Goal: Task Accomplishment & Management: Manage account settings

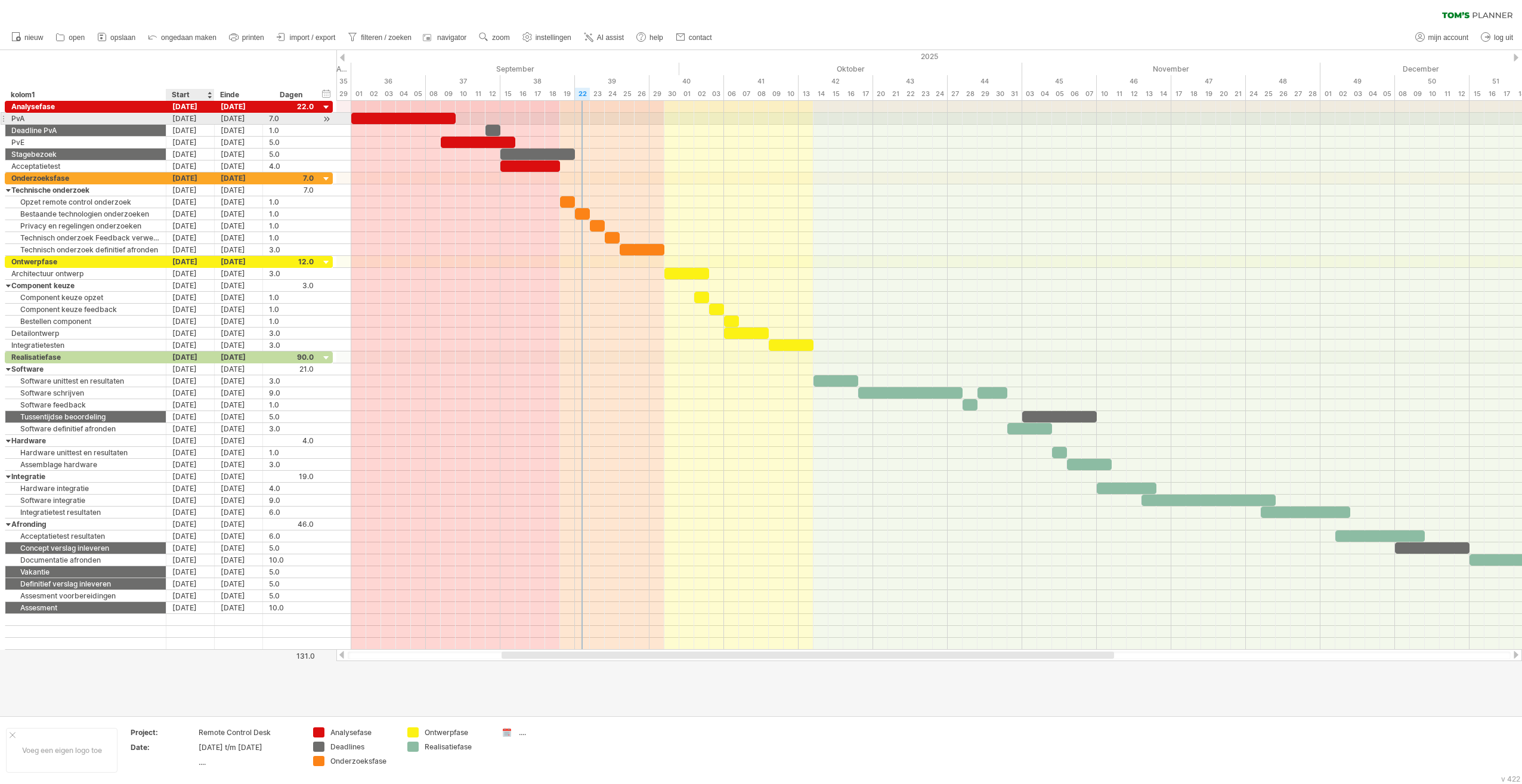
click at [187, 119] on div "[DATE]" at bounding box center [190, 118] width 49 height 11
click at [188, 119] on div "[DATE]" at bounding box center [190, 118] width 49 height 11
click at [190, 119] on div "[DATE]" at bounding box center [190, 118] width 49 height 11
click at [302, 209] on div "1.0" at bounding box center [291, 214] width 45 height 11
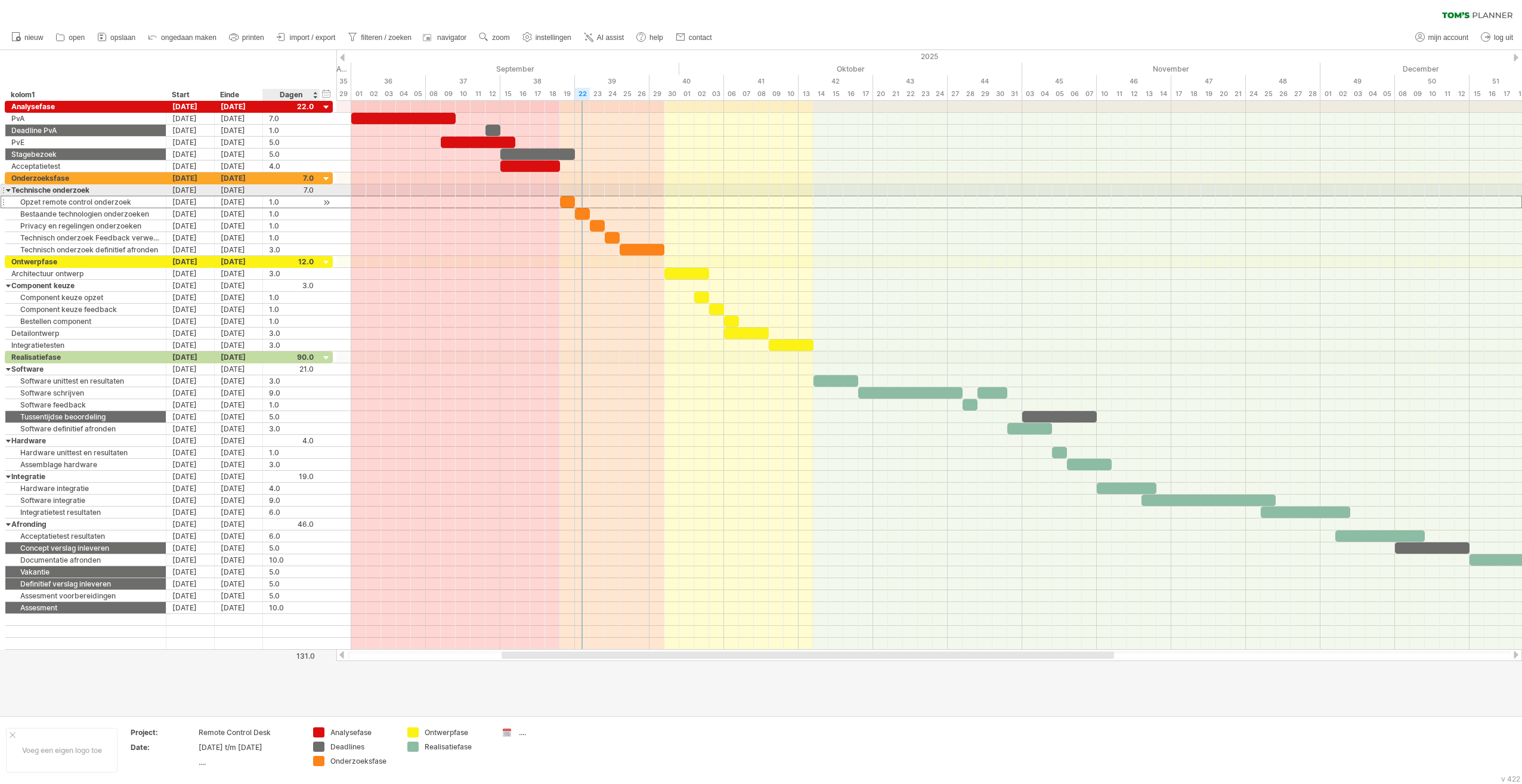
click at [274, 196] on div "1.0" at bounding box center [291, 202] width 45 height 11
type input "*"
type input "****"
type input "*"
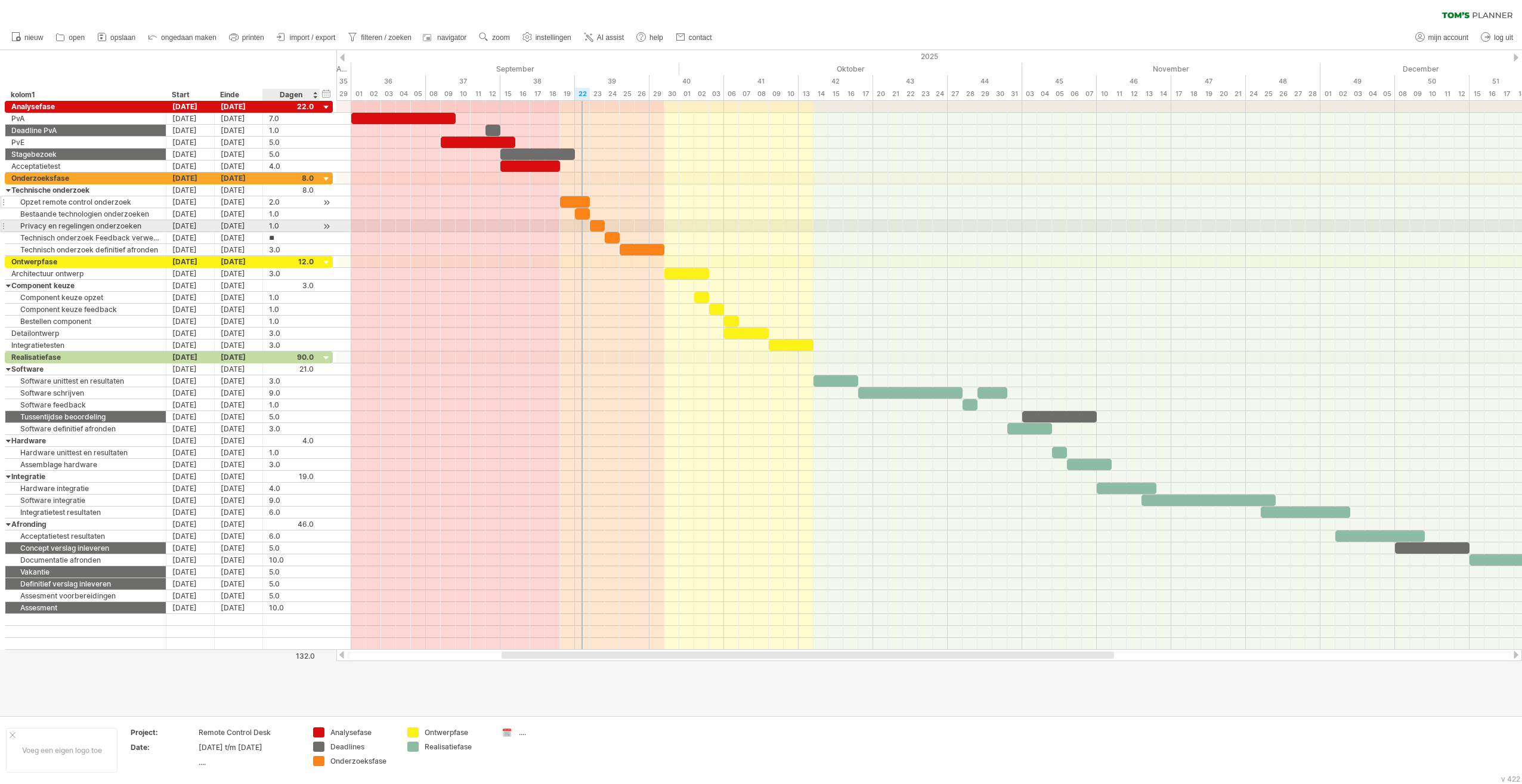
type input "***"
type input "*"
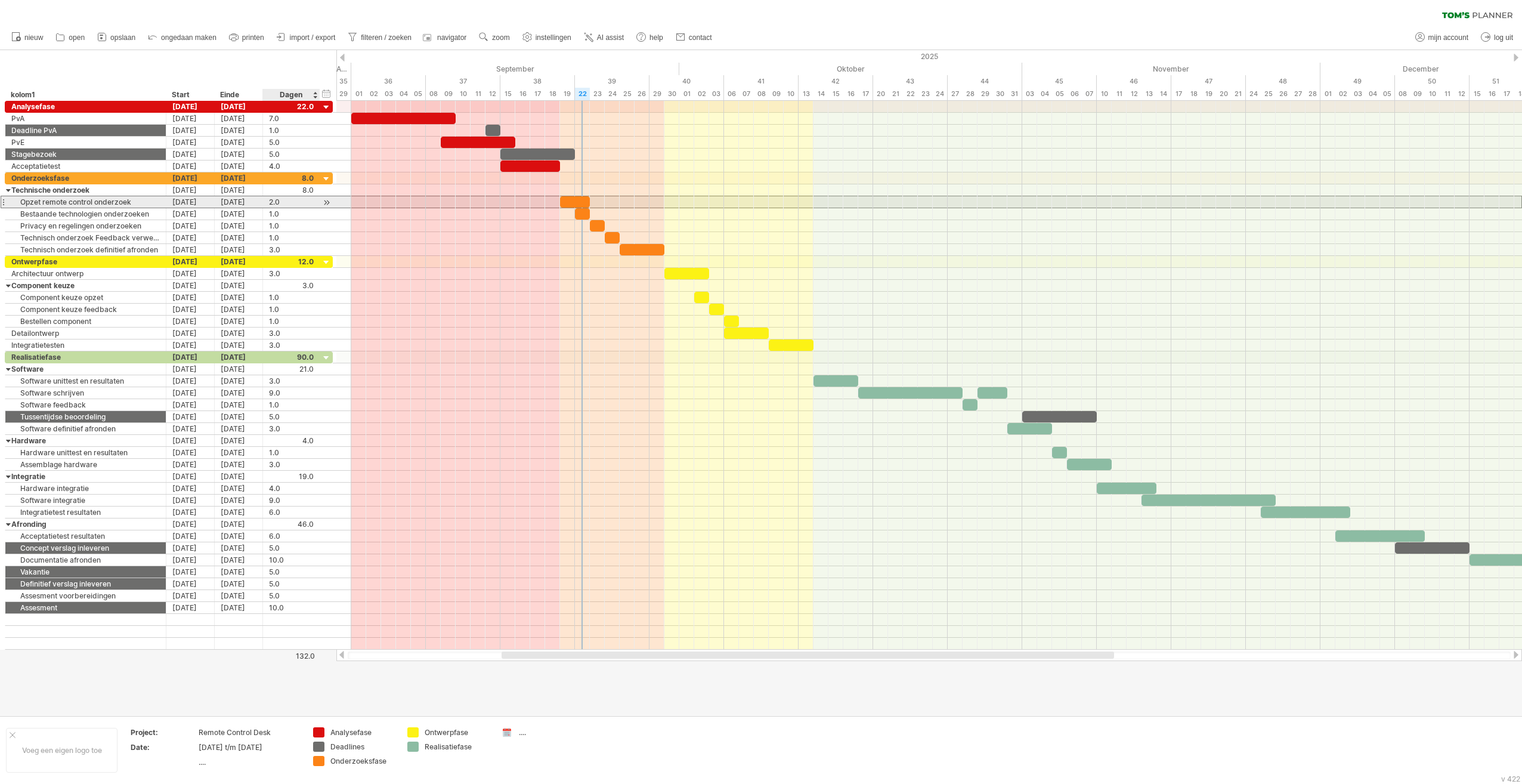
click at [280, 199] on div "2.0" at bounding box center [291, 202] width 45 height 11
type input "*"
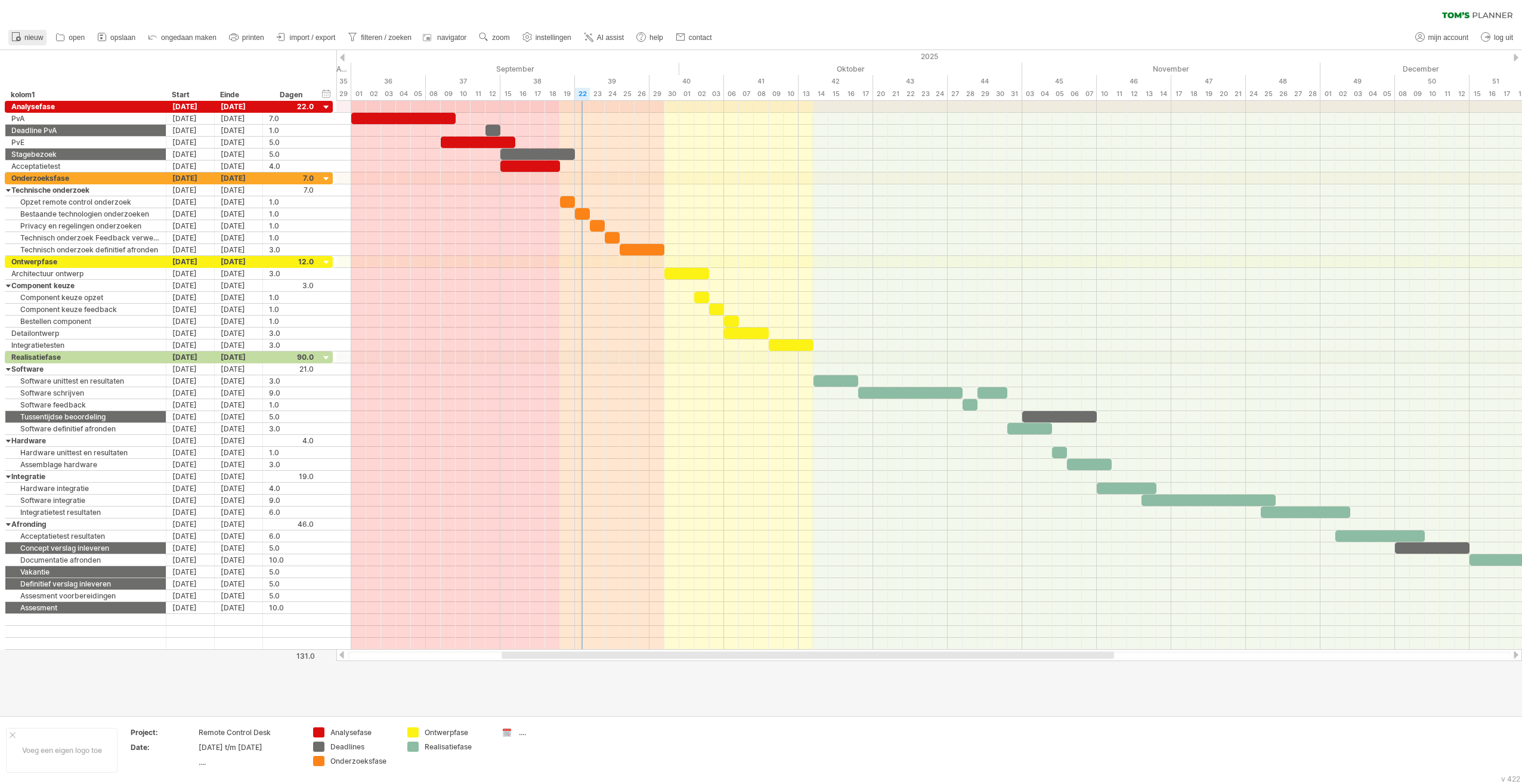
click at [37, 34] on span "nieuw" at bounding box center [34, 37] width 19 height 8
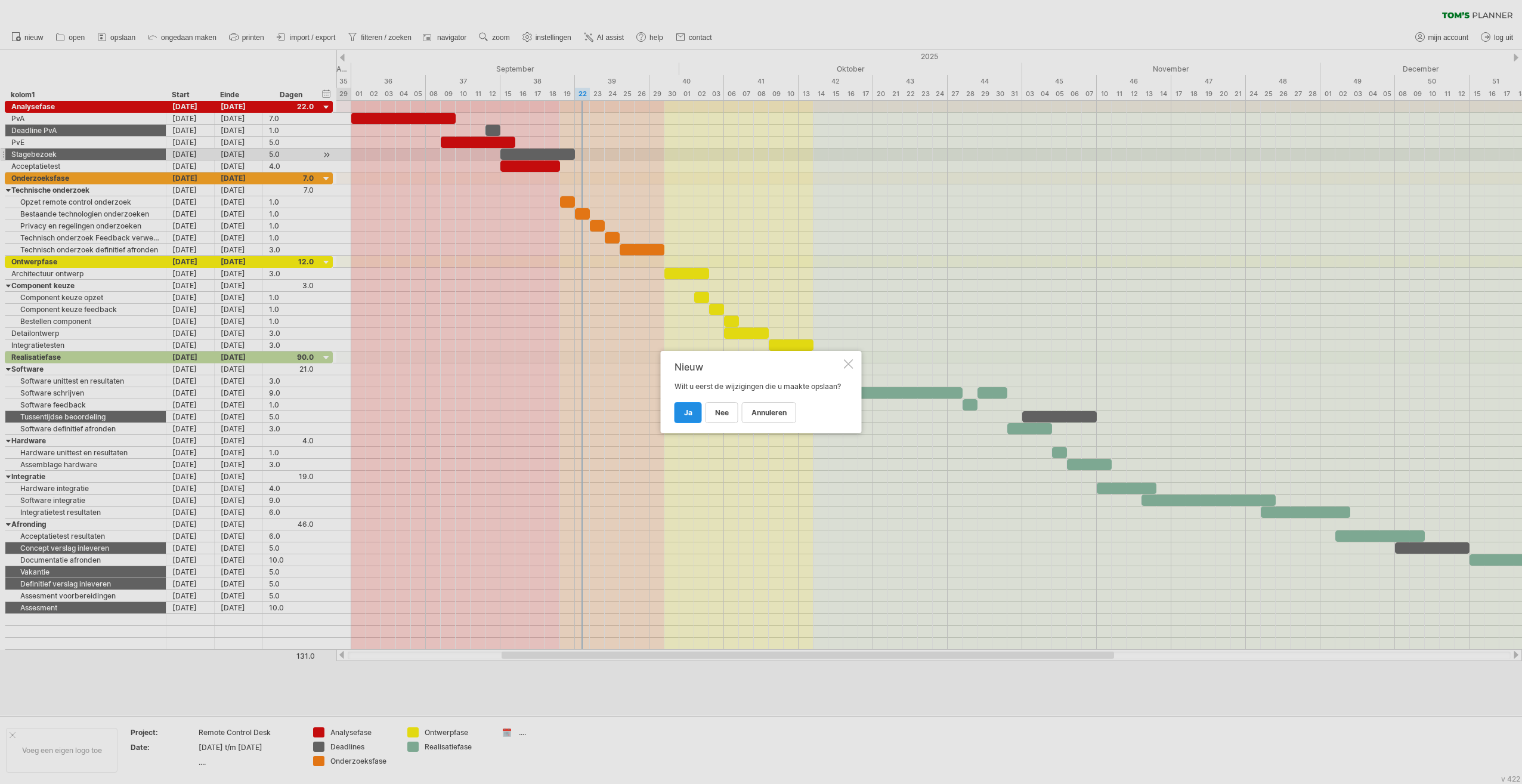
click at [689, 417] on span "ja" at bounding box center [688, 412] width 8 height 9
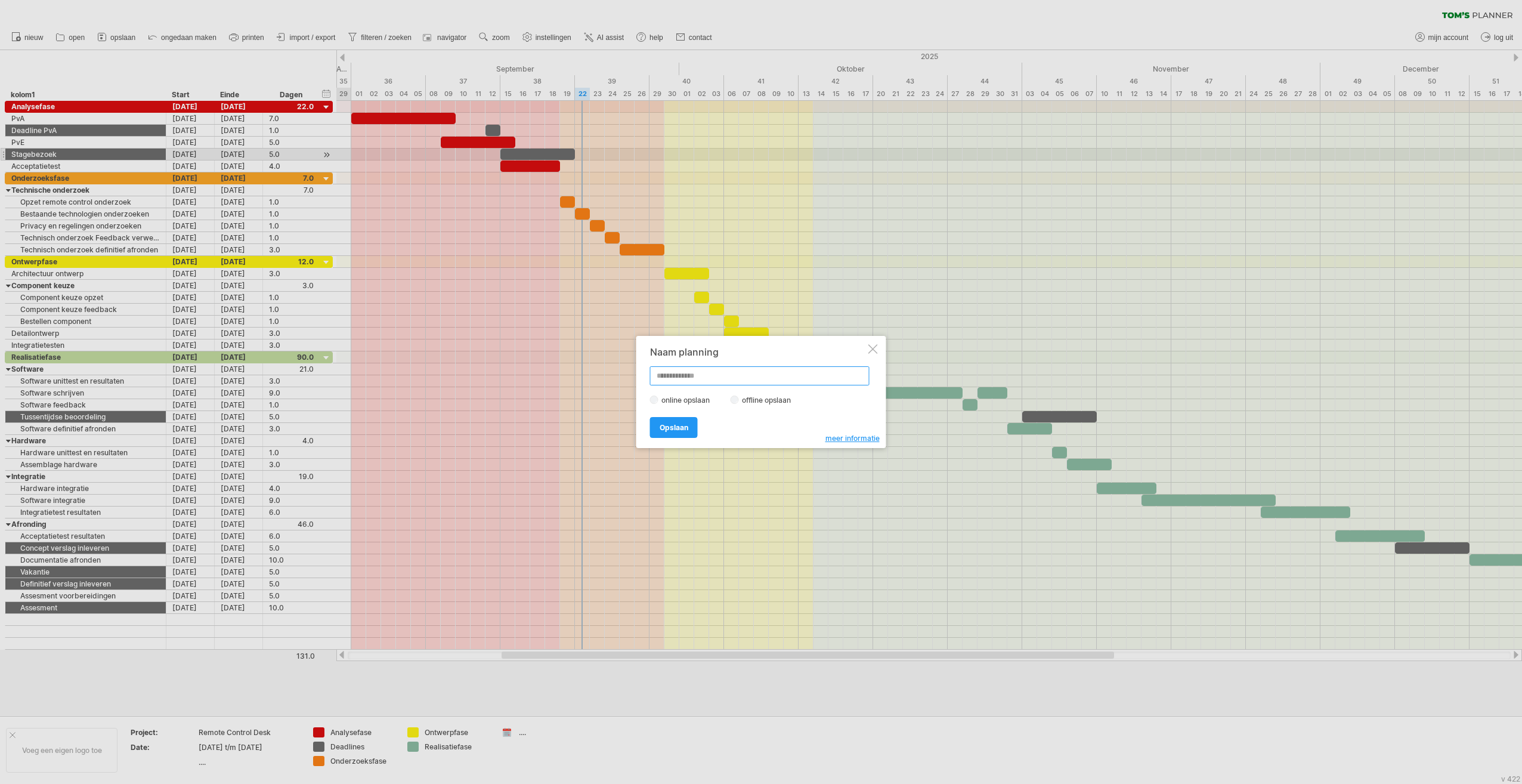
click at [703, 376] on input "text" at bounding box center [760, 376] width 220 height 19
type input "**********"
click at [692, 429] on link "Opslaan" at bounding box center [674, 427] width 48 height 21
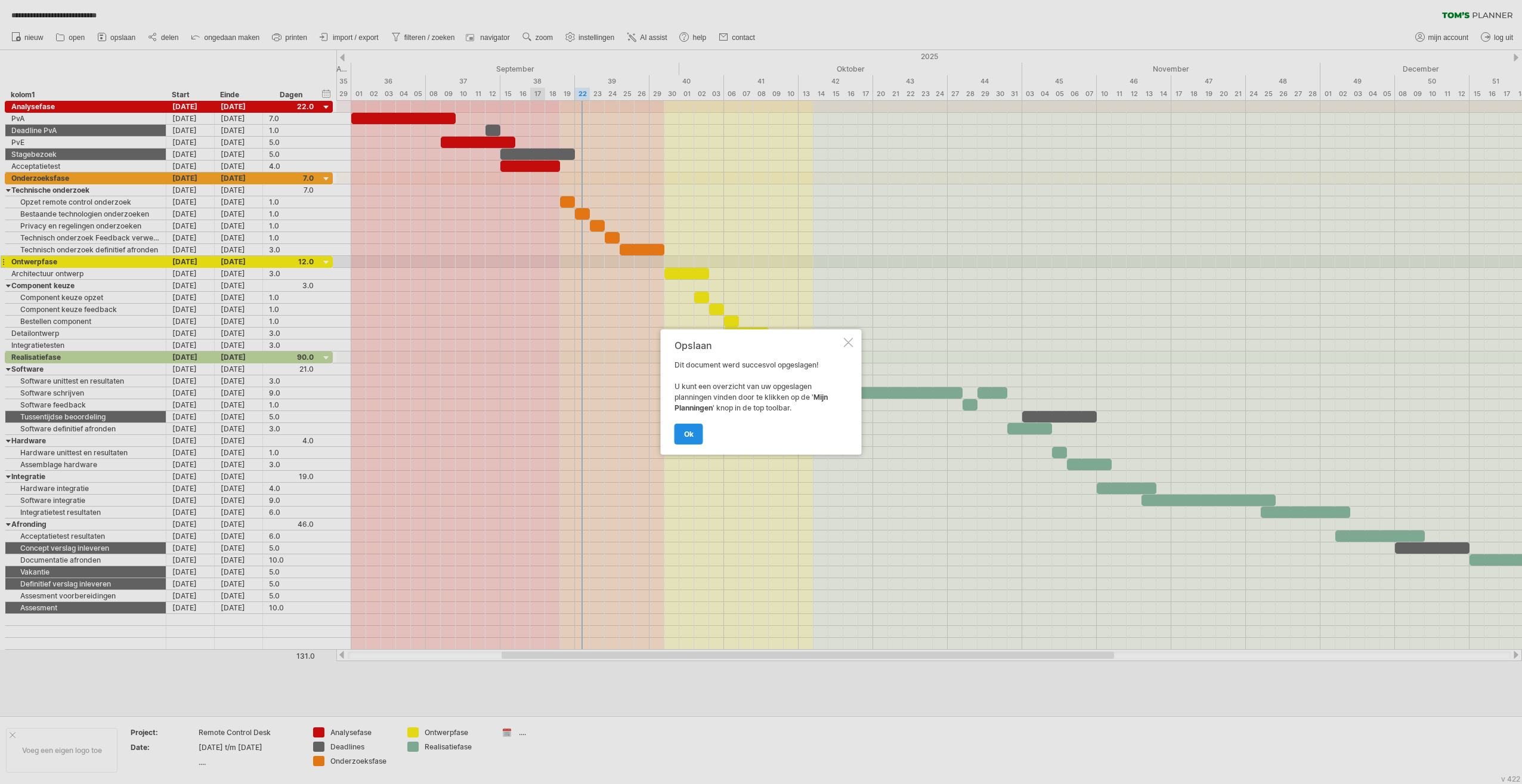
click at [689, 435] on span "ok" at bounding box center [689, 434] width 10 height 9
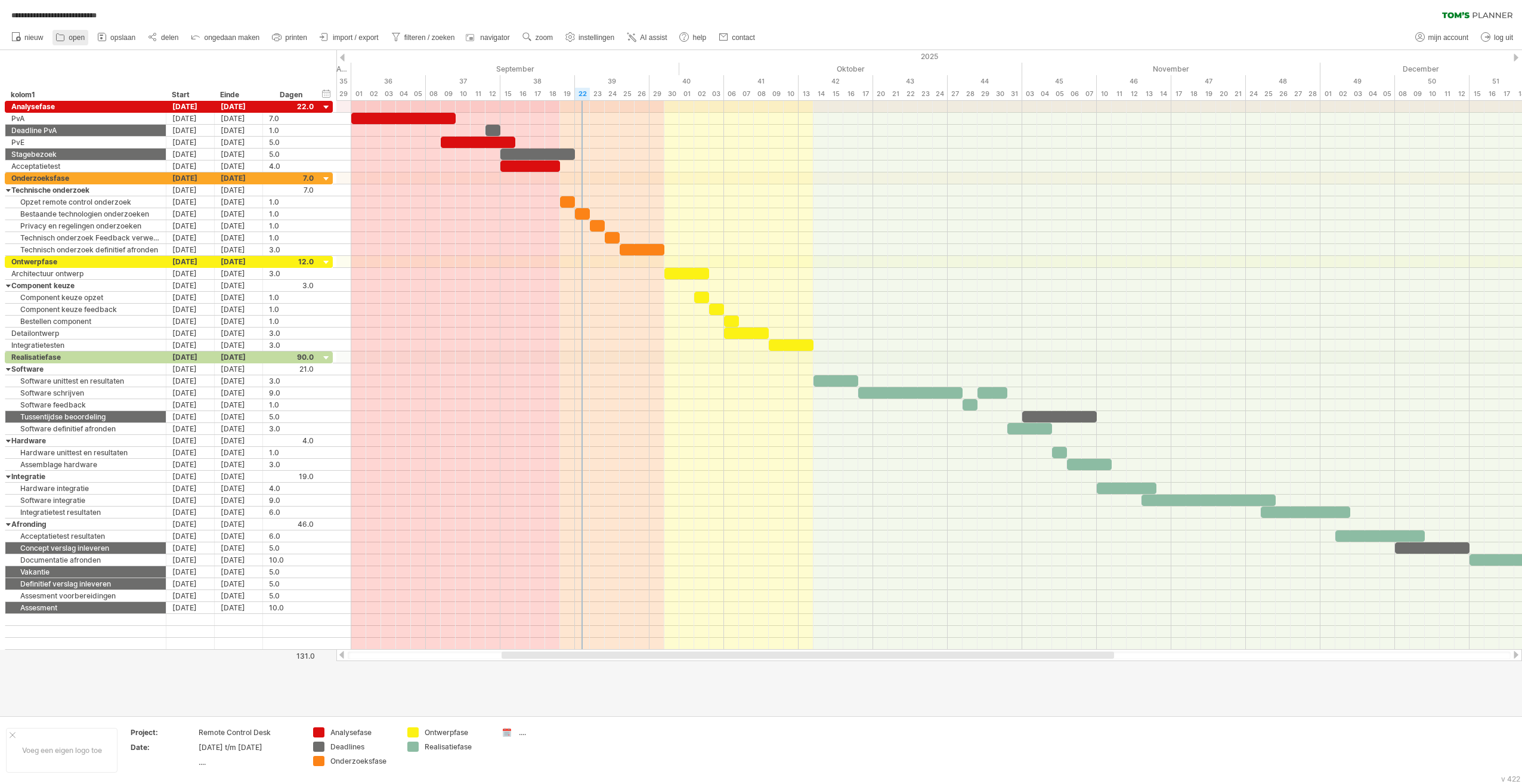
click at [60, 34] on icon at bounding box center [60, 37] width 12 height 12
type input "**********"
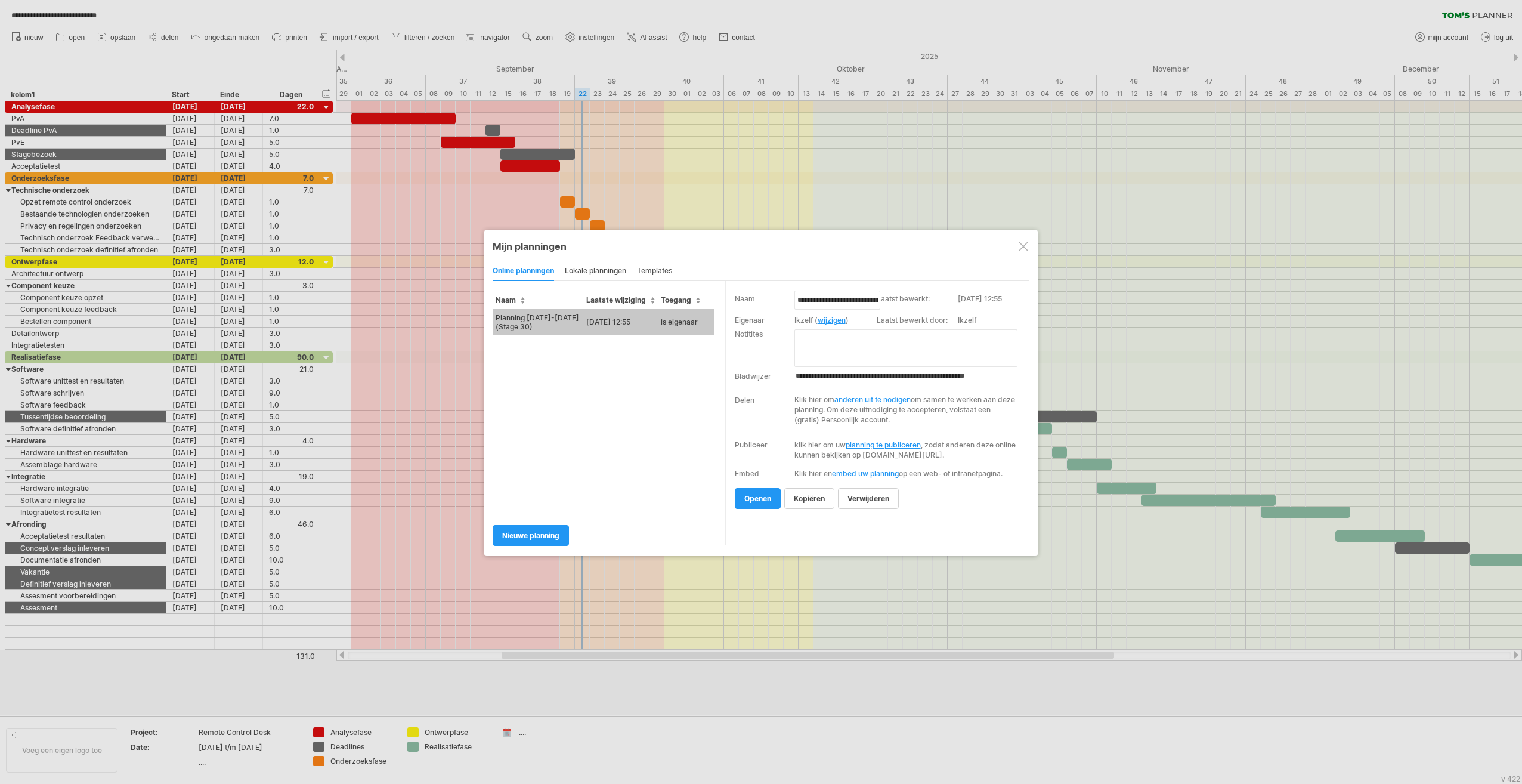
click at [757, 244] on div at bounding box center [1023, 246] width 10 height 10
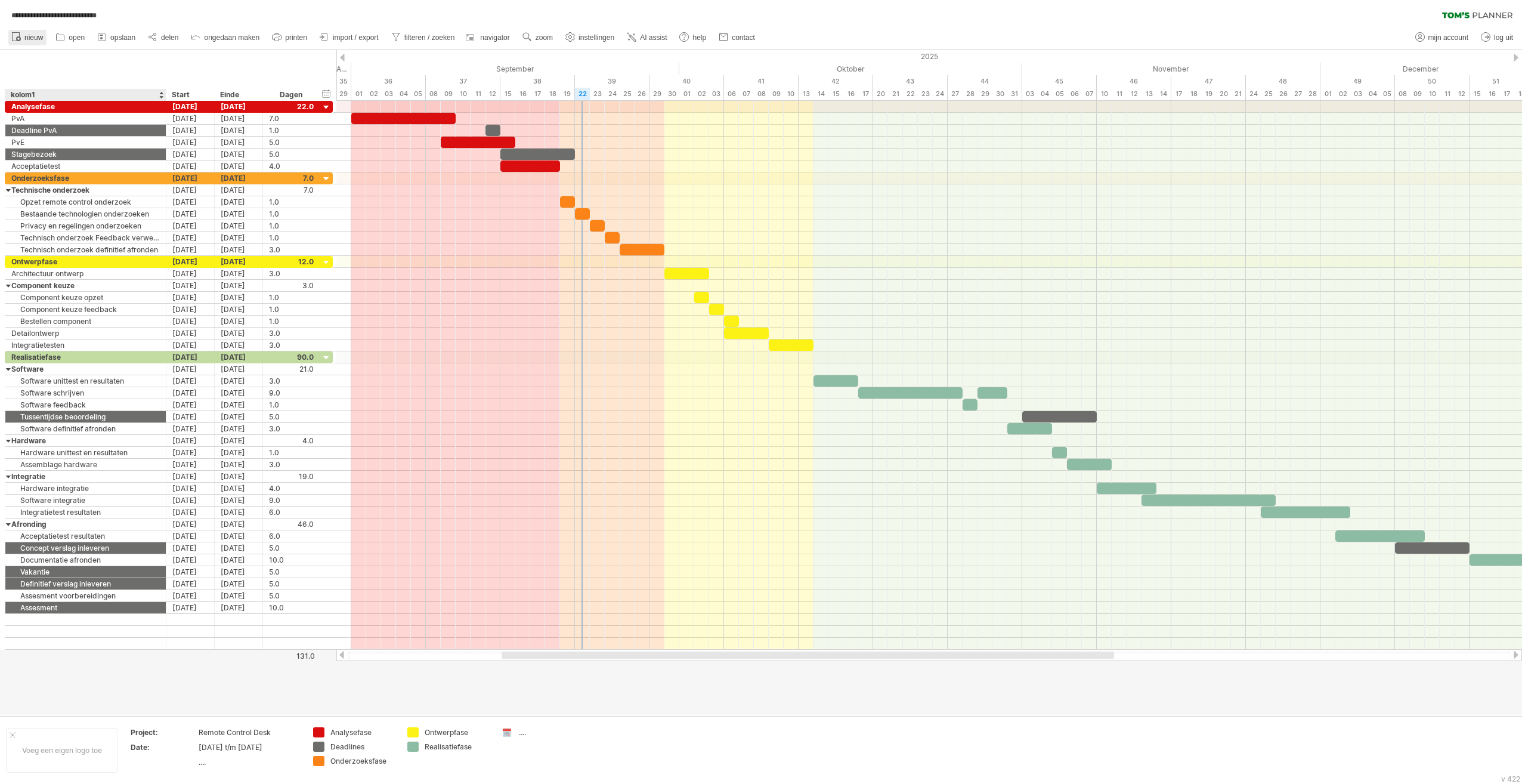
click at [37, 44] on link "nieuw" at bounding box center [27, 37] width 38 height 16
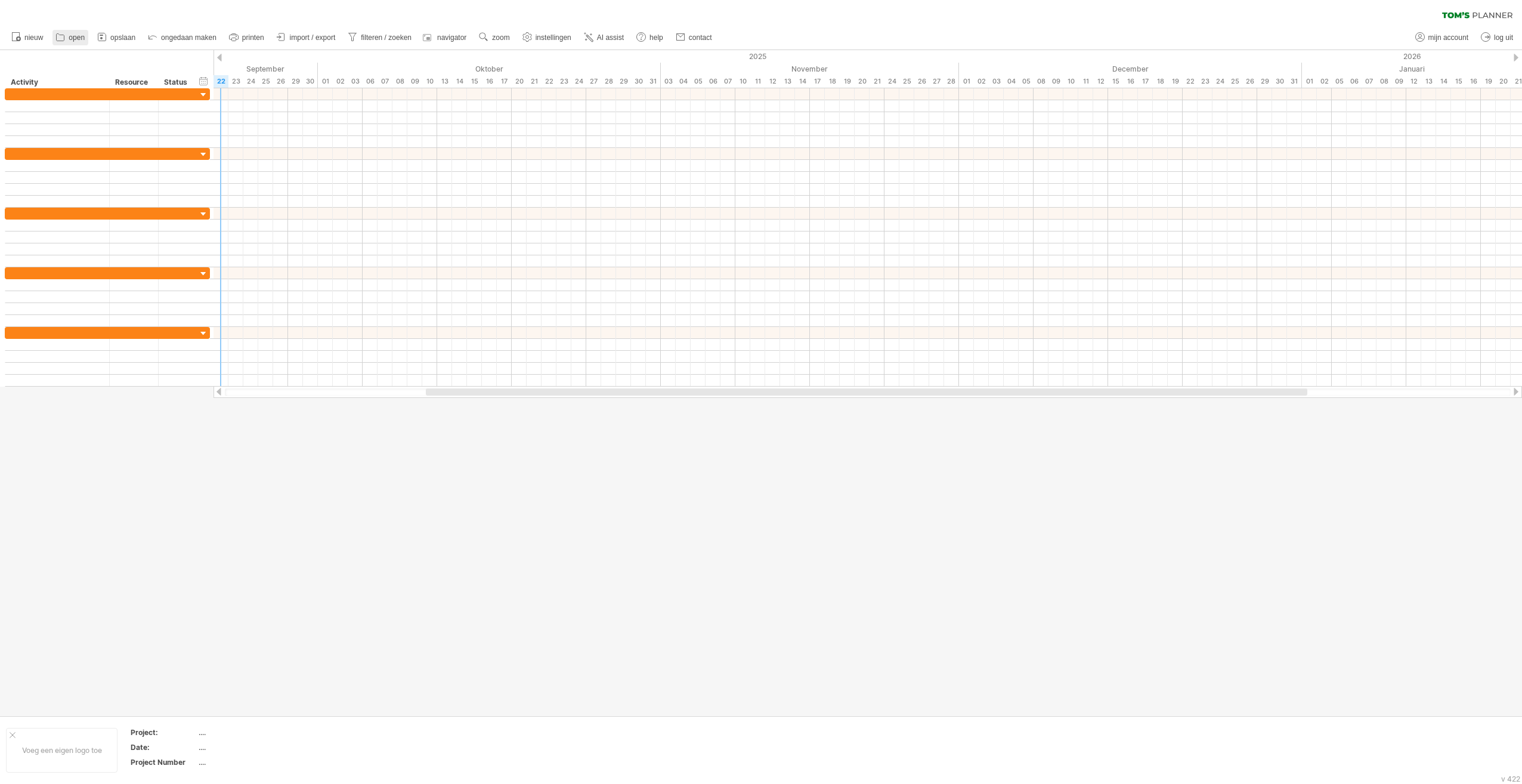
click at [75, 34] on span "open" at bounding box center [77, 37] width 16 height 8
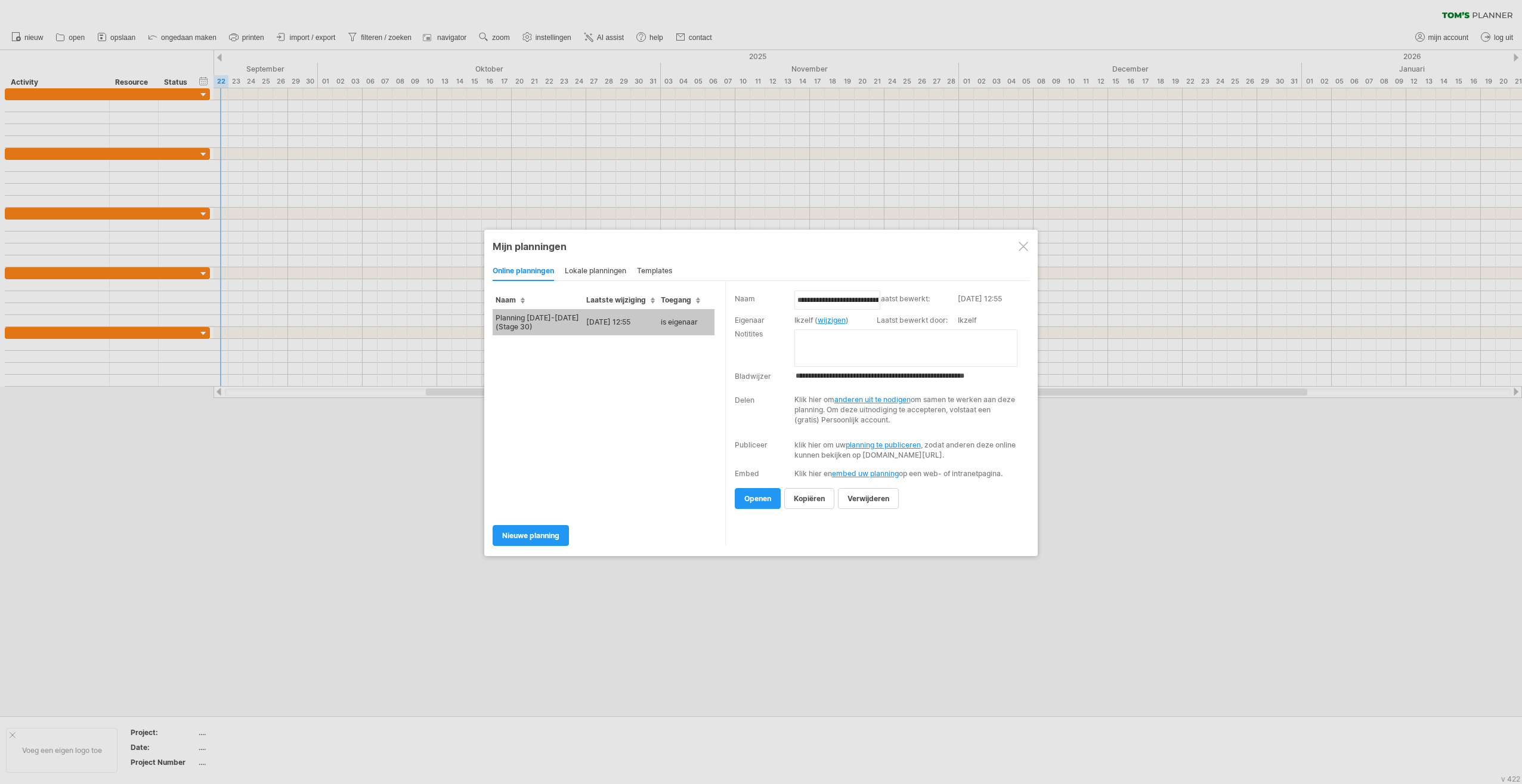
click at [587, 322] on td "[DATE] 12:55" at bounding box center [621, 322] width 75 height 26
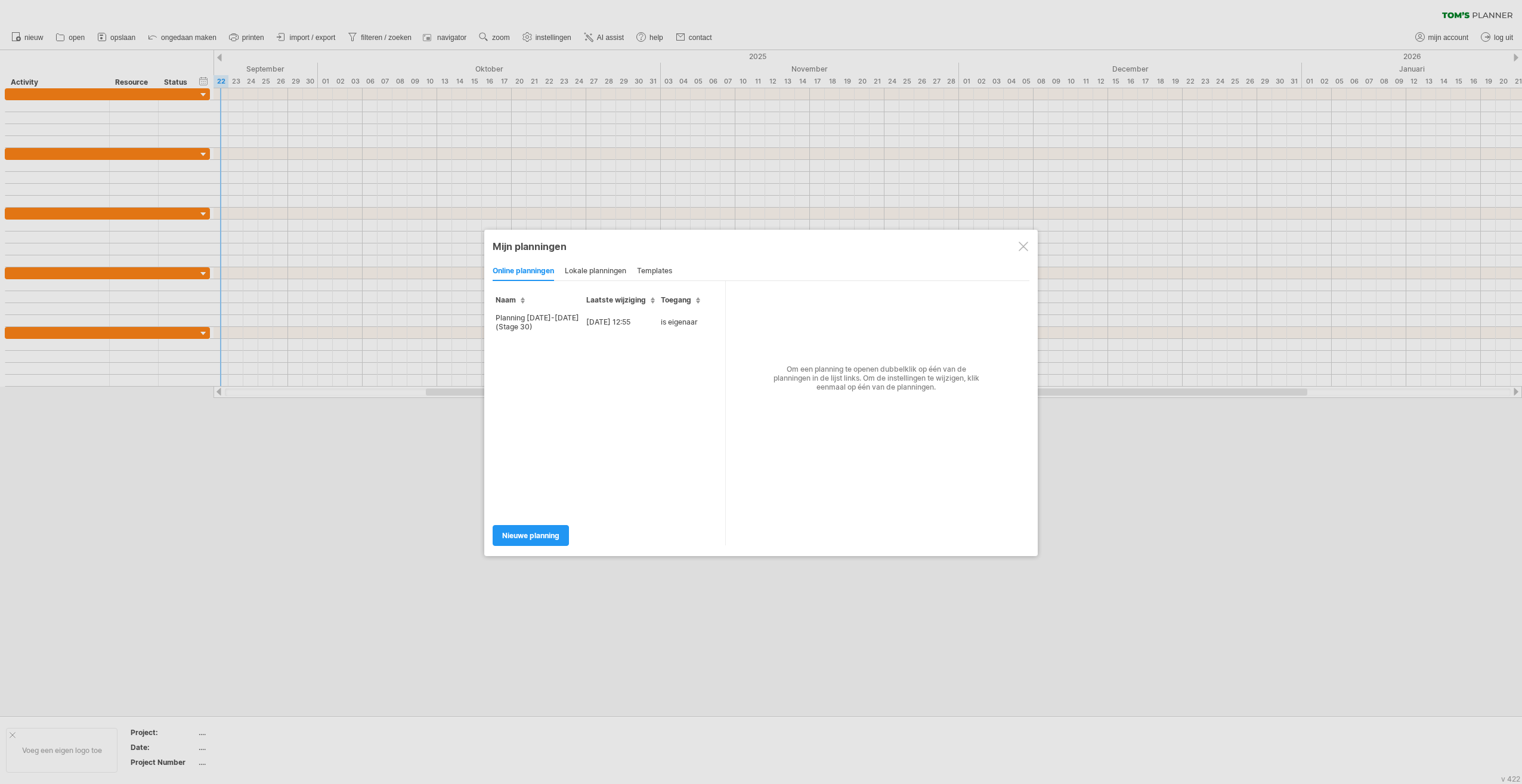
click at [583, 274] on div "lokale planningen" at bounding box center [595, 272] width 61 height 19
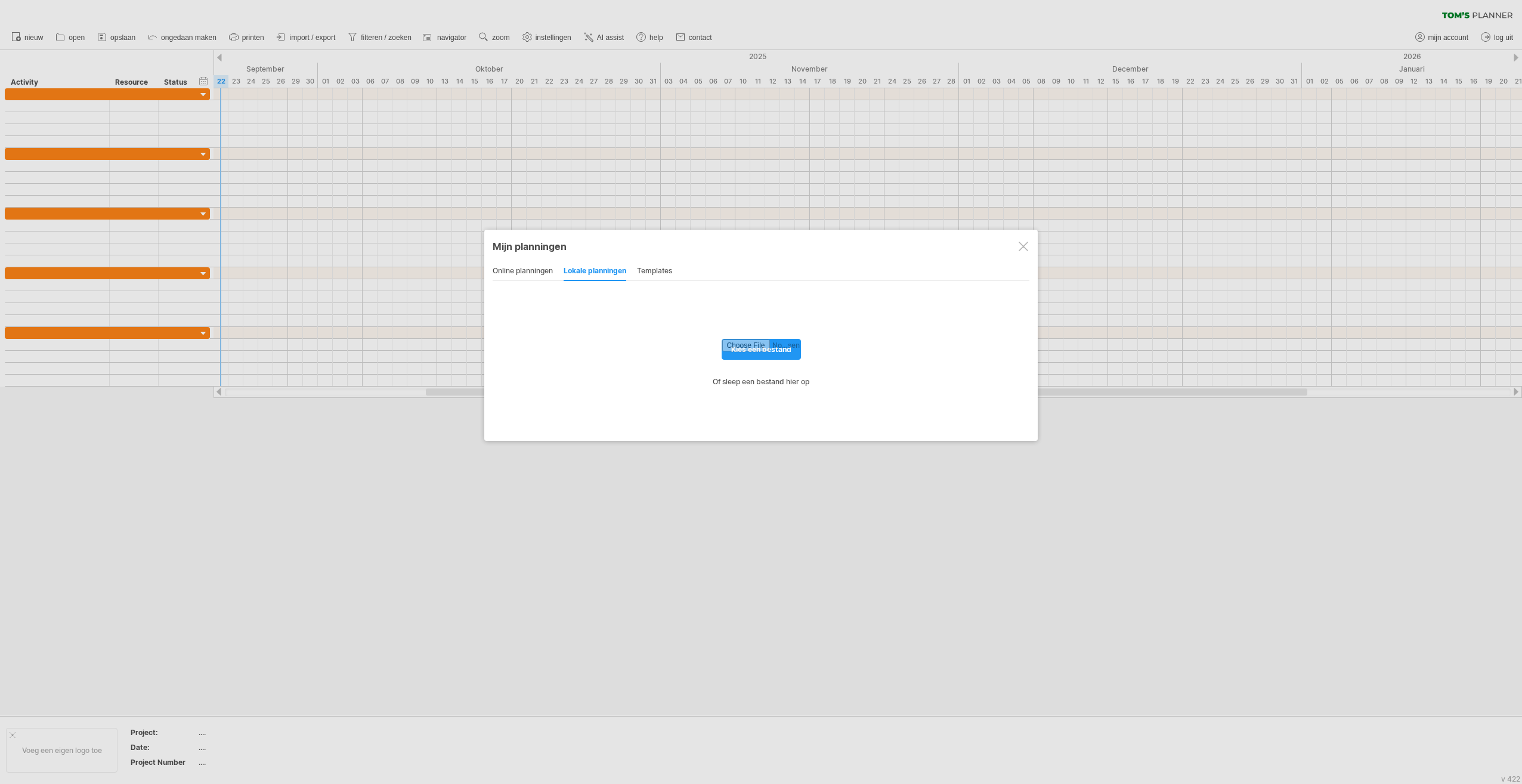
click at [527, 267] on div "online planningen" at bounding box center [523, 272] width 60 height 19
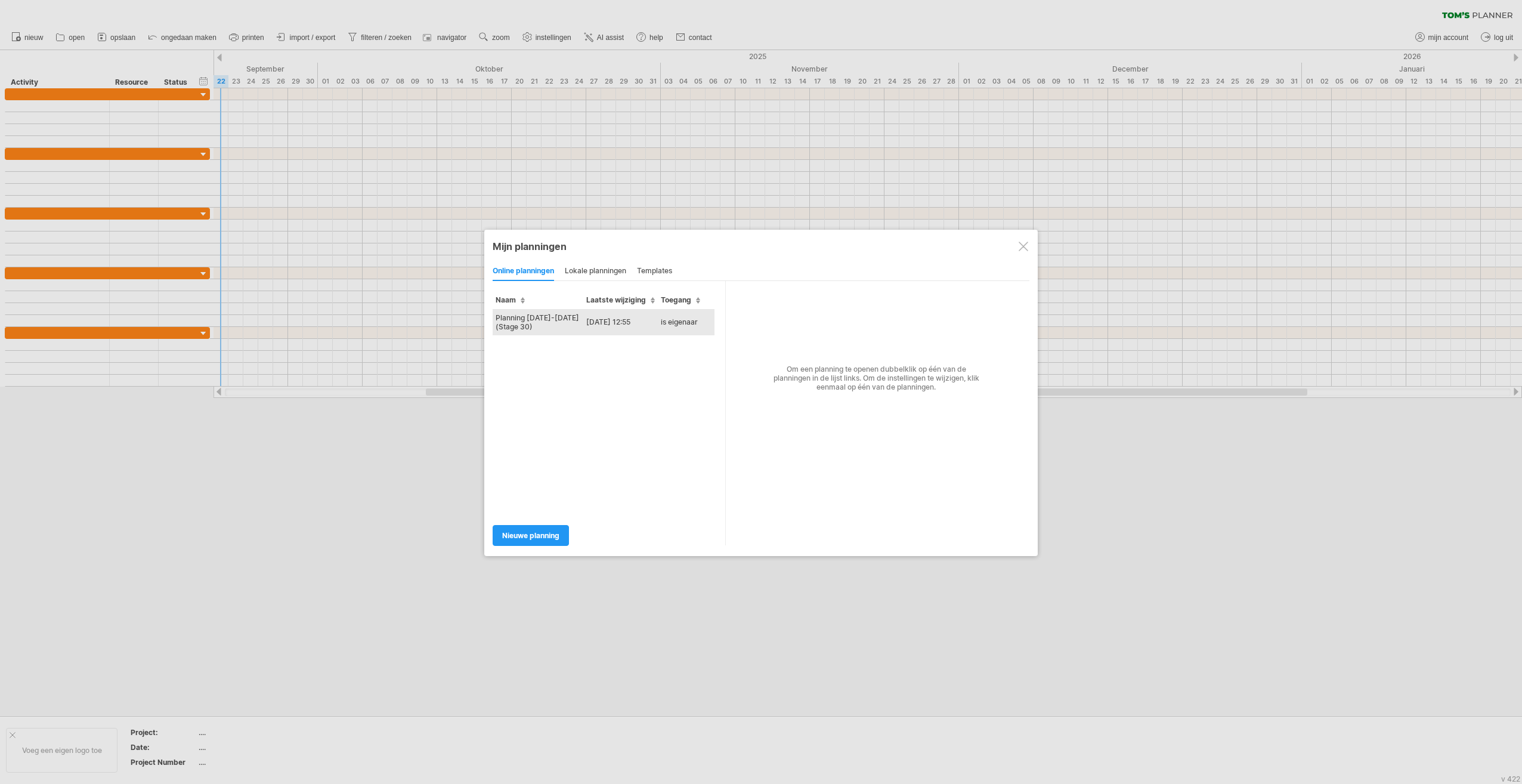
click at [544, 313] on td "Planning [DATE]-[DATE] (Stage 30)" at bounding box center [538, 322] width 90 height 26
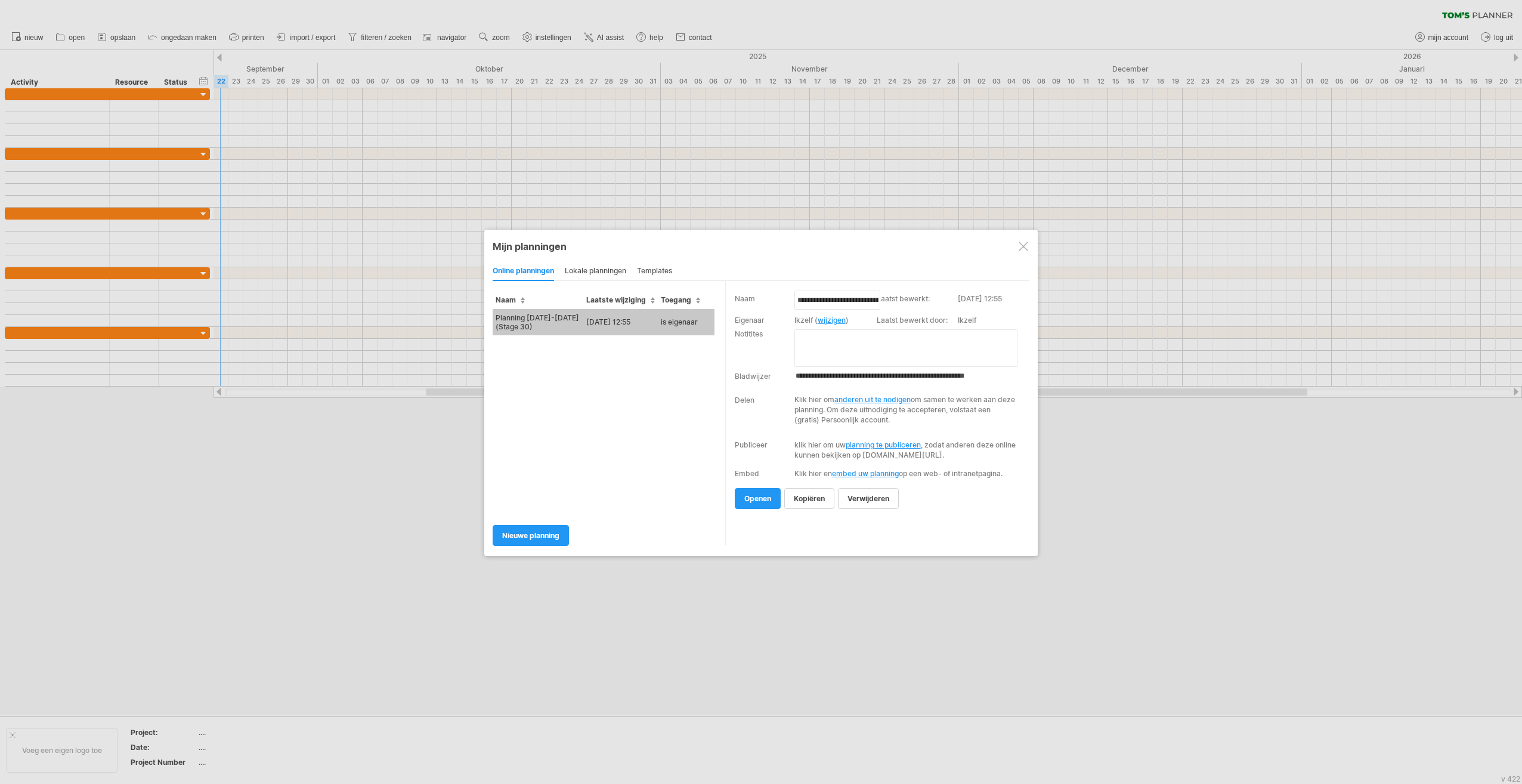
click at [757, 503] on span "kopiëren" at bounding box center [810, 498] width 31 height 9
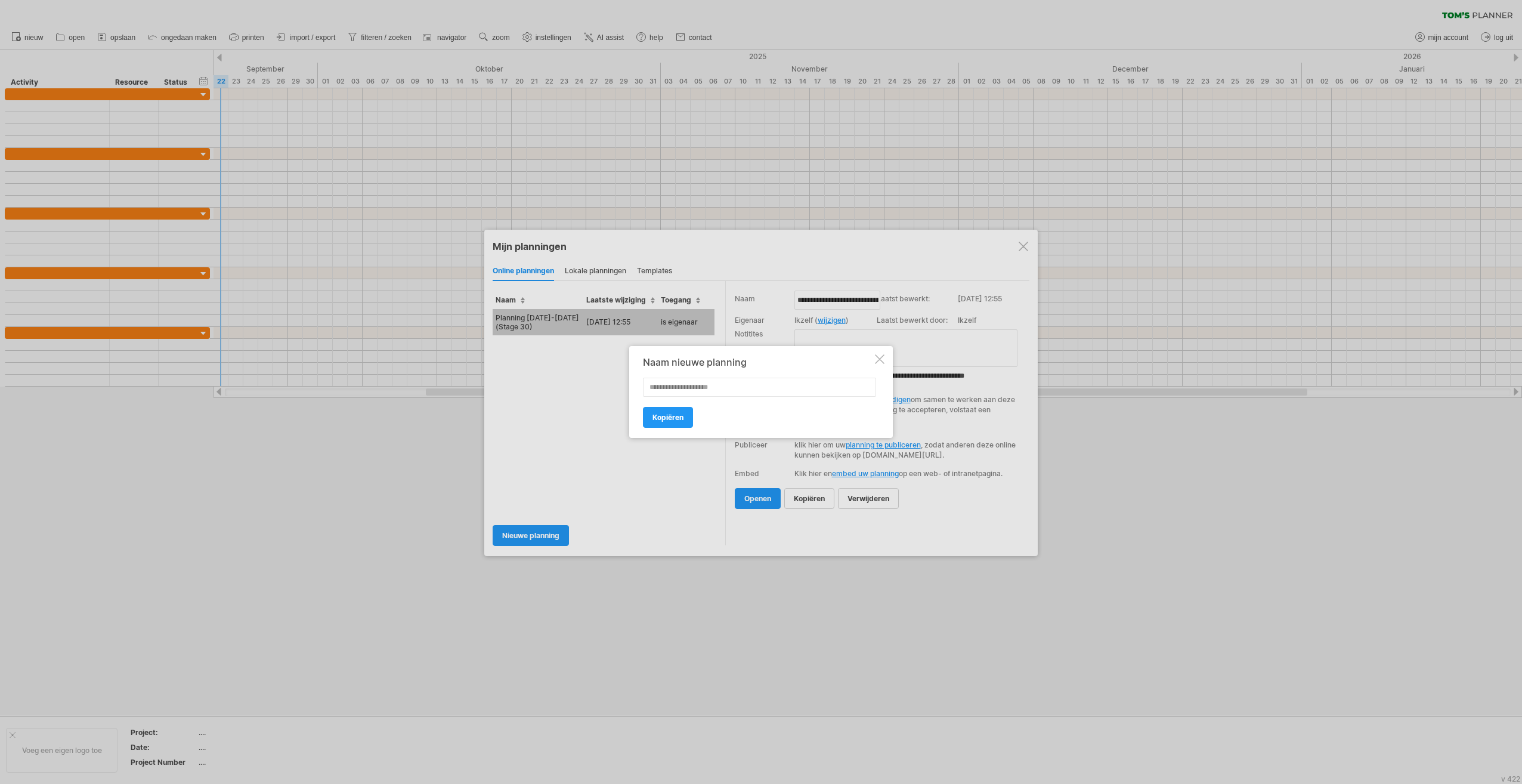
click at [686, 385] on input "text" at bounding box center [760, 388] width 233 height 19
type input "**********"
click at [653, 420] on span "Kopiëren" at bounding box center [668, 417] width 31 height 9
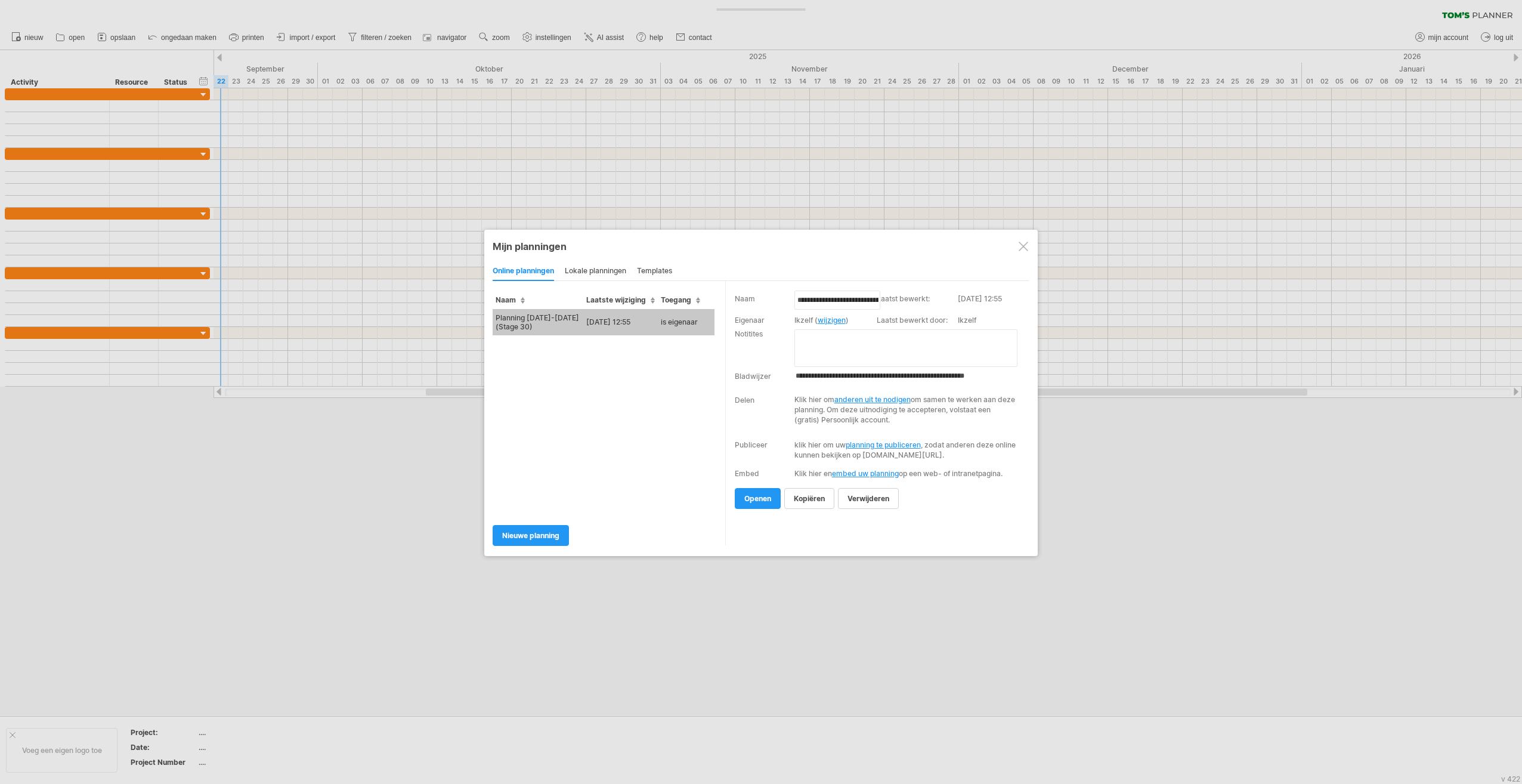
type input "**********"
click at [587, 320] on td "[DATE] 12:55" at bounding box center [621, 323] width 75 height 27
click at [587, 320] on div "Probeert verbinding te maken met [DOMAIN_NAME] Opnieuw verbonden 0% wissen filt…" at bounding box center [761, 392] width 1522 height 784
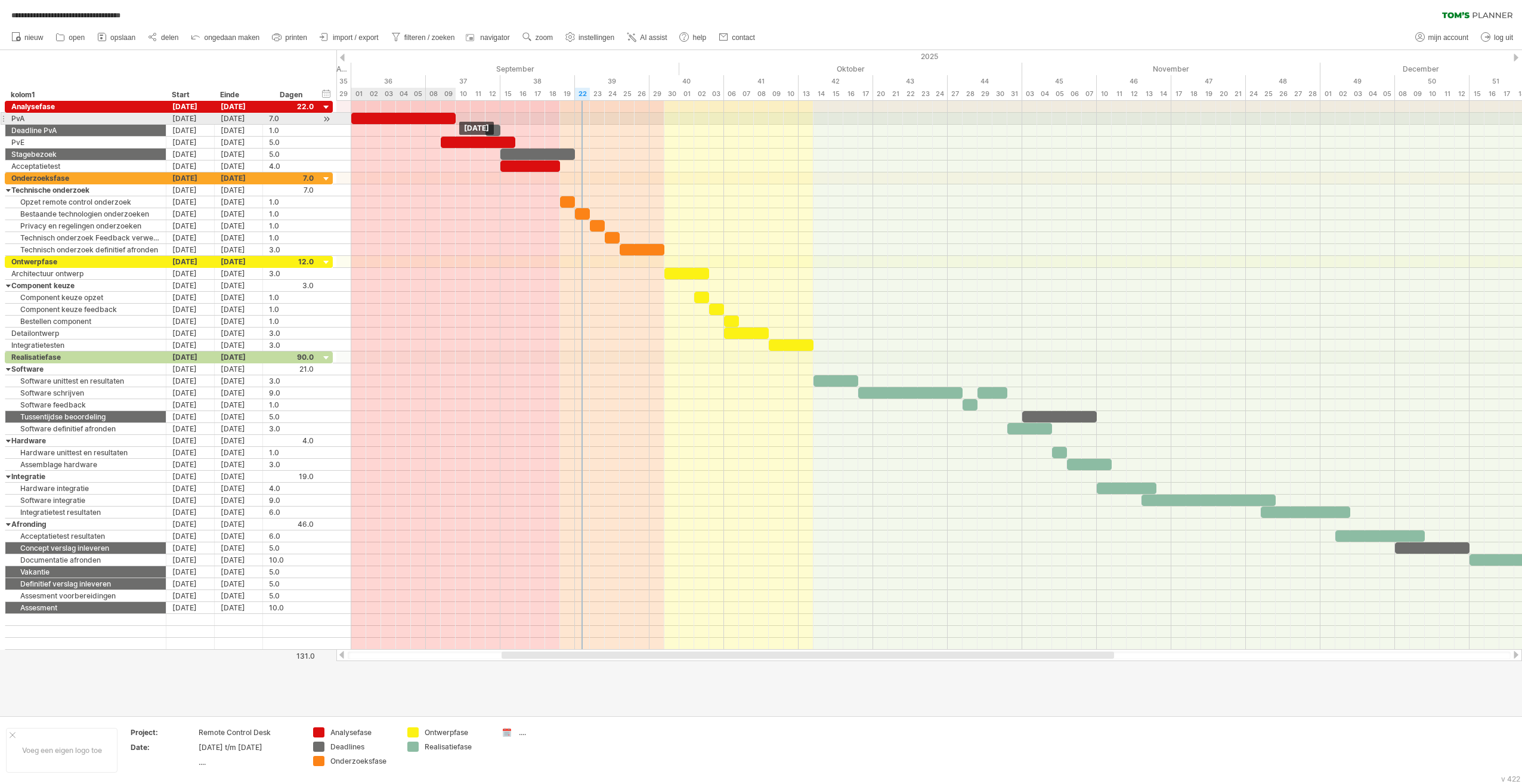
click at [455, 117] on span at bounding box center [456, 118] width 4 height 11
drag, startPoint x: 455, startPoint y: 117, endPoint x: 497, endPoint y: 113, distance: 42.2
click at [498, 113] on span at bounding box center [500, 118] width 4 height 11
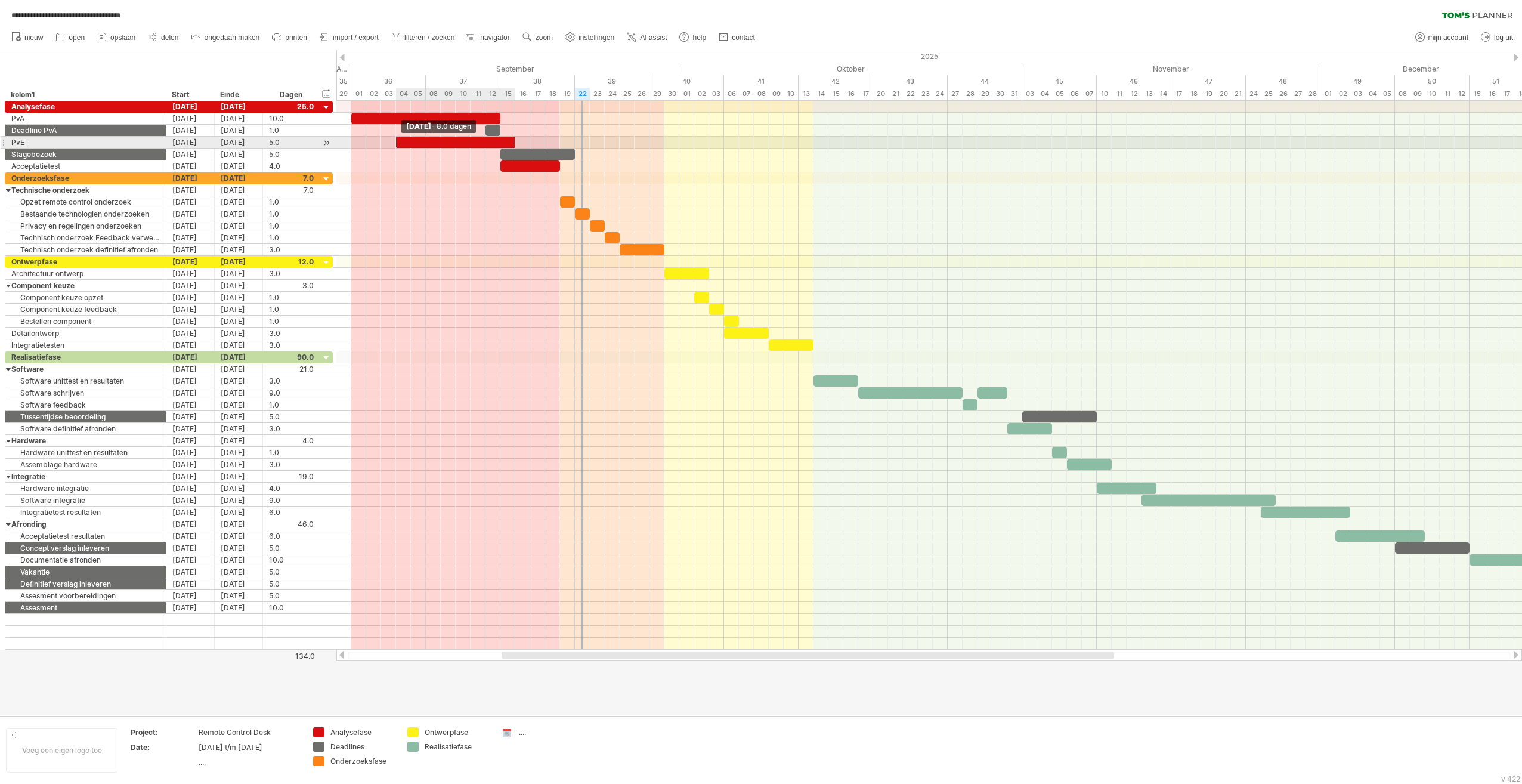
drag, startPoint x: 441, startPoint y: 141, endPoint x: 400, endPoint y: 138, distance: 41.1
click at [400, 138] on div at bounding box center [456, 142] width 119 height 11
click at [490, 126] on div at bounding box center [493, 130] width 15 height 11
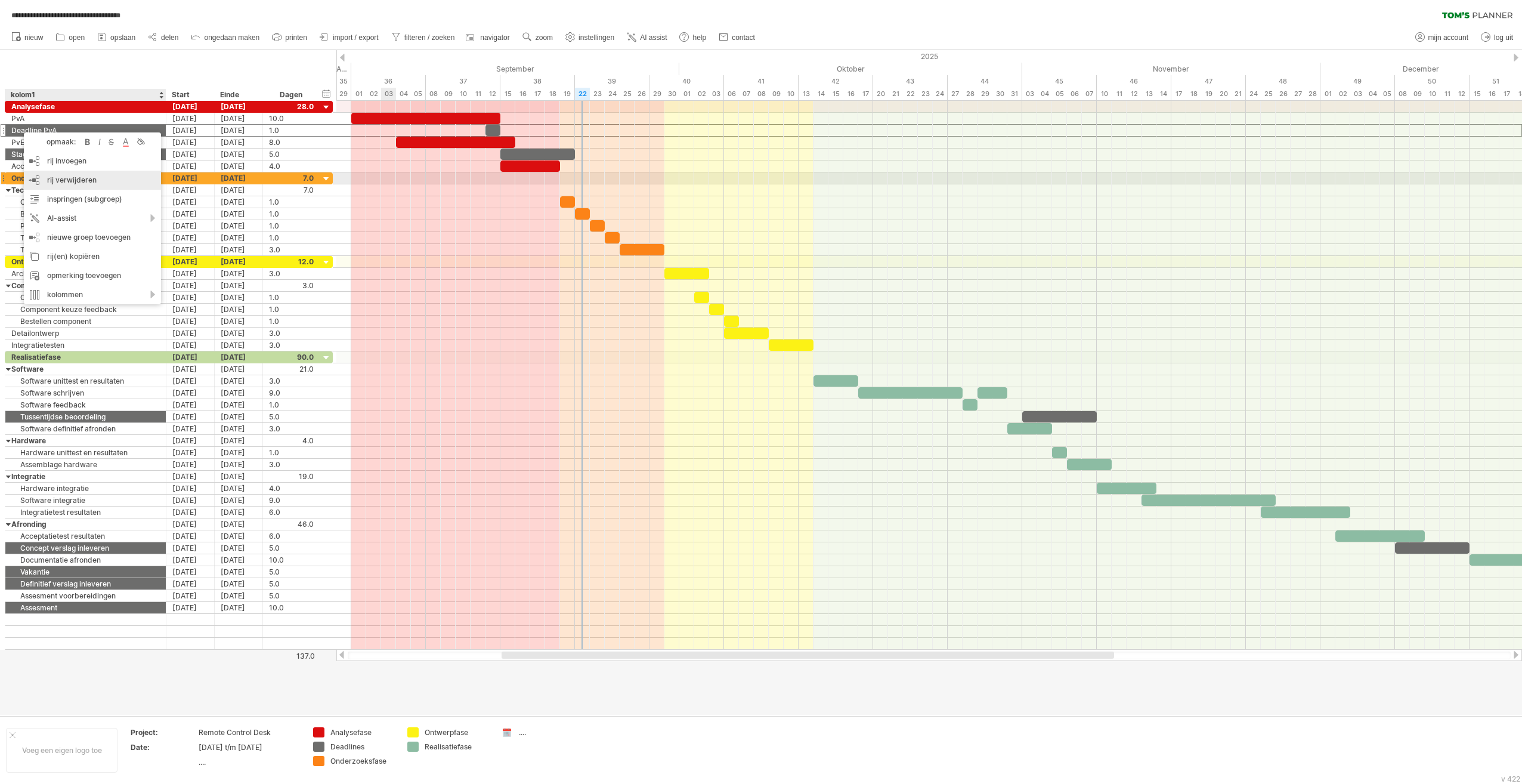
click at [99, 177] on div "rij verwijderen geselecteerde rijen verwijderen" at bounding box center [93, 180] width 137 height 19
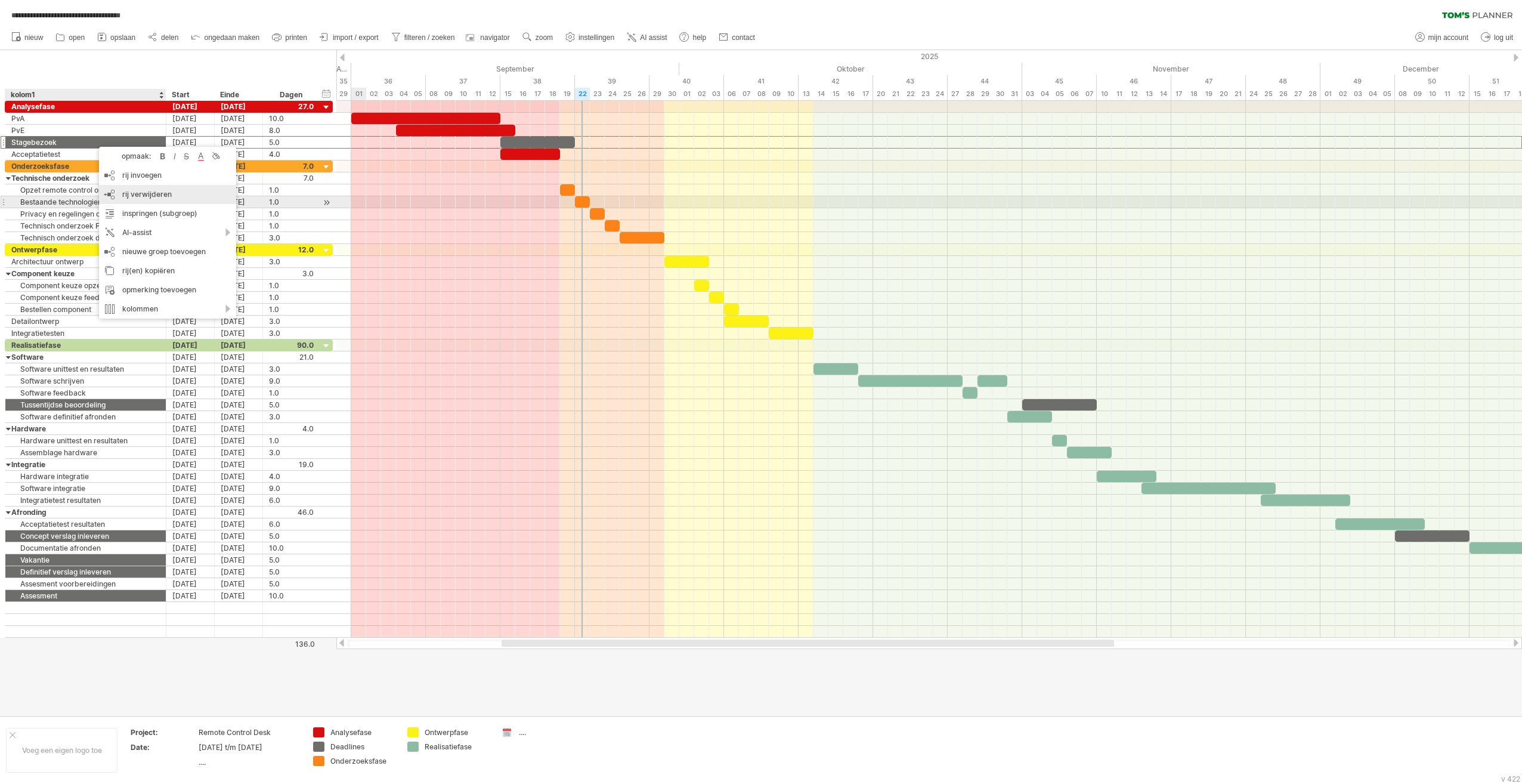
click at [182, 200] on div "rij verwijderen geselecteerde rijen verwijderen" at bounding box center [168, 195] width 137 height 19
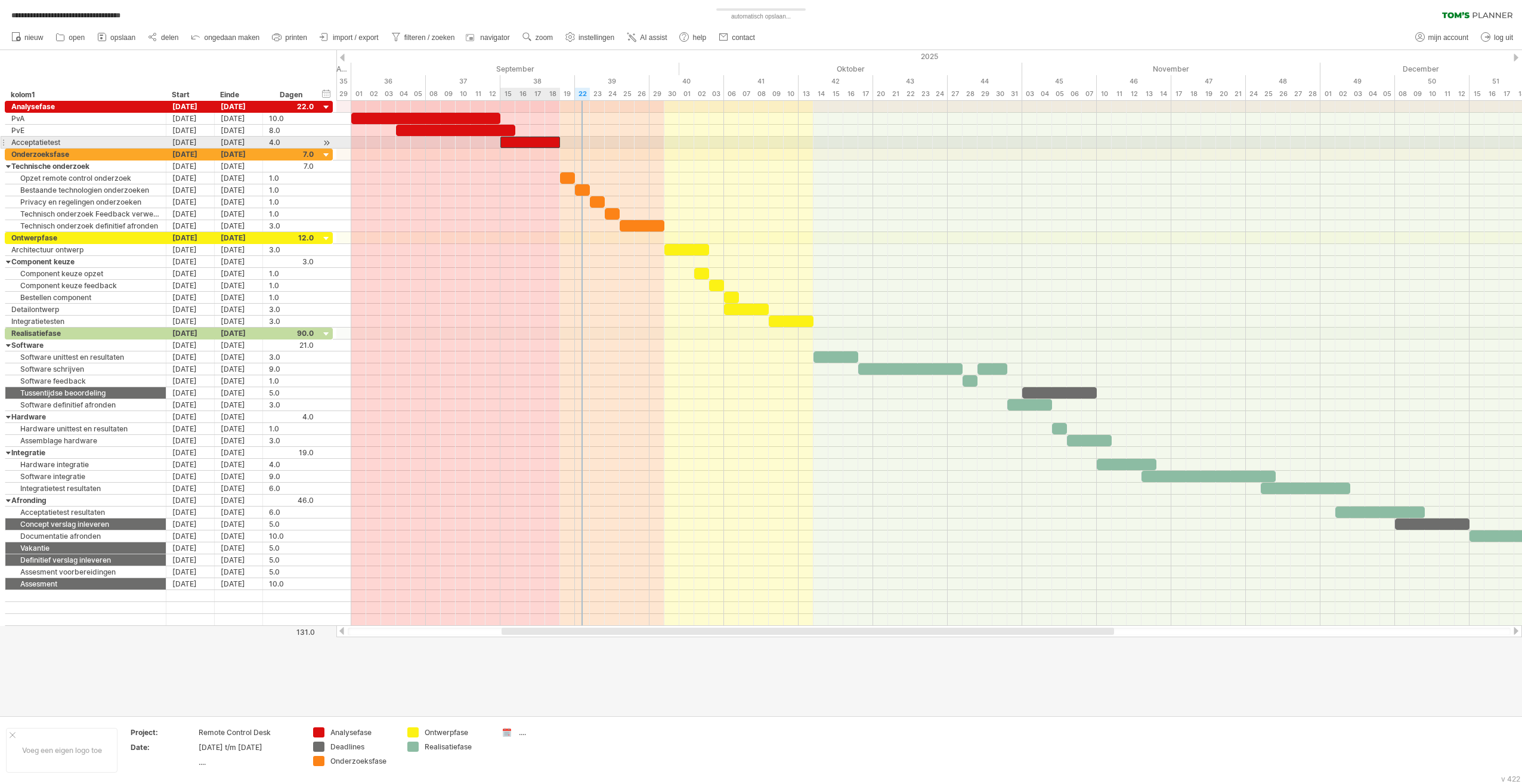
click at [507, 139] on div at bounding box center [530, 142] width 60 height 11
drag, startPoint x: 503, startPoint y: 138, endPoint x: 517, endPoint y: 137, distance: 14.0
click at [517, 137] on span at bounding box center [515, 142] width 4 height 11
drag, startPoint x: 561, startPoint y: 143, endPoint x: 568, endPoint y: 139, distance: 8.1
click at [562, 139] on span at bounding box center [560, 142] width 4 height 11
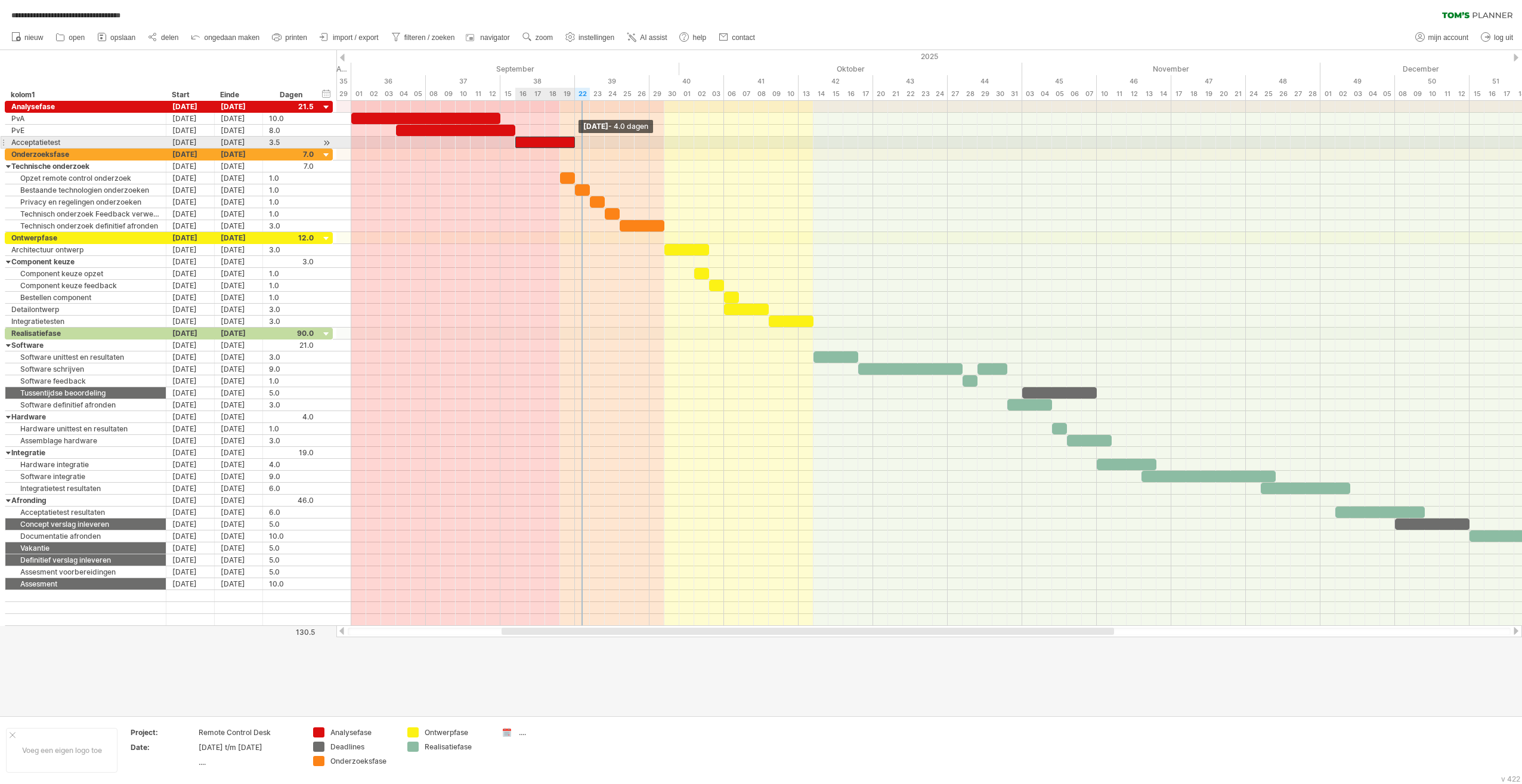
click at [573, 139] on span at bounding box center [575, 142] width 4 height 11
click at [568, 178] on div at bounding box center [568, 178] width 15 height 11
drag, startPoint x: 571, startPoint y: 176, endPoint x: 583, endPoint y: 176, distance: 12.0
click at [583, 176] on div at bounding box center [583, 178] width 15 height 11
drag, startPoint x: 585, startPoint y: 187, endPoint x: 599, endPoint y: 187, distance: 14.0
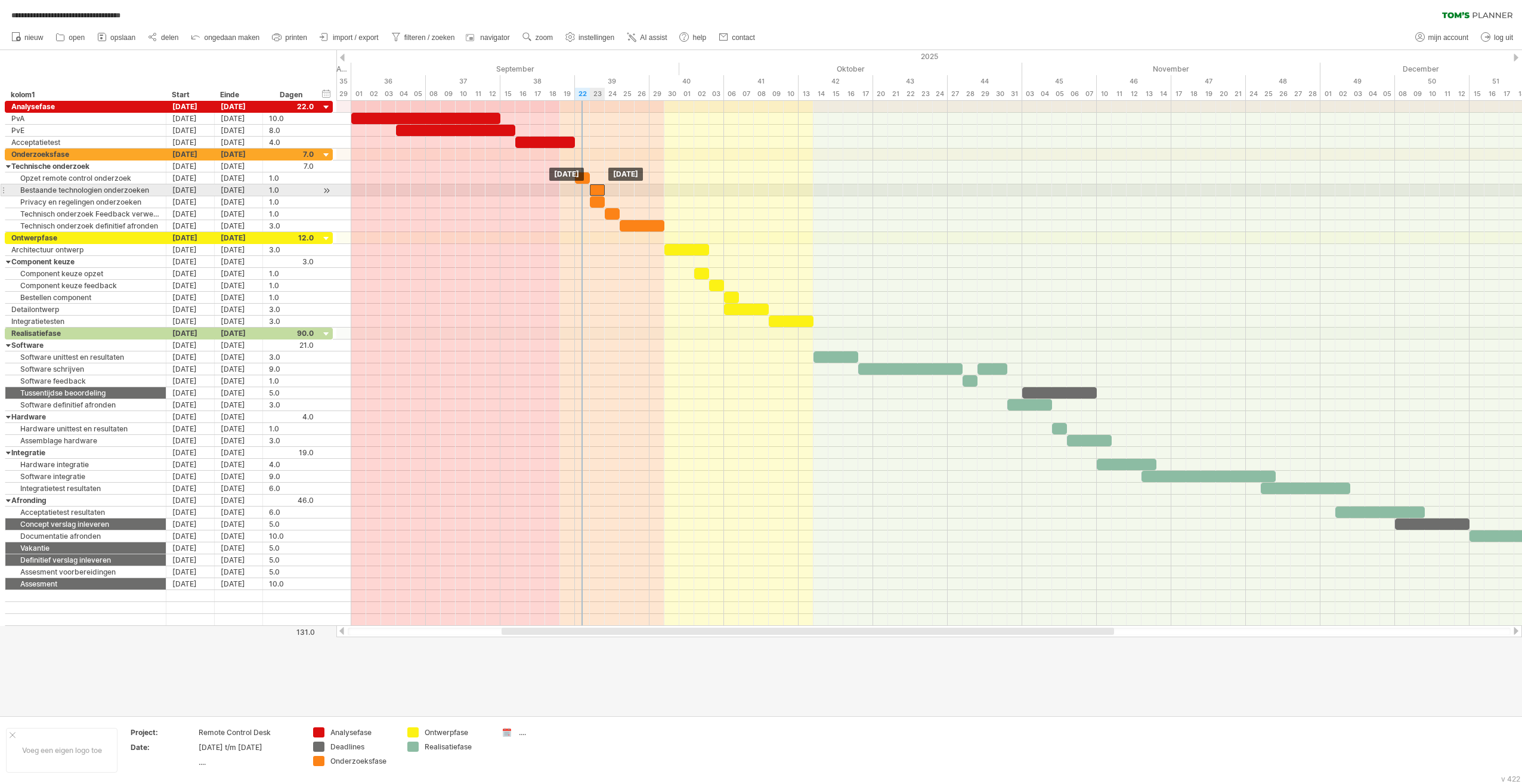
click at [599, 187] on div at bounding box center [597, 190] width 15 height 11
drag, startPoint x: 594, startPoint y: 202, endPoint x: 610, endPoint y: 198, distance: 16.5
click at [610, 198] on div at bounding box center [612, 202] width 15 height 11
drag, startPoint x: 612, startPoint y: 215, endPoint x: 623, endPoint y: 209, distance: 12.5
click at [623, 209] on div at bounding box center [627, 214] width 15 height 11
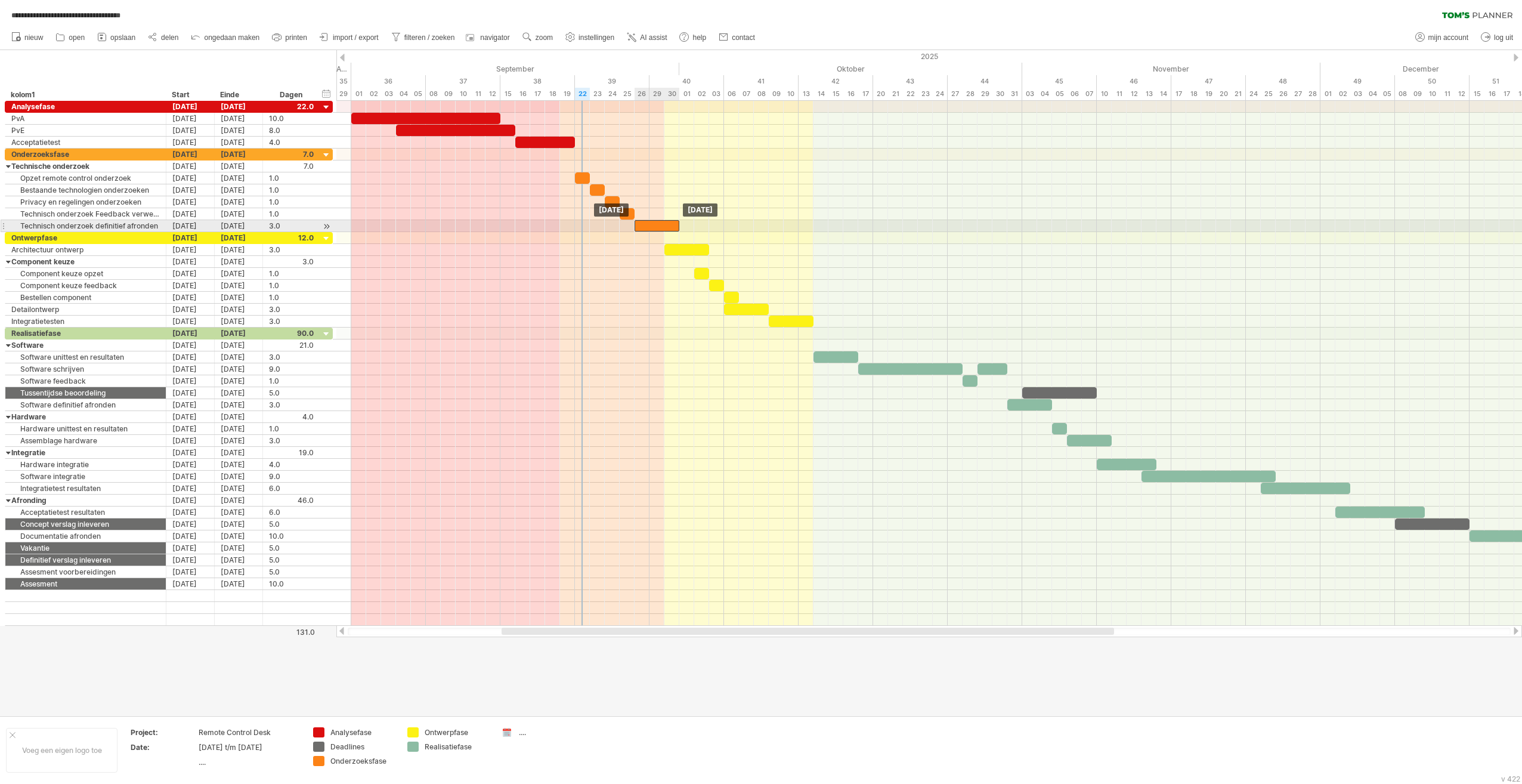
drag, startPoint x: 633, startPoint y: 223, endPoint x: 647, endPoint y: 222, distance: 14.0
click at [647, 222] on div at bounding box center [657, 225] width 45 height 11
drag, startPoint x: 678, startPoint y: 222, endPoint x: 656, endPoint y: 224, distance: 22.1
click at [665, 224] on span at bounding box center [665, 225] width 4 height 11
click at [156, 37] on icon at bounding box center [152, 37] width 12 height 12
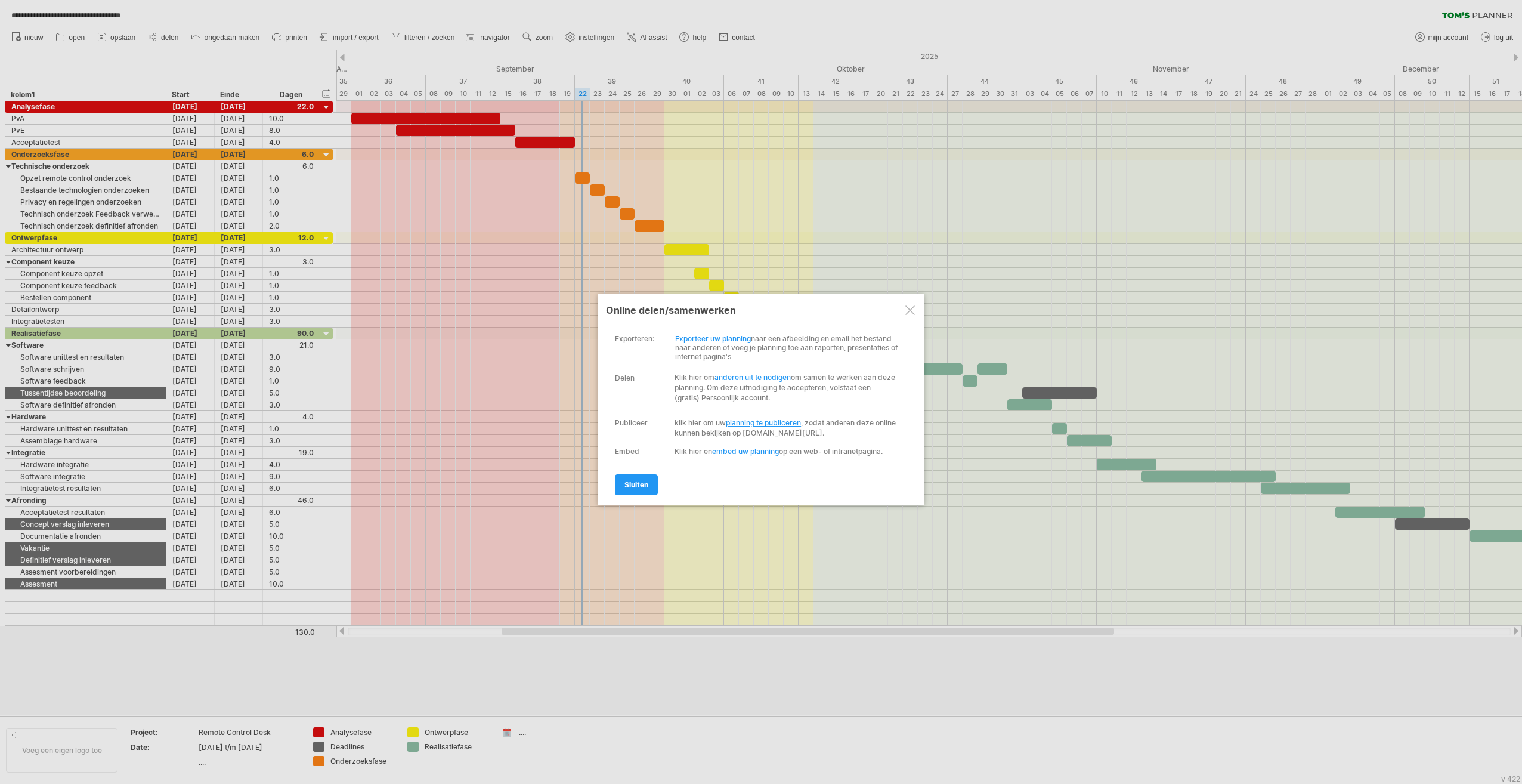
click at [757, 419] on link "planning te publiceren" at bounding box center [763, 423] width 75 height 9
select select "*"
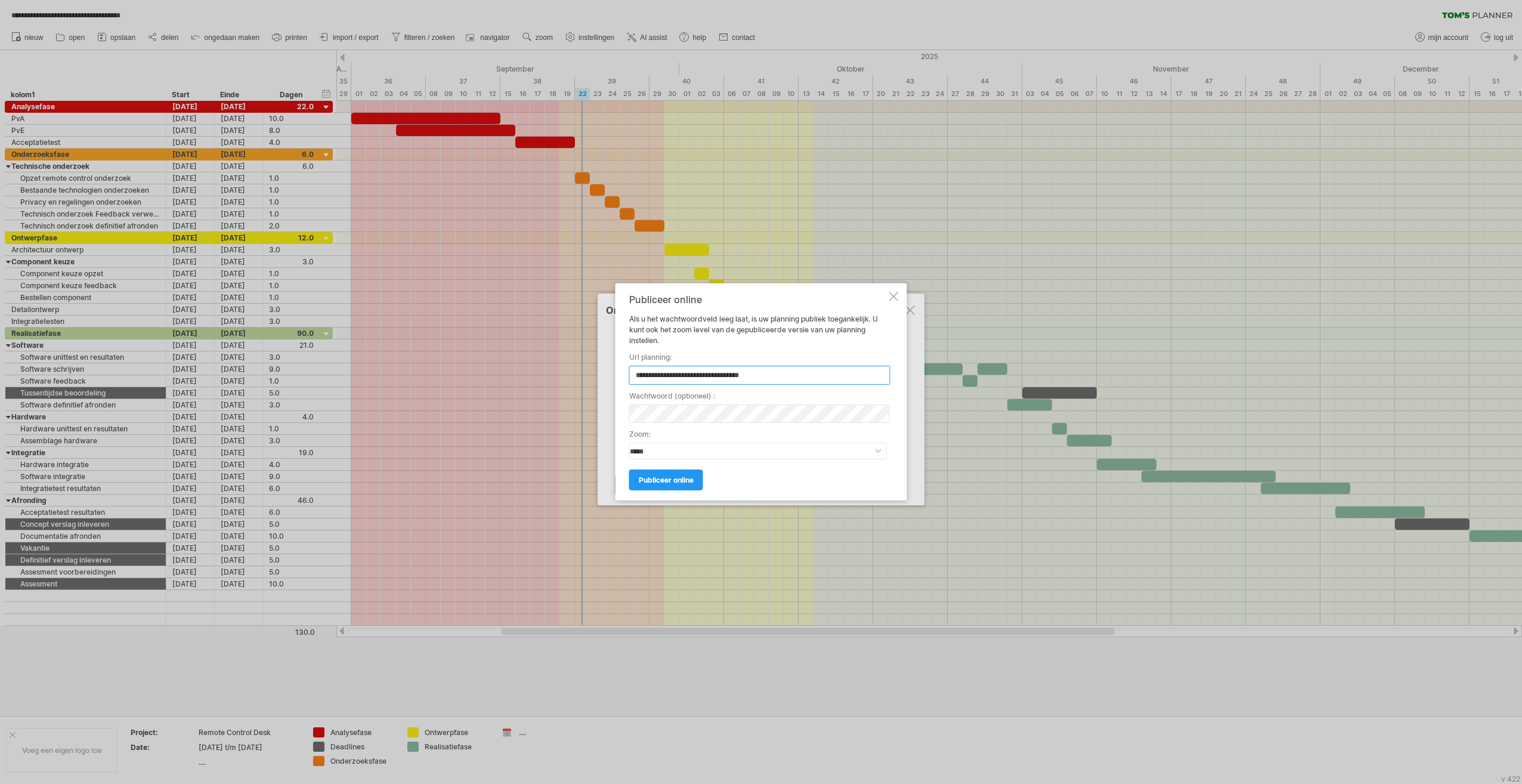
click at [757, 379] on input "**********" at bounding box center [760, 376] width 261 height 19
type input "**********"
click at [757, 452] on select "**********" at bounding box center [758, 451] width 258 height 16
click at [757, 449] on select "**********" at bounding box center [758, 451] width 258 height 16
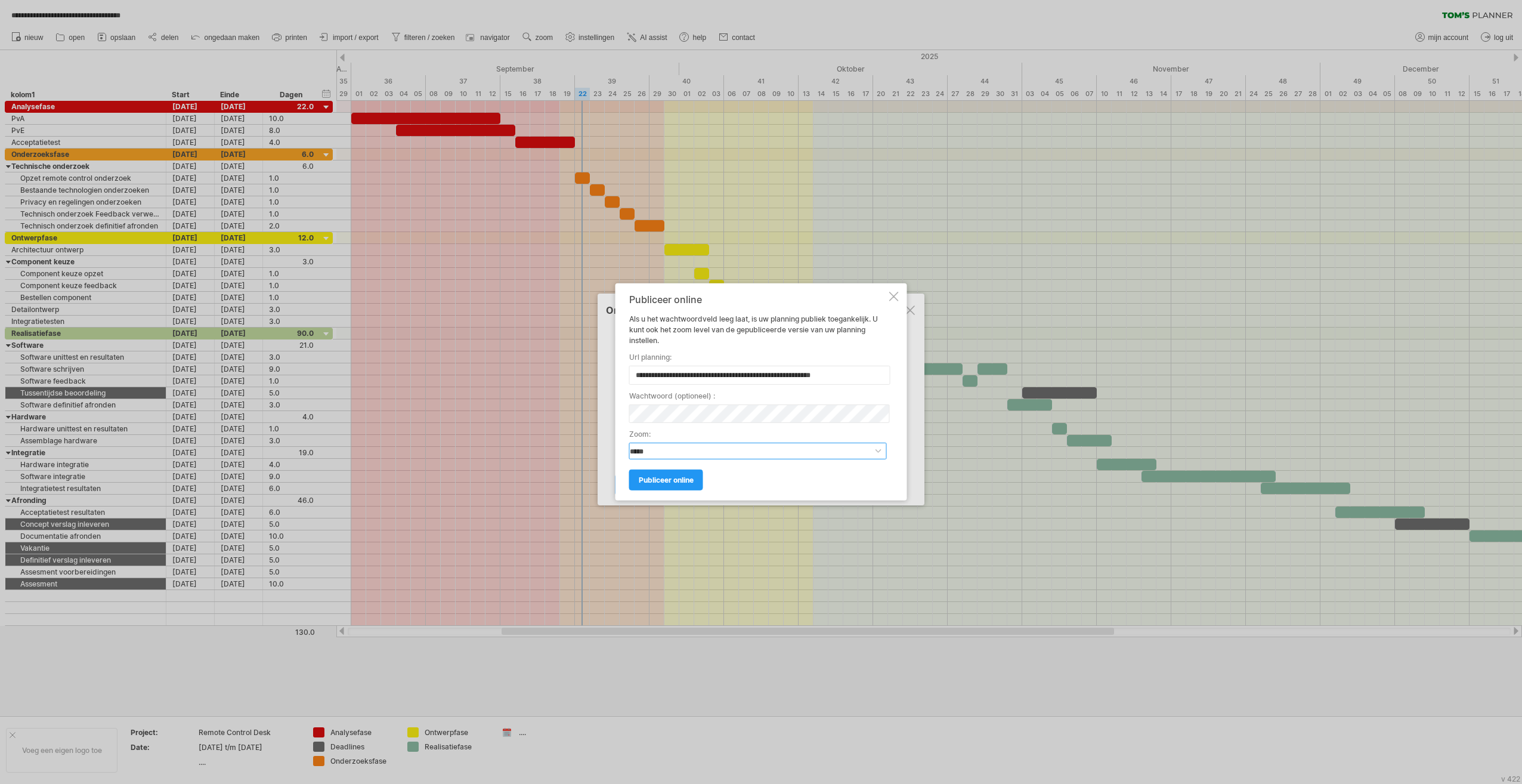
click at [757, 452] on select "**********" at bounding box center [758, 451] width 258 height 16
click at [695, 448] on select "**********" at bounding box center [758, 451] width 258 height 16
select select "*"
click at [630, 443] on select "**********" at bounding box center [758, 451] width 258 height 16
click at [715, 452] on select "**********" at bounding box center [758, 451] width 258 height 16
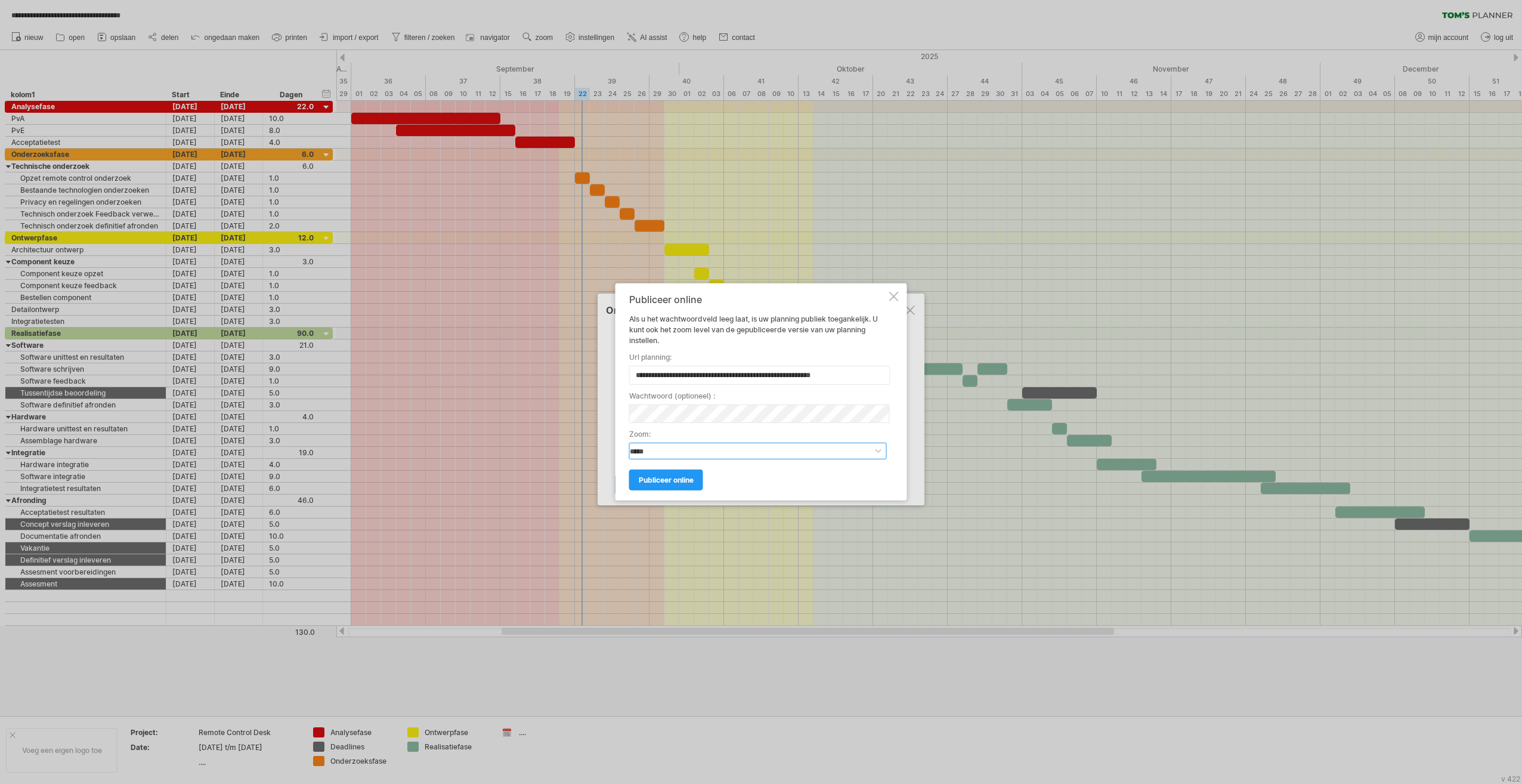
click at [715, 452] on select "**********" at bounding box center [758, 451] width 258 height 16
click at [611, 411] on div "**********" at bounding box center [761, 392] width 1522 height 784
click at [757, 429] on div "**********" at bounding box center [758, 392] width 258 height 196
click at [669, 479] on span "publiceer online" at bounding box center [665, 480] width 55 height 9
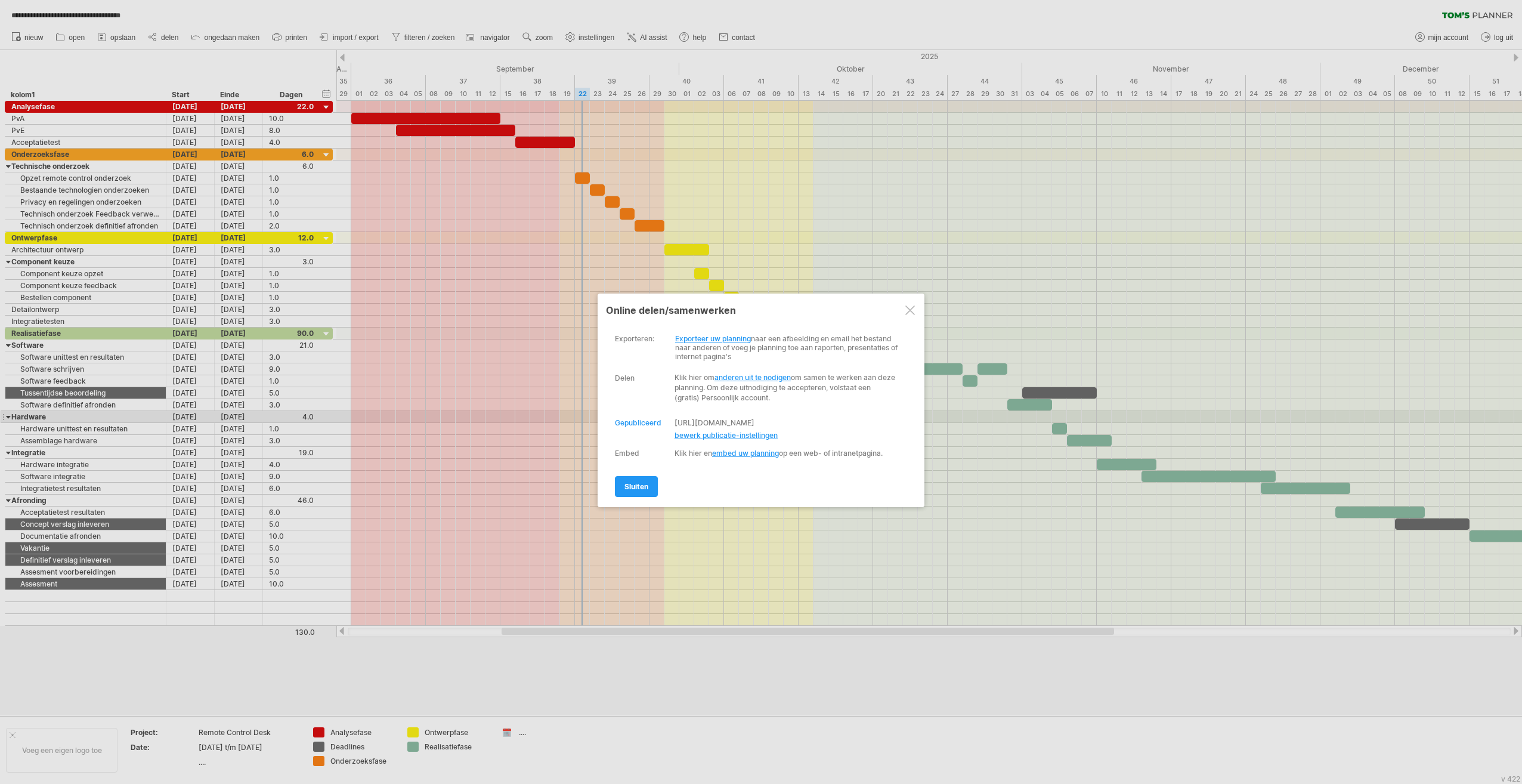
click at [639, 418] on div "Gepubliceerd" at bounding box center [639, 423] width 46 height 9
click at [703, 433] on span "bewerk publicatie-instellingen" at bounding box center [726, 435] width 103 height 9
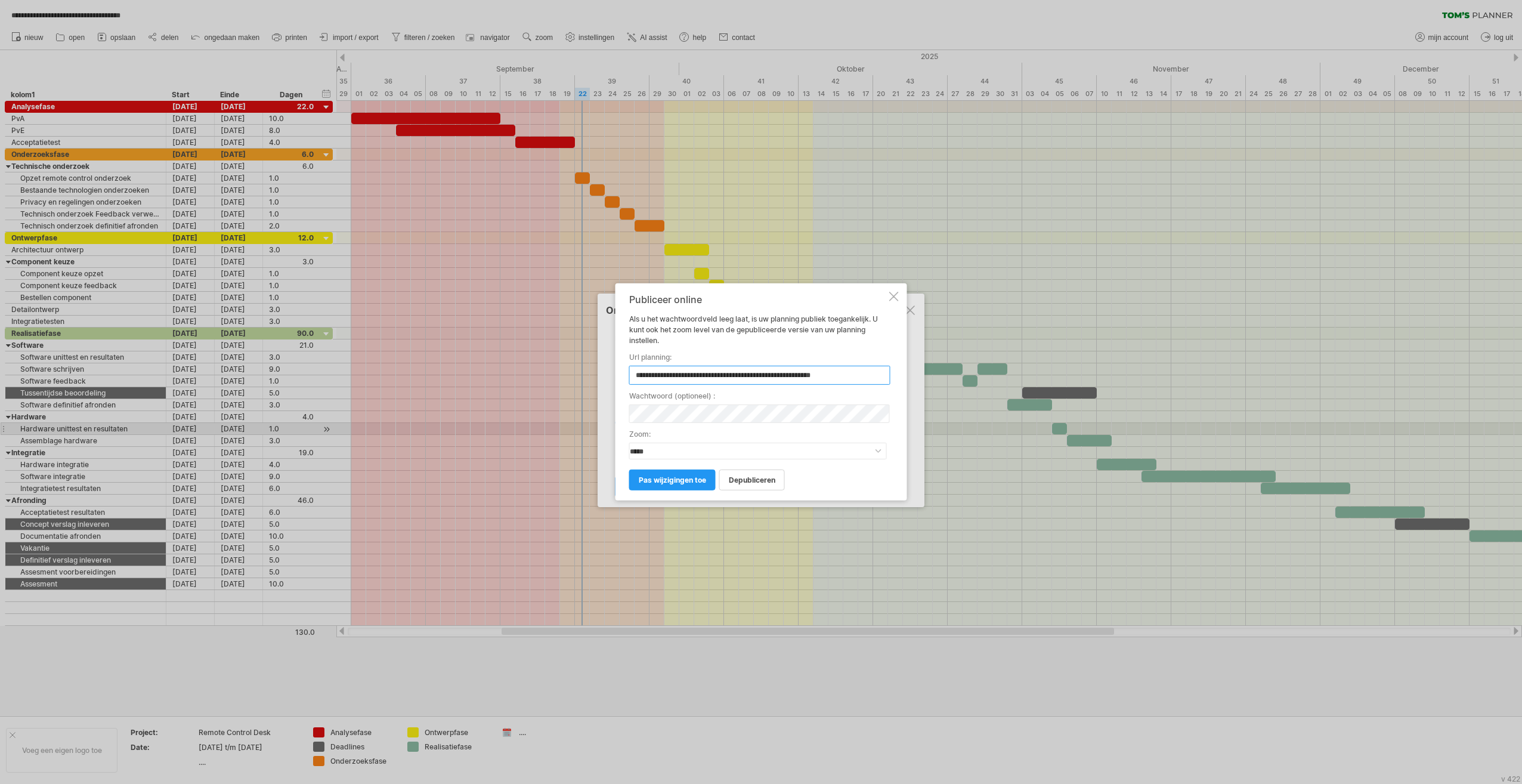
drag, startPoint x: 864, startPoint y: 370, endPoint x: 615, endPoint y: 372, distance: 249.0
click at [615, 372] on div "**********" at bounding box center [761, 391] width 292 height 217
click at [691, 477] on span "pas wijzigingen toe" at bounding box center [672, 480] width 67 height 9
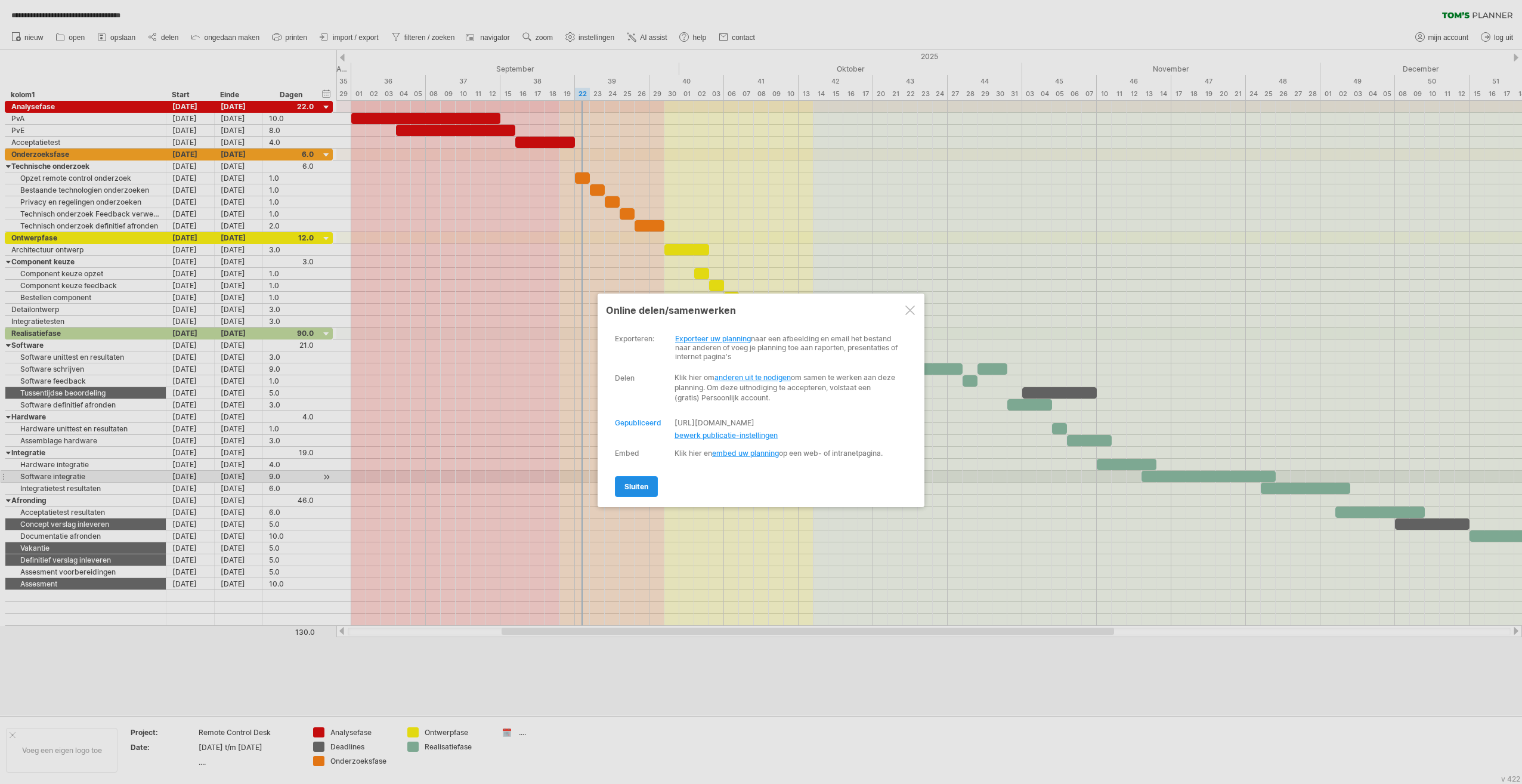
click at [643, 477] on link "sluiten" at bounding box center [637, 486] width 43 height 21
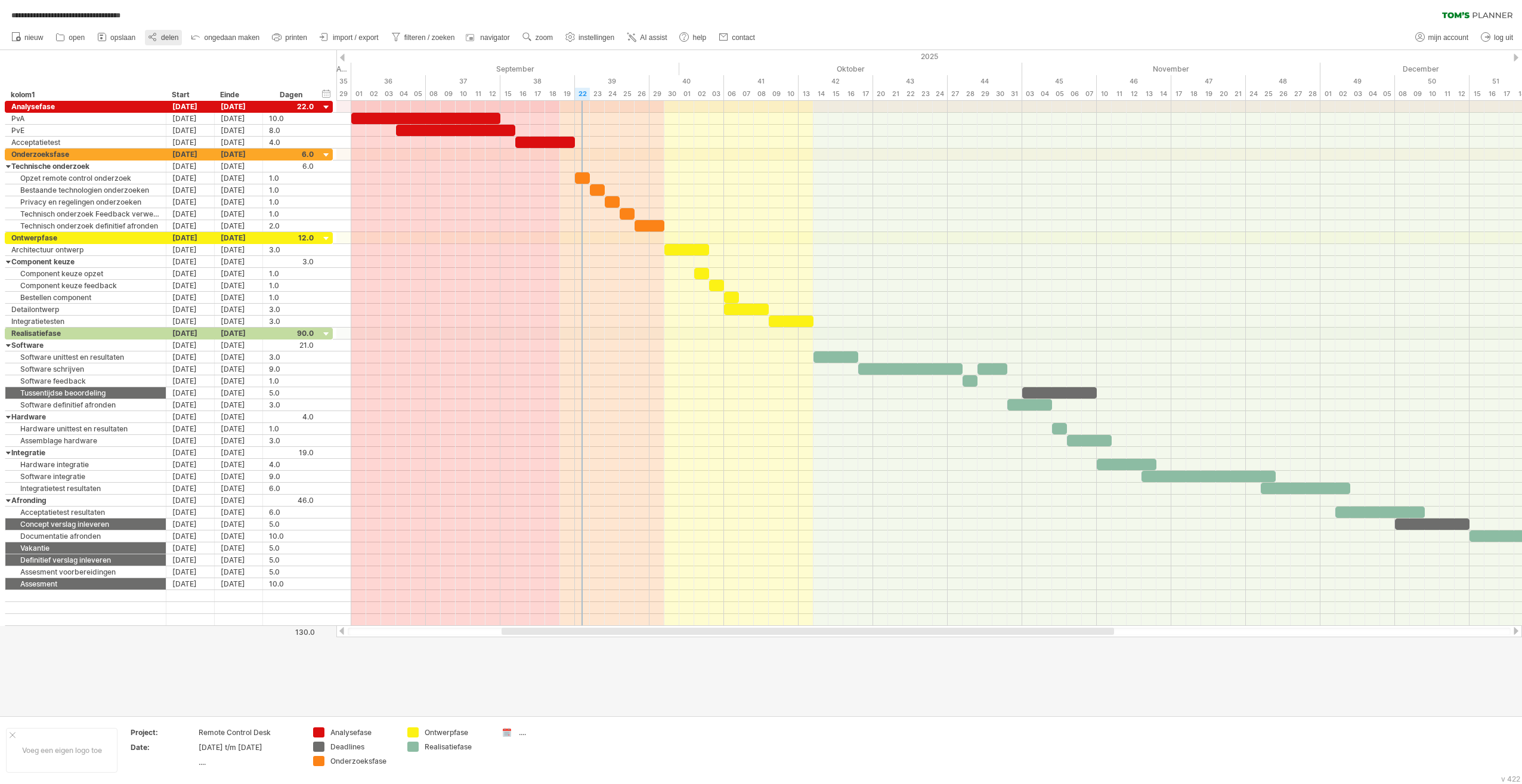
click at [170, 34] on span "delen" at bounding box center [170, 37] width 17 height 8
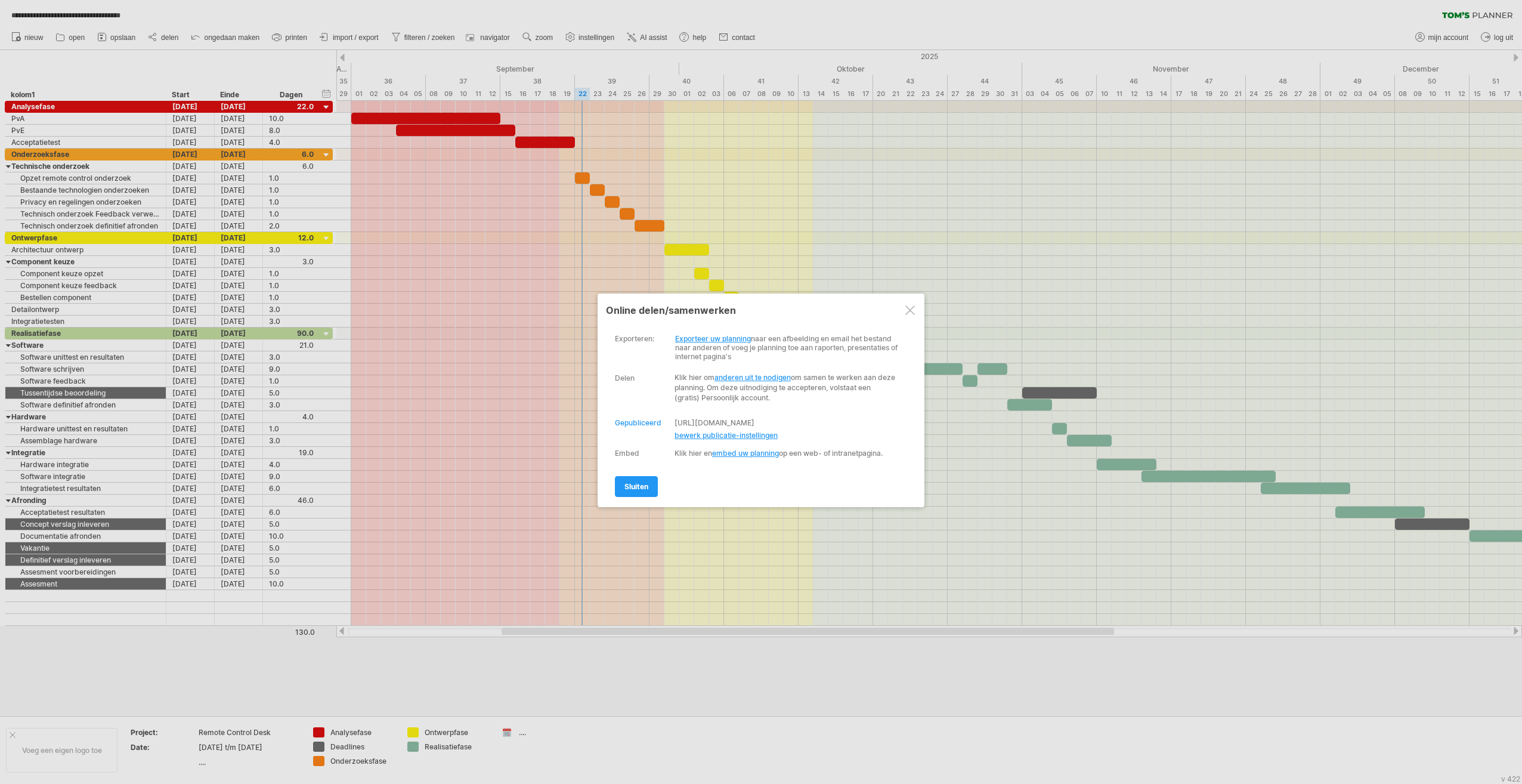
click at [710, 427] on div "Publiceer Gepubliceerd [URL][DOMAIN_NAME] klik hier om uw planning te publicere…" at bounding box center [759, 429] width 287 height 22
click at [713, 432] on span "bewerk publicatie-instellingen" at bounding box center [726, 435] width 103 height 9
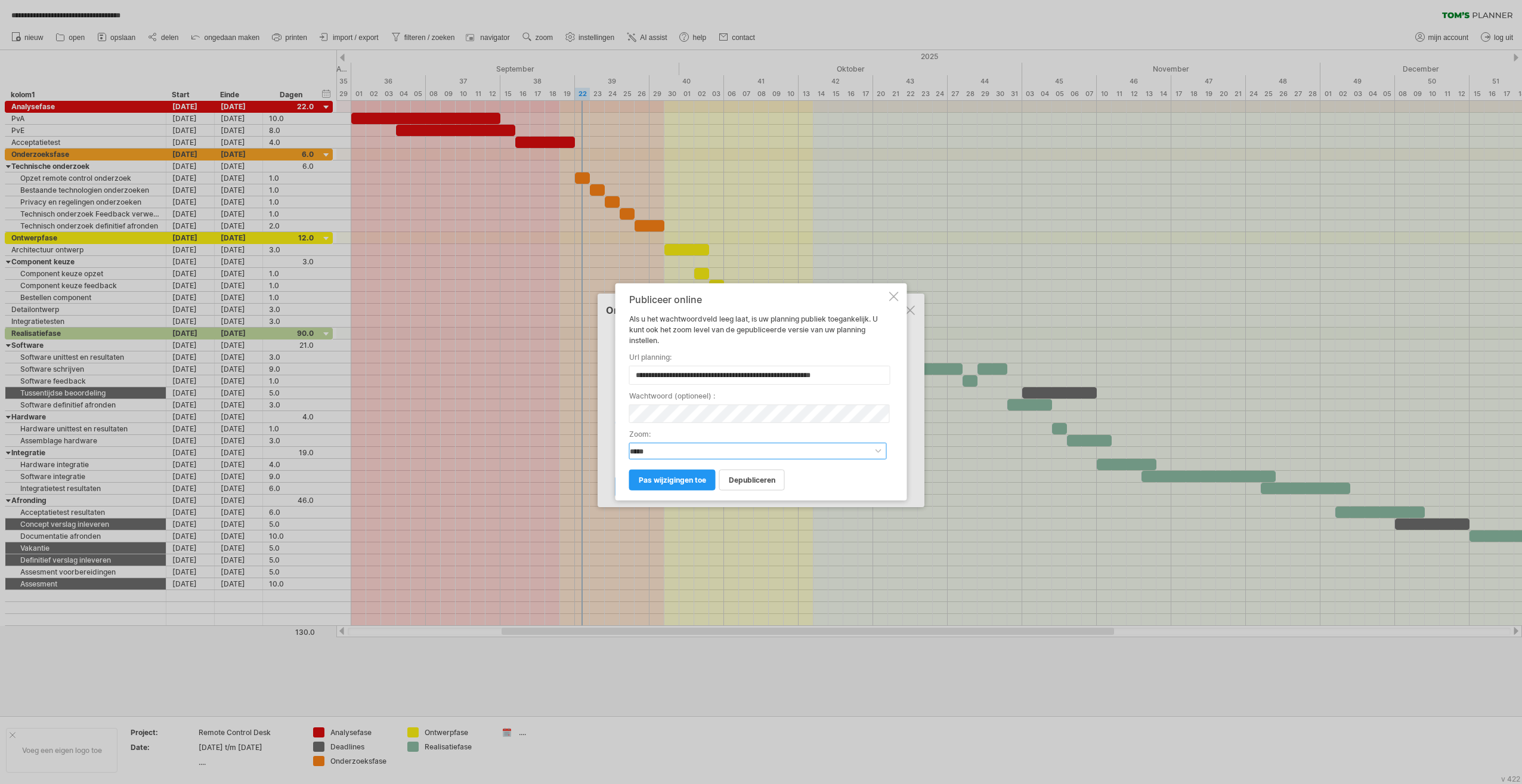
click at [698, 452] on select "**********" at bounding box center [758, 451] width 258 height 16
click at [630, 443] on select "**********" at bounding box center [758, 451] width 258 height 16
click at [679, 447] on select "**********" at bounding box center [758, 451] width 258 height 16
select select "*"
click at [630, 443] on select "**********" at bounding box center [758, 451] width 258 height 16
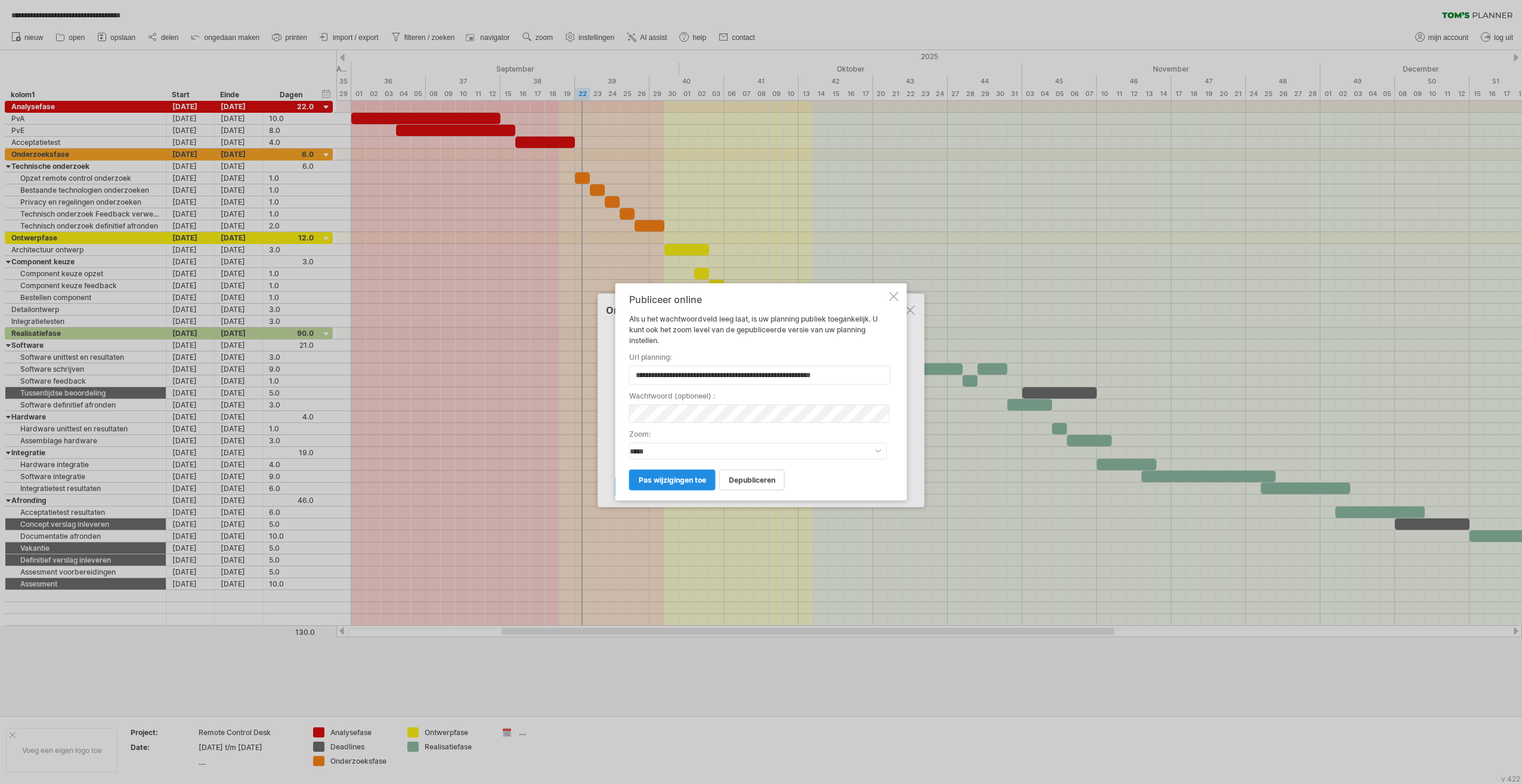
click at [671, 485] on link "pas wijzigingen toe" at bounding box center [673, 480] width 87 height 21
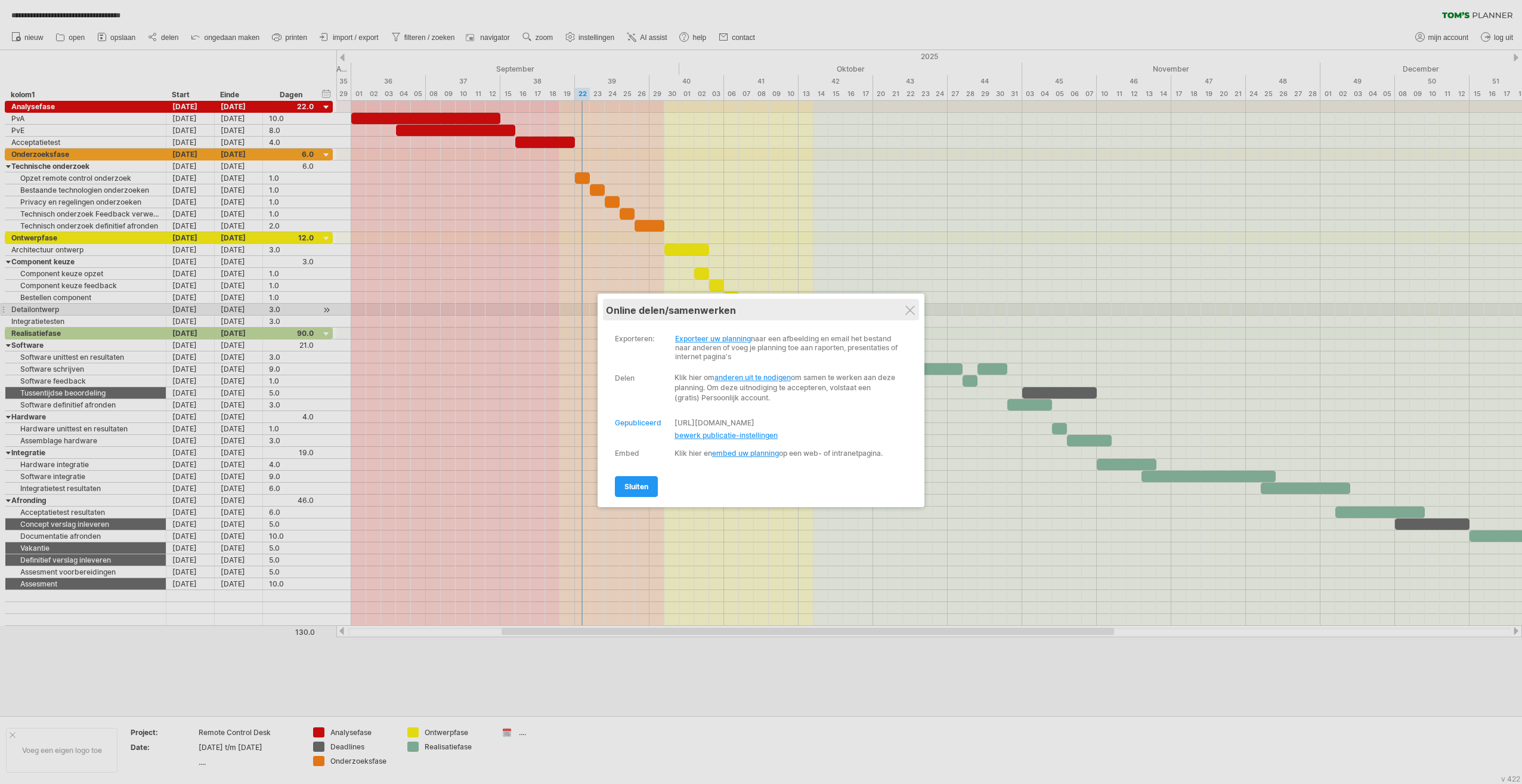
click at [757, 309] on div "Mijn planningen online delen/samenwerken" at bounding box center [761, 309] width 310 height 22
click at [757, 311] on div at bounding box center [910, 310] width 10 height 10
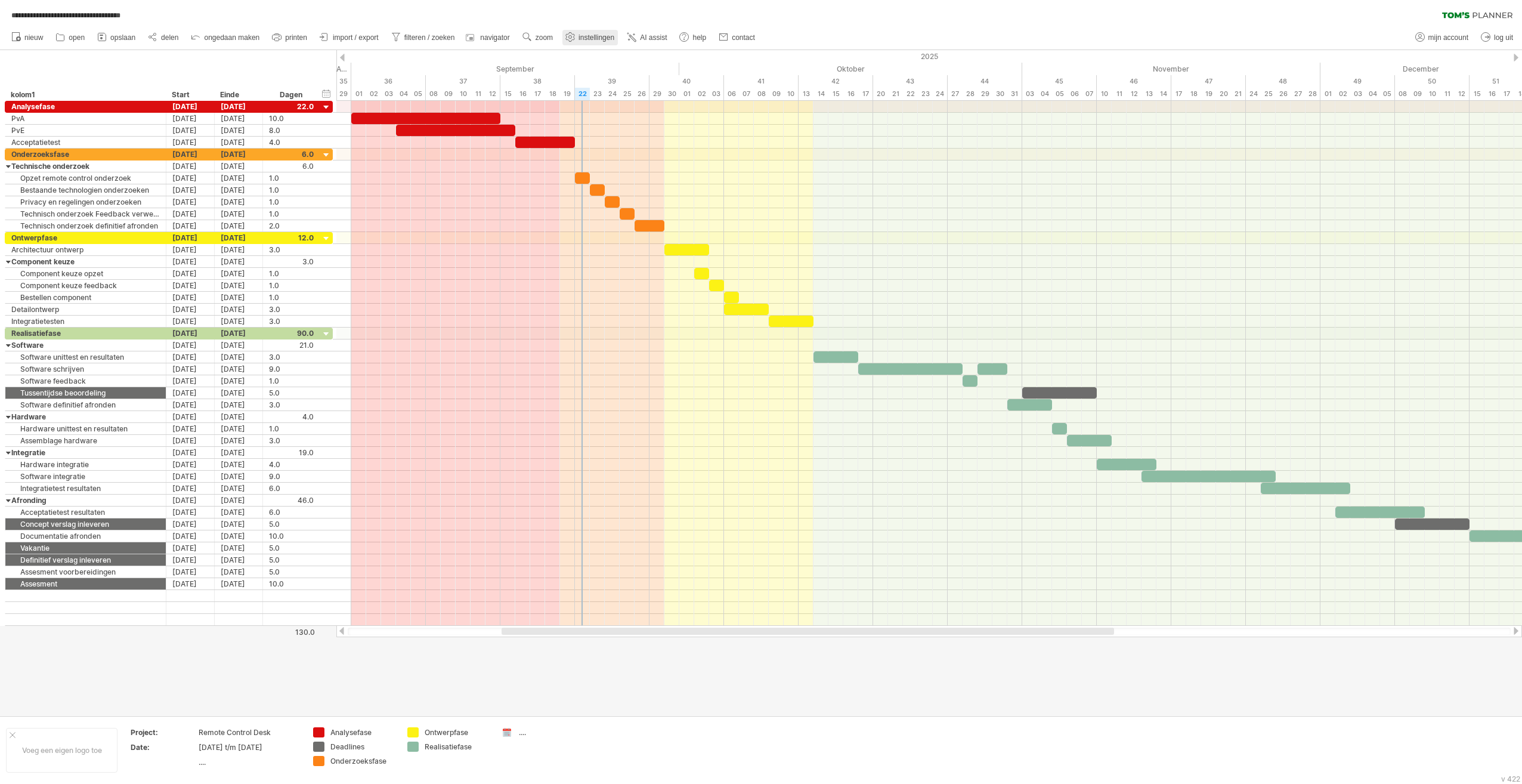
click at [600, 37] on span "instellingen" at bounding box center [597, 37] width 36 height 8
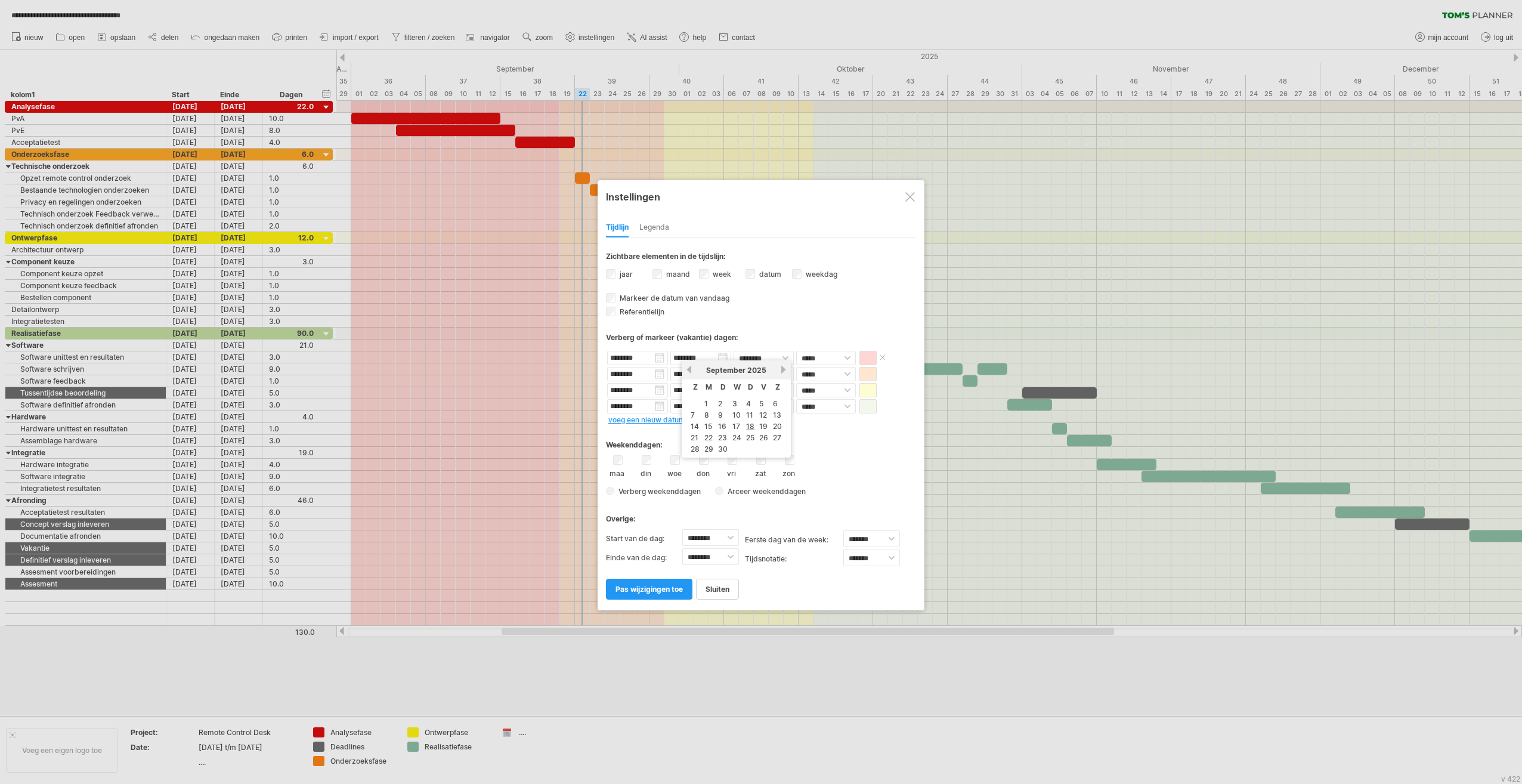
click at [681, 354] on input "********" at bounding box center [701, 358] width 60 height 14
click at [757, 427] on link "19" at bounding box center [763, 426] width 10 height 11
type input "********"
click at [647, 373] on input "********" at bounding box center [637, 373] width 60 height 14
click at [647, 451] on link "22" at bounding box center [646, 453] width 10 height 11
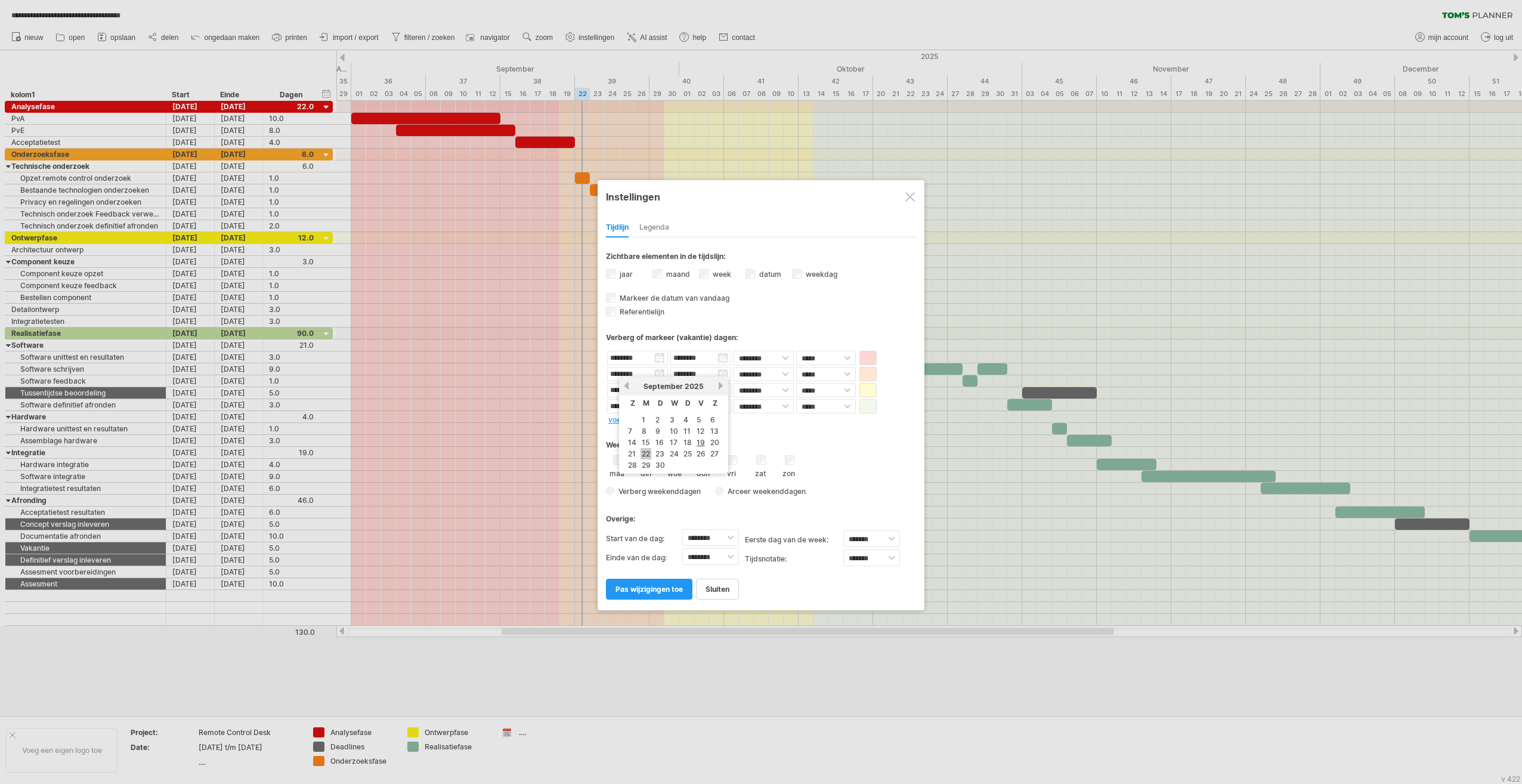
type input "********"
click at [663, 585] on span "pas wijzigingen toe" at bounding box center [649, 589] width 67 height 9
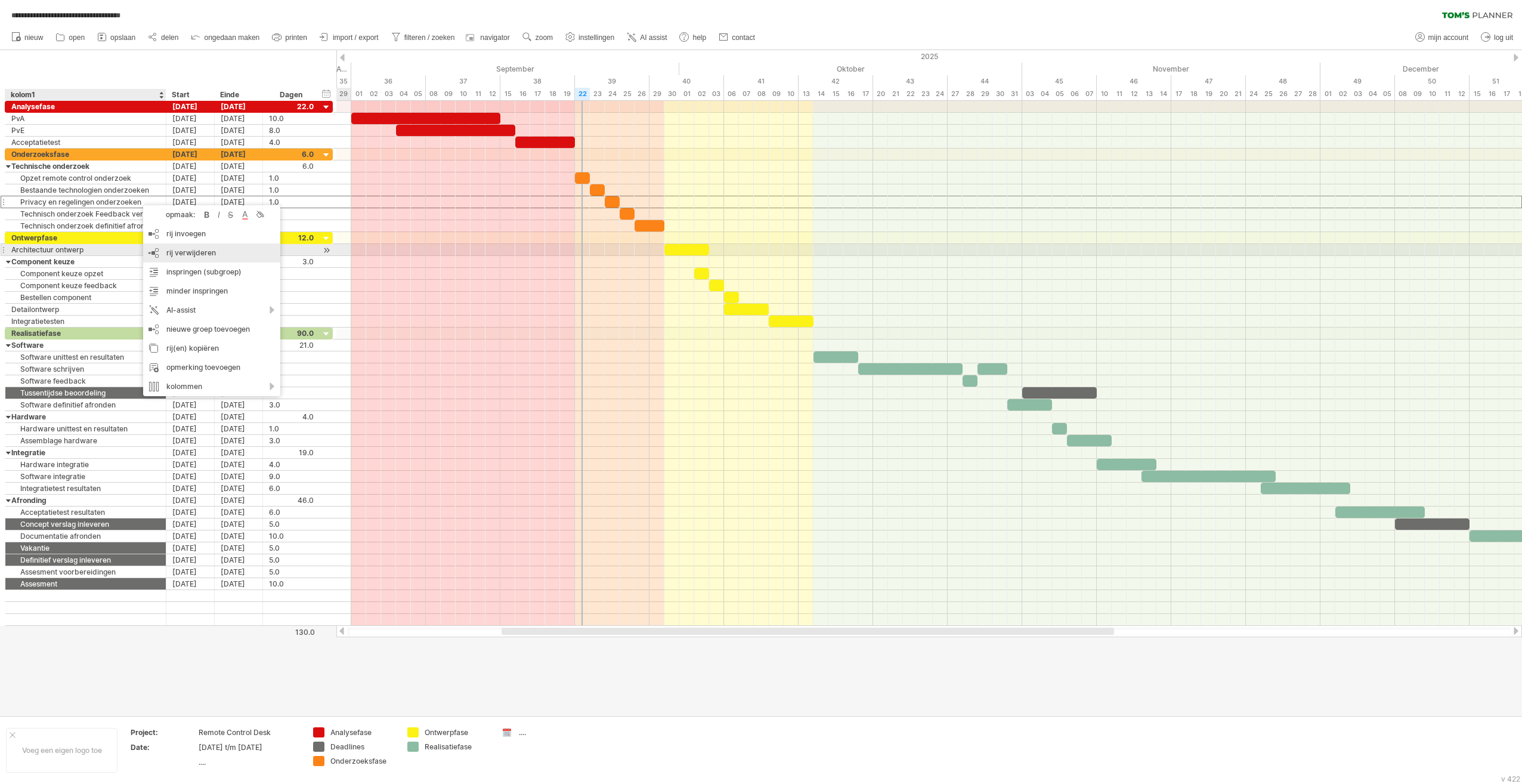
click at [210, 254] on span "rij verwijderen" at bounding box center [191, 252] width 49 height 9
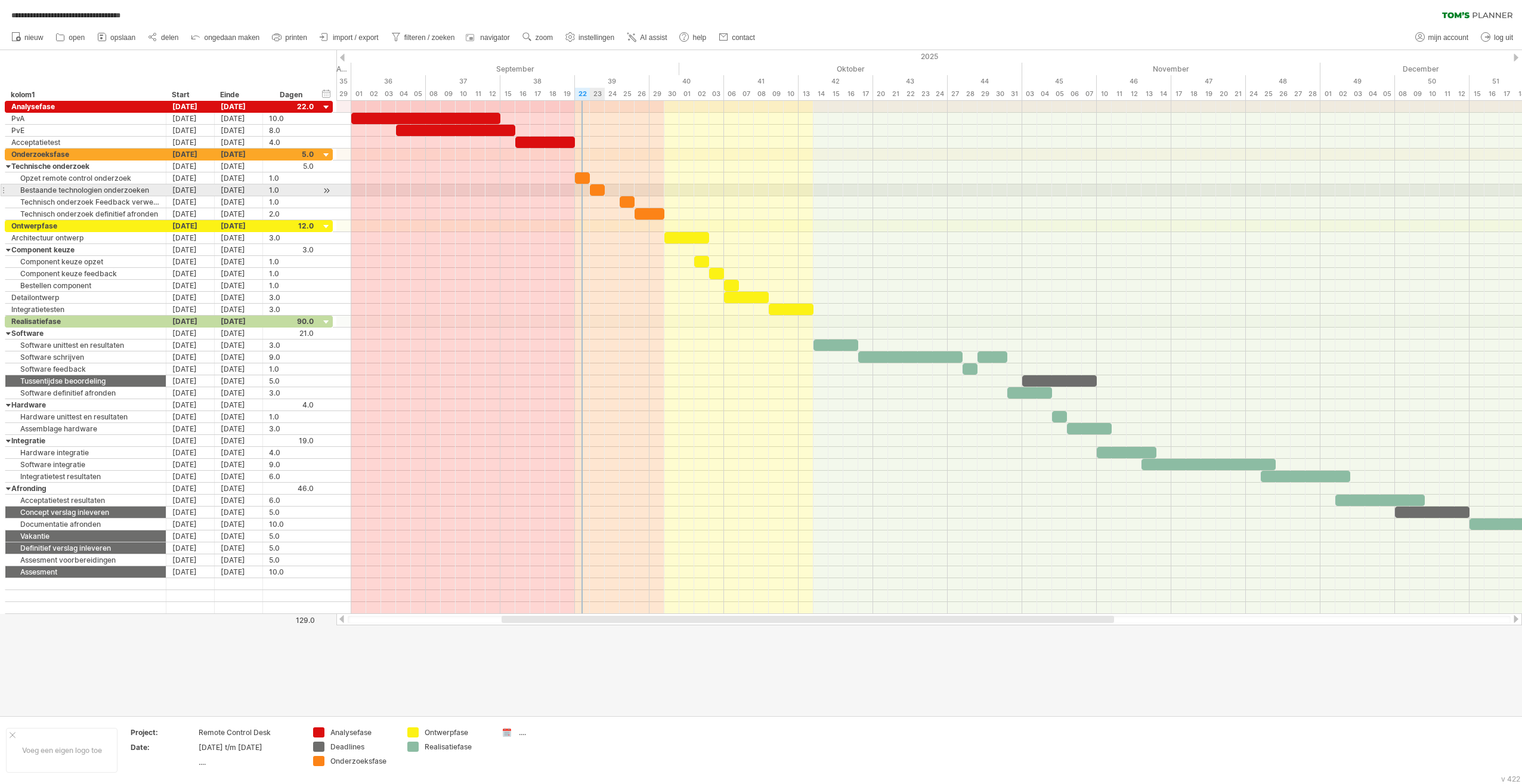
click at [600, 188] on div at bounding box center [597, 190] width 15 height 11
drag, startPoint x: 605, startPoint y: 186, endPoint x: 618, endPoint y: 186, distance: 13.0
click at [618, 186] on span at bounding box center [620, 190] width 4 height 11
click at [600, 188] on div at bounding box center [605, 190] width 30 height 11
drag, startPoint x: 591, startPoint y: 188, endPoint x: 604, endPoint y: 186, distance: 13.2
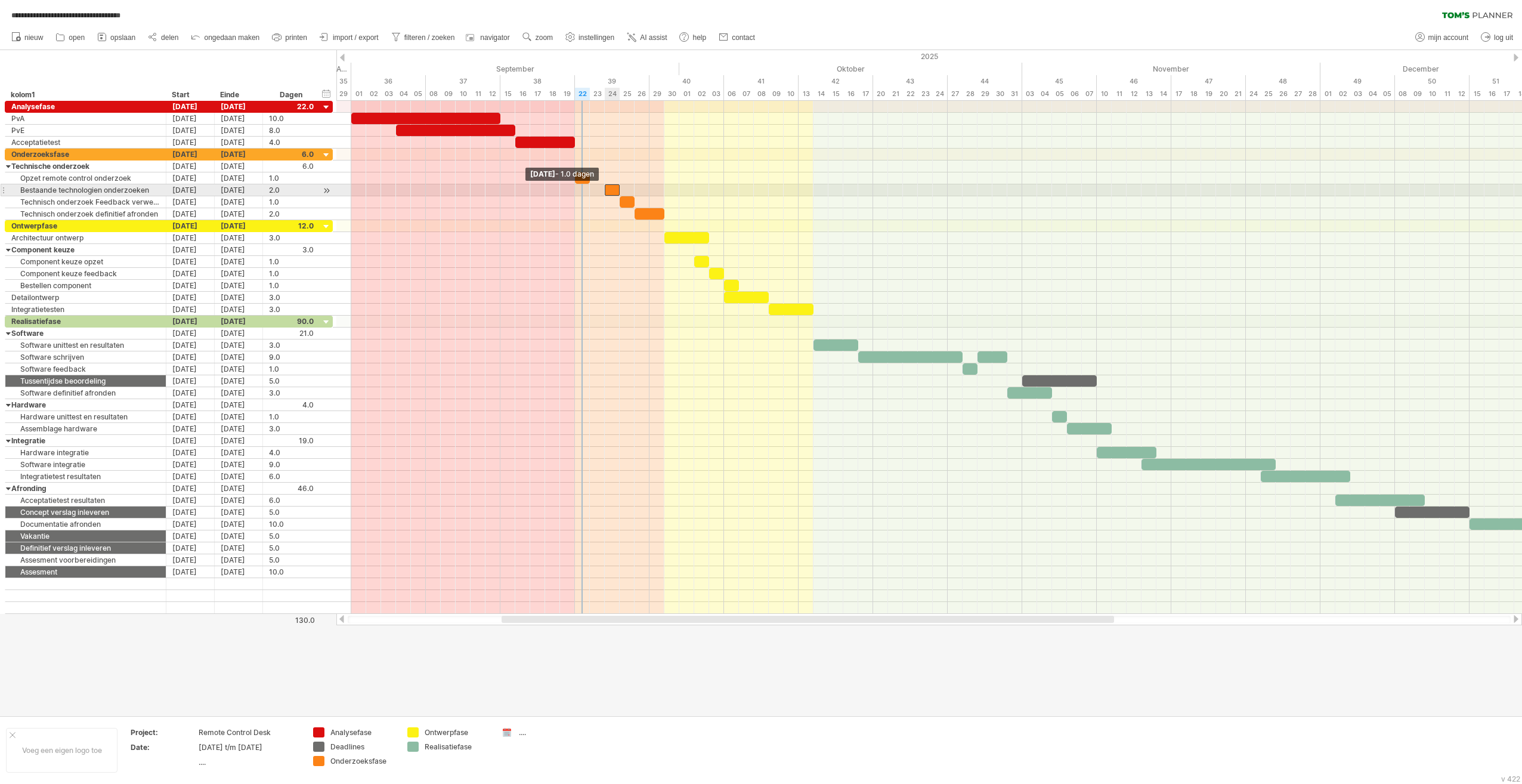
click at [604, 186] on span at bounding box center [605, 190] width 4 height 11
click at [588, 174] on span at bounding box center [590, 178] width 4 height 11
drag, startPoint x: 589, startPoint y: 175, endPoint x: 602, endPoint y: 175, distance: 13.0
click at [602, 175] on div at bounding box center [590, 178] width 30 height 11
click at [595, 173] on div at bounding box center [590, 178] width 30 height 11
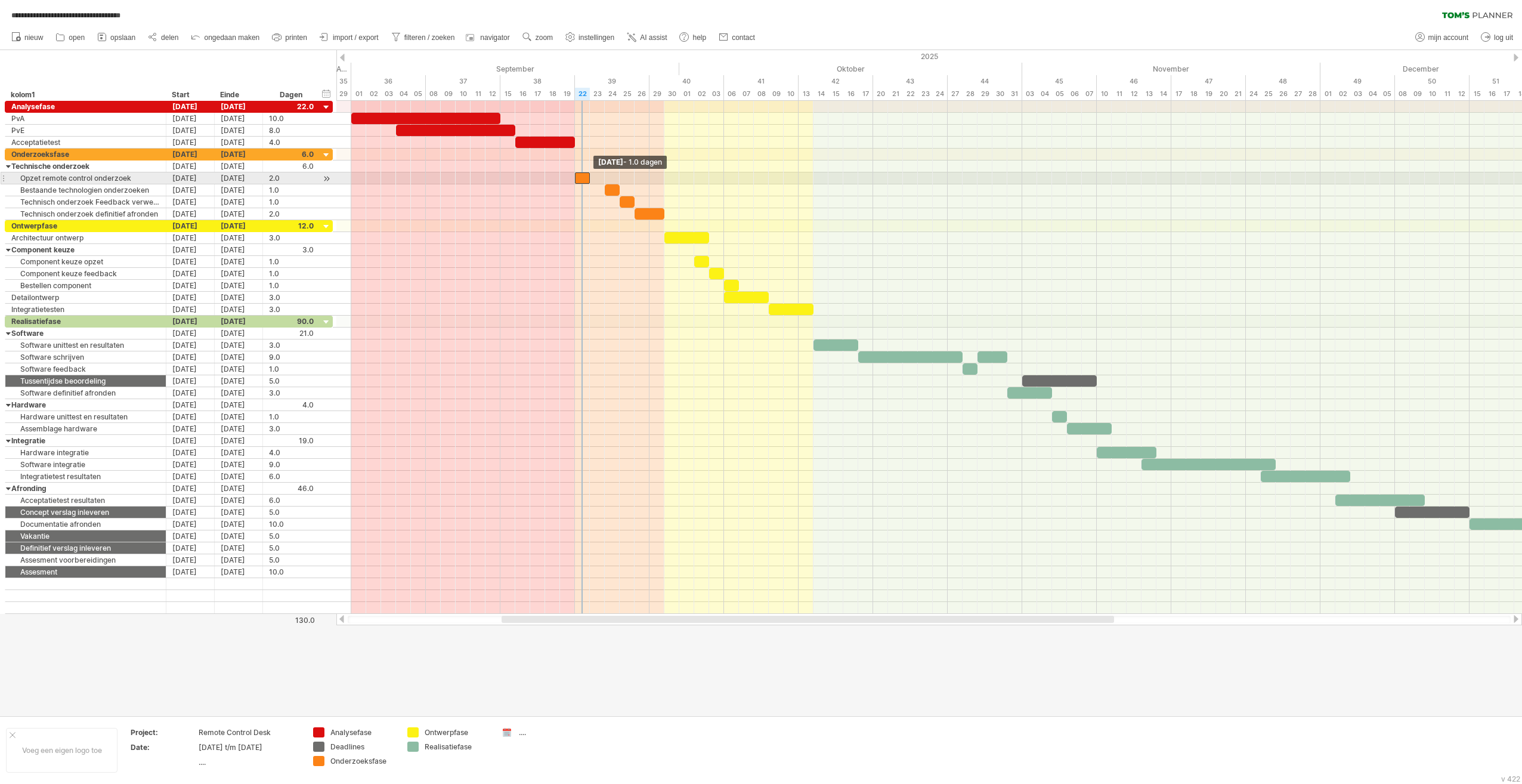
drag, startPoint x: 603, startPoint y: 175, endPoint x: 590, endPoint y: 175, distance: 13.0
click at [590, 175] on span at bounding box center [590, 178] width 4 height 11
click at [615, 187] on div at bounding box center [612, 190] width 15 height 11
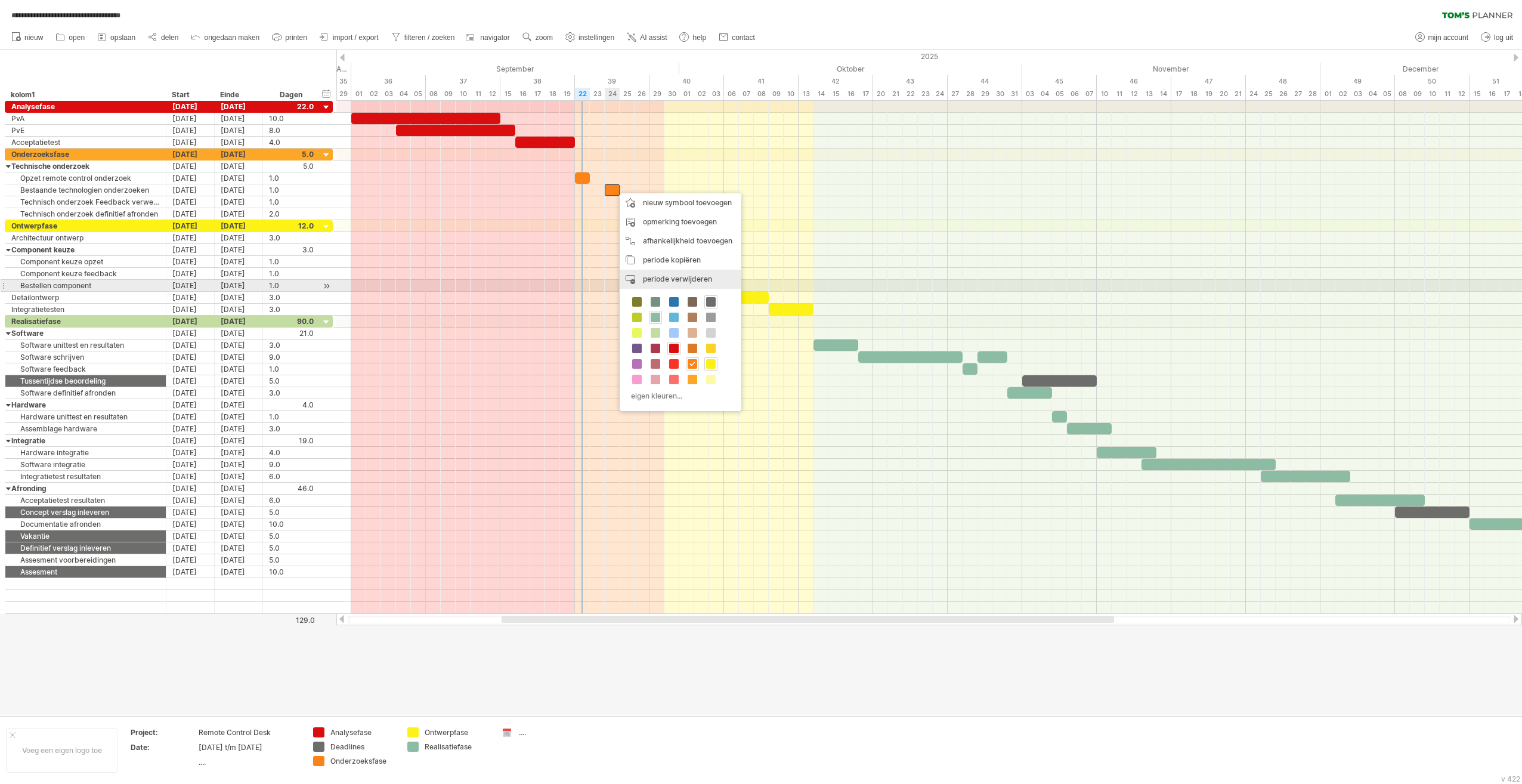
click at [674, 280] on span "periode verwijderen" at bounding box center [677, 279] width 69 height 9
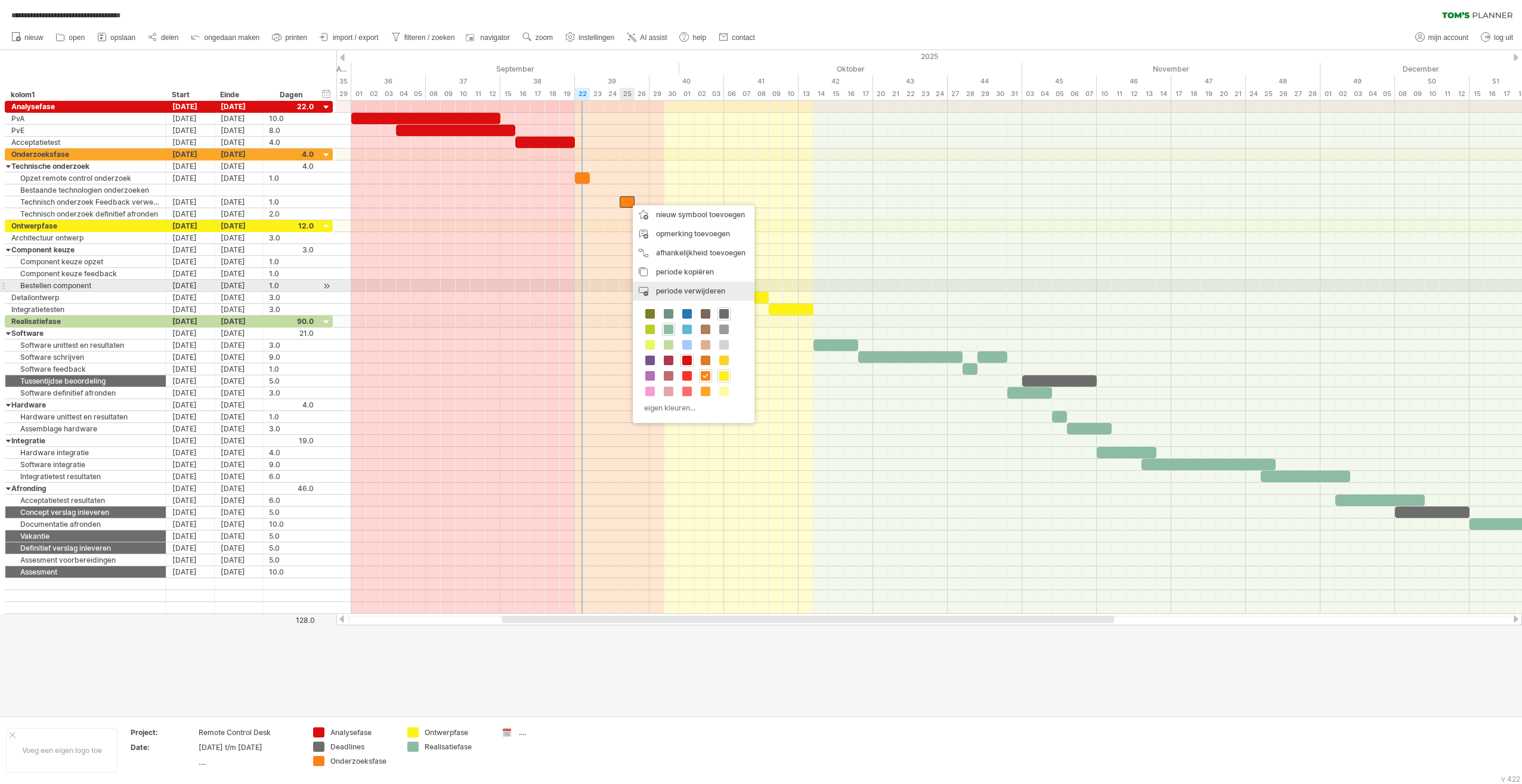
click at [695, 289] on span "periode verwijderen" at bounding box center [691, 290] width 69 height 9
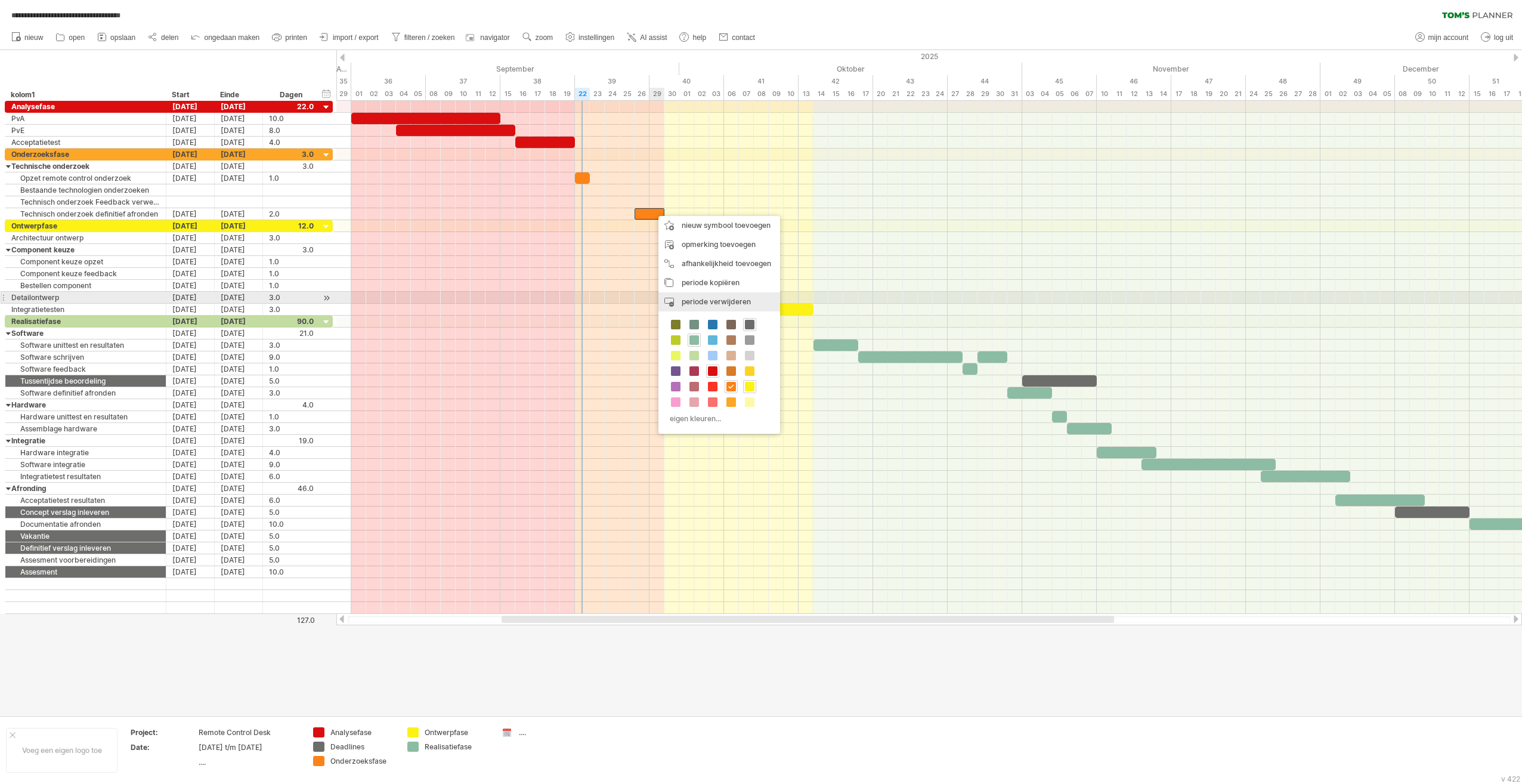
click at [749, 299] on span "periode verwijderen" at bounding box center [716, 302] width 69 height 9
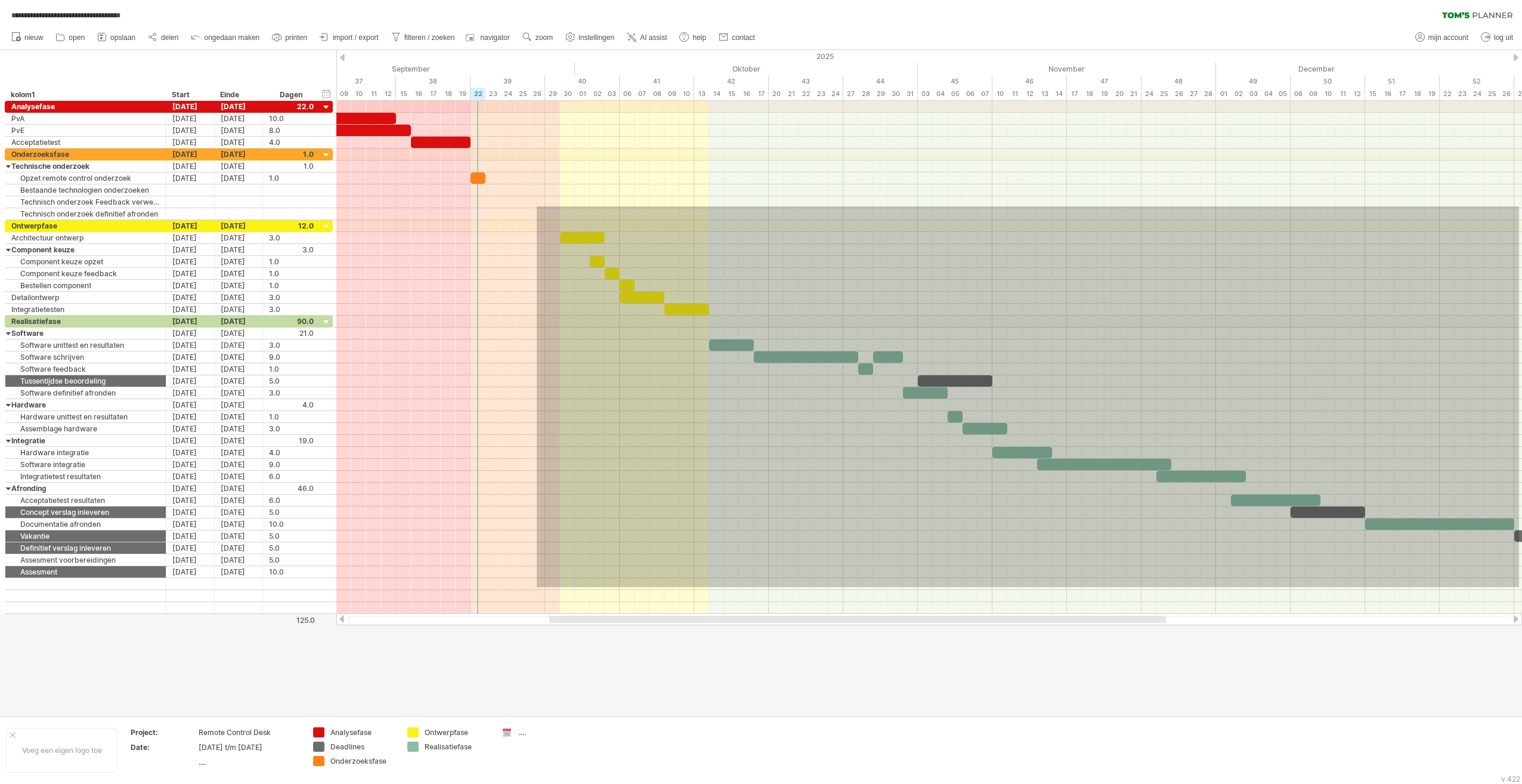
drag, startPoint x: 642, startPoint y: 206, endPoint x: 1510, endPoint y: 591, distance: 949.6
click at [757, 591] on div at bounding box center [929, 357] width 1186 height 513
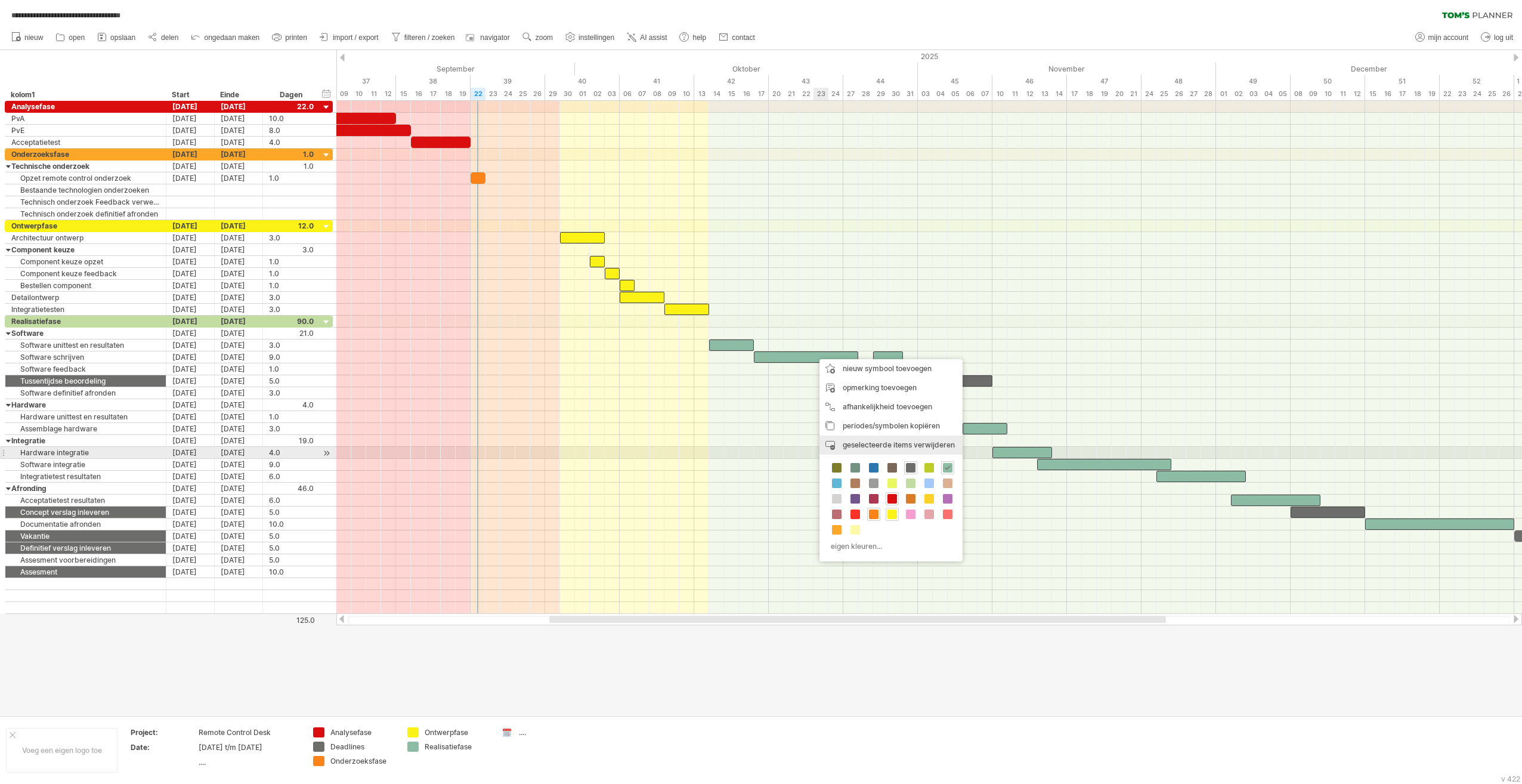
click at [757, 449] on div "periode verwijderen geselecteerde items verwijderen" at bounding box center [891, 445] width 143 height 19
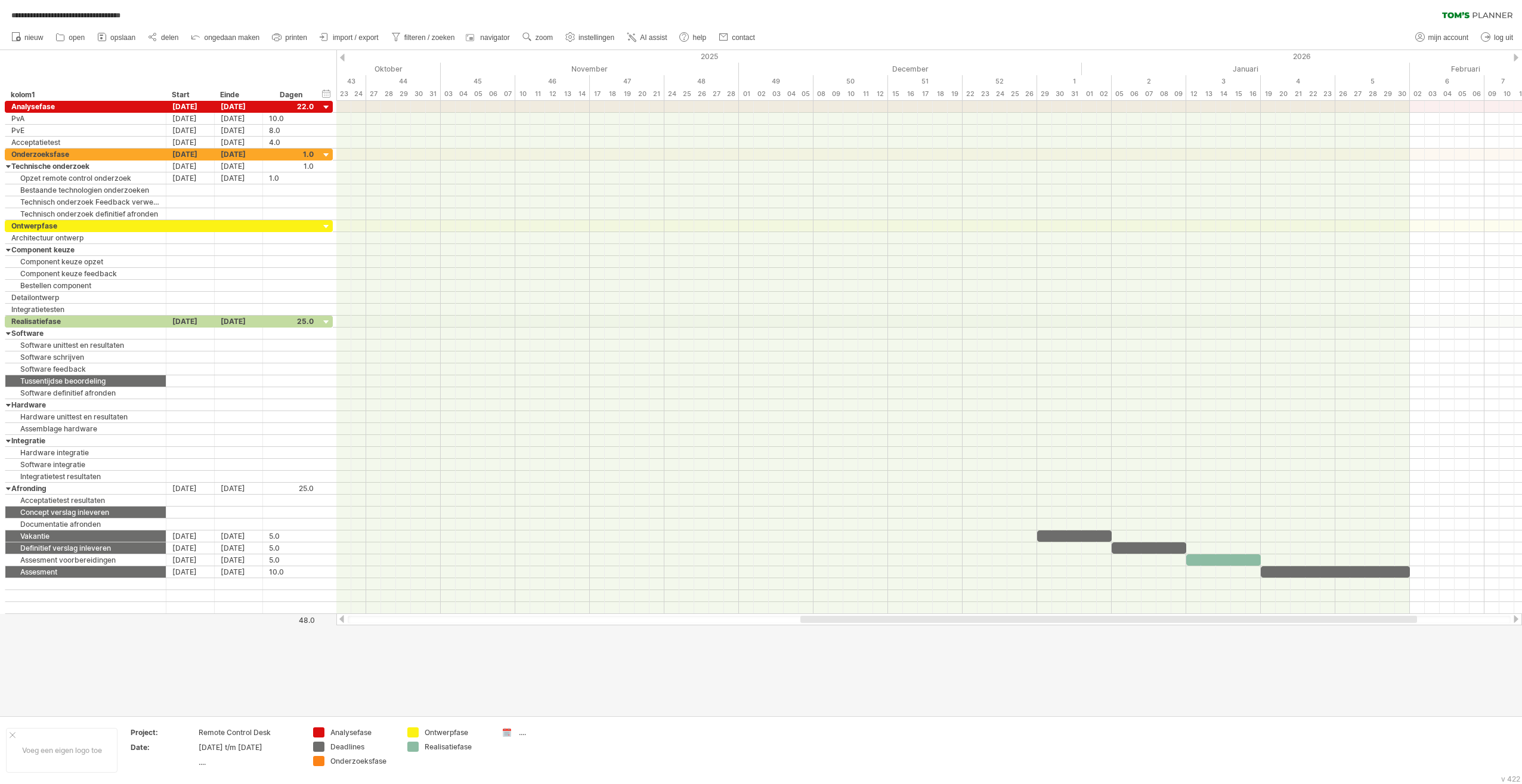
drag, startPoint x: 777, startPoint y: 620, endPoint x: 1038, endPoint y: 614, distance: 261.1
click at [757, 615] on div at bounding box center [929, 619] width 1186 height 12
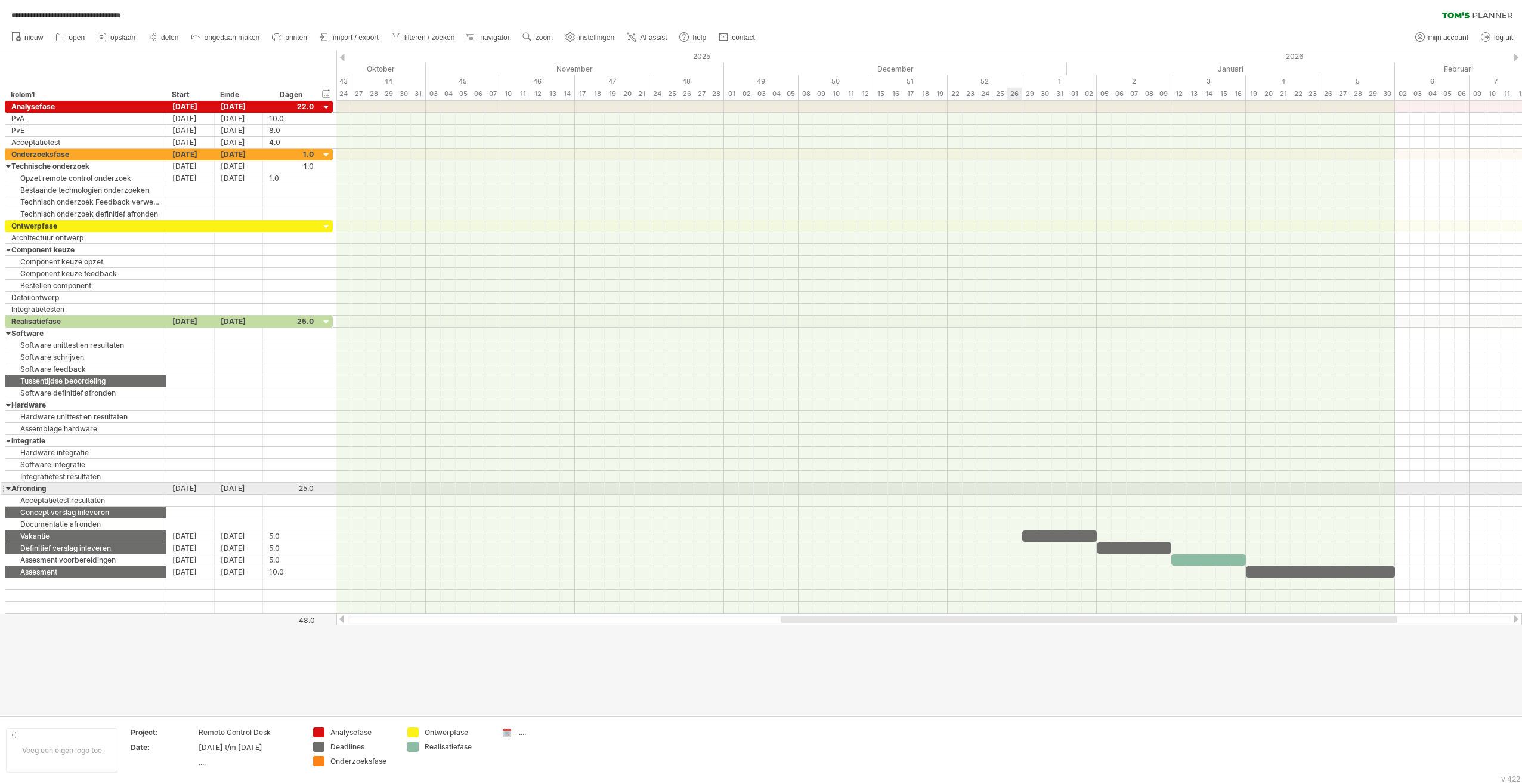
click at [757, 494] on div at bounding box center [929, 500] width 1186 height 12
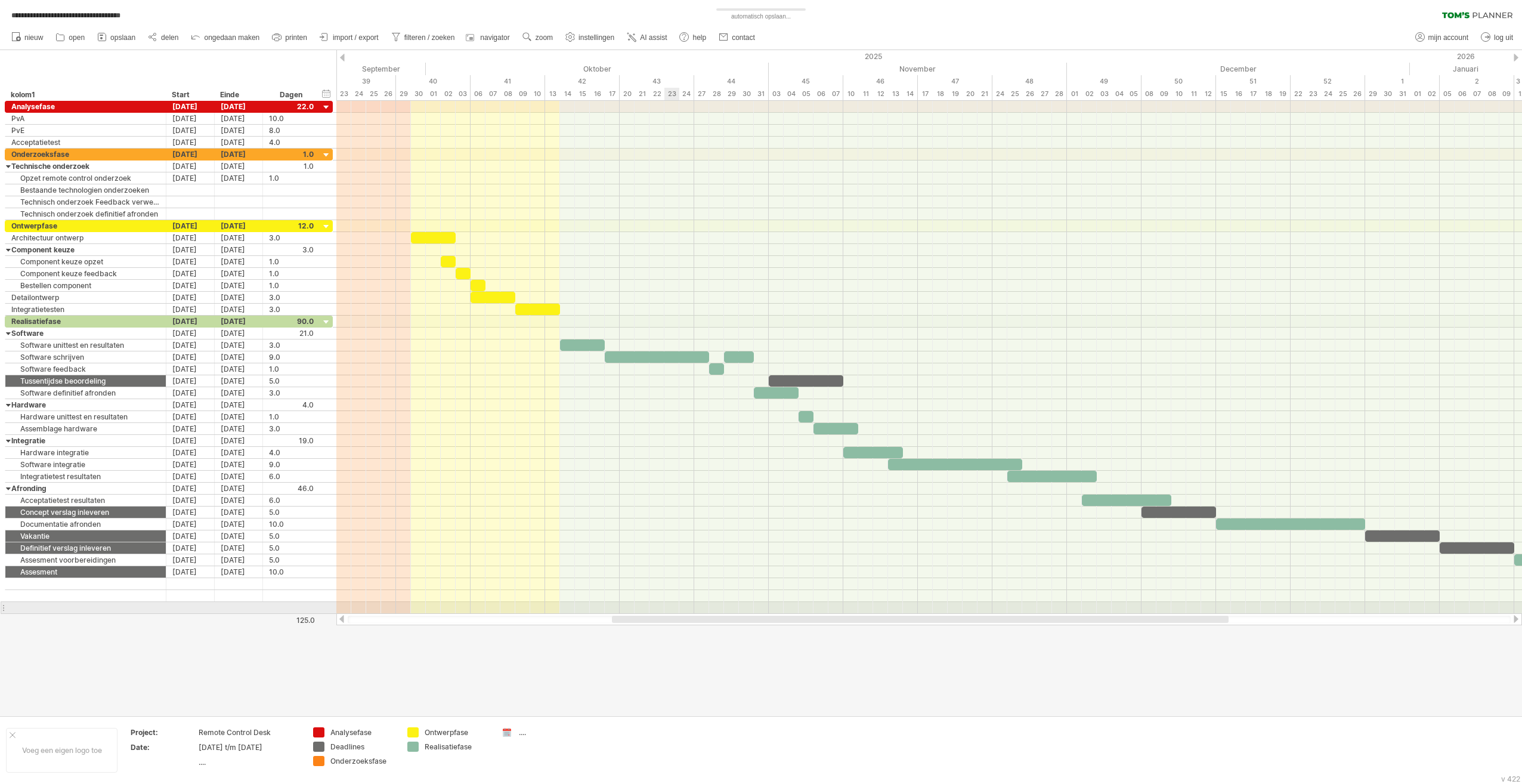
drag, startPoint x: 735, startPoint y: 617, endPoint x: 611, endPoint y: 606, distance: 124.5
click at [611, 606] on div "**********" at bounding box center [761, 392] width 1522 height 784
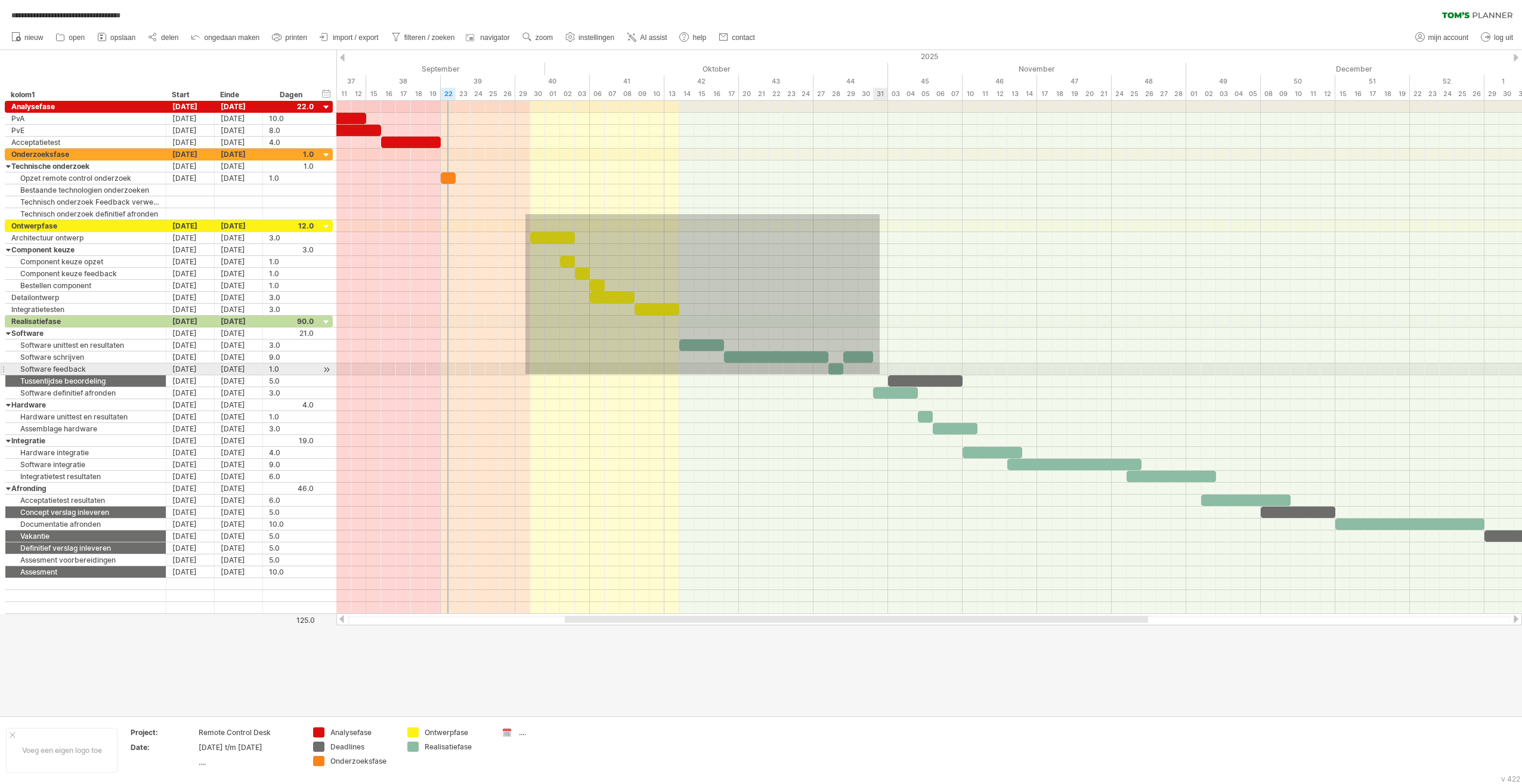
drag, startPoint x: 526, startPoint y: 214, endPoint x: 880, endPoint y: 374, distance: 388.5
click at [757, 374] on div at bounding box center [929, 357] width 1186 height 513
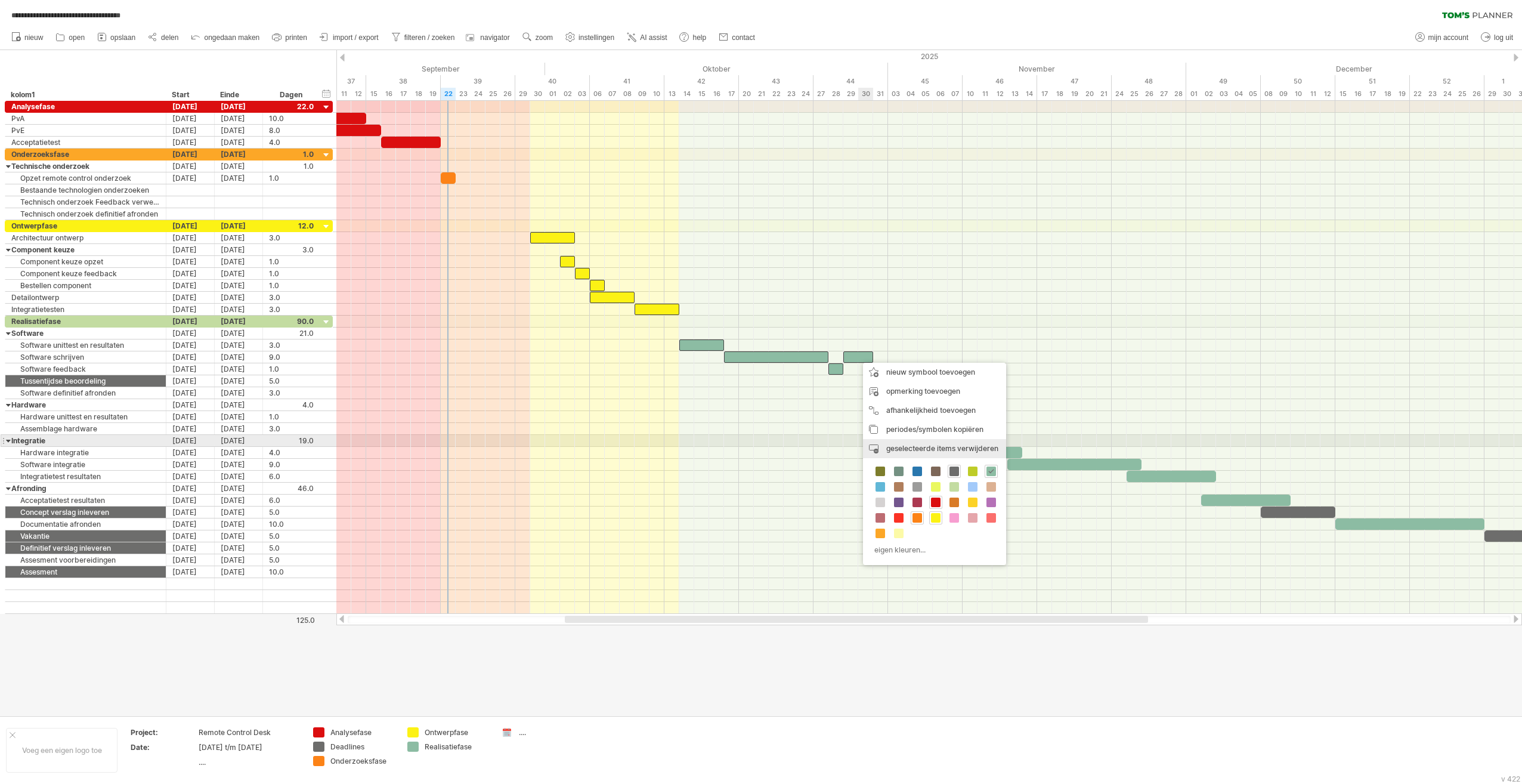
click at [757, 444] on span "geselecteerde items verwijderen" at bounding box center [942, 448] width 112 height 9
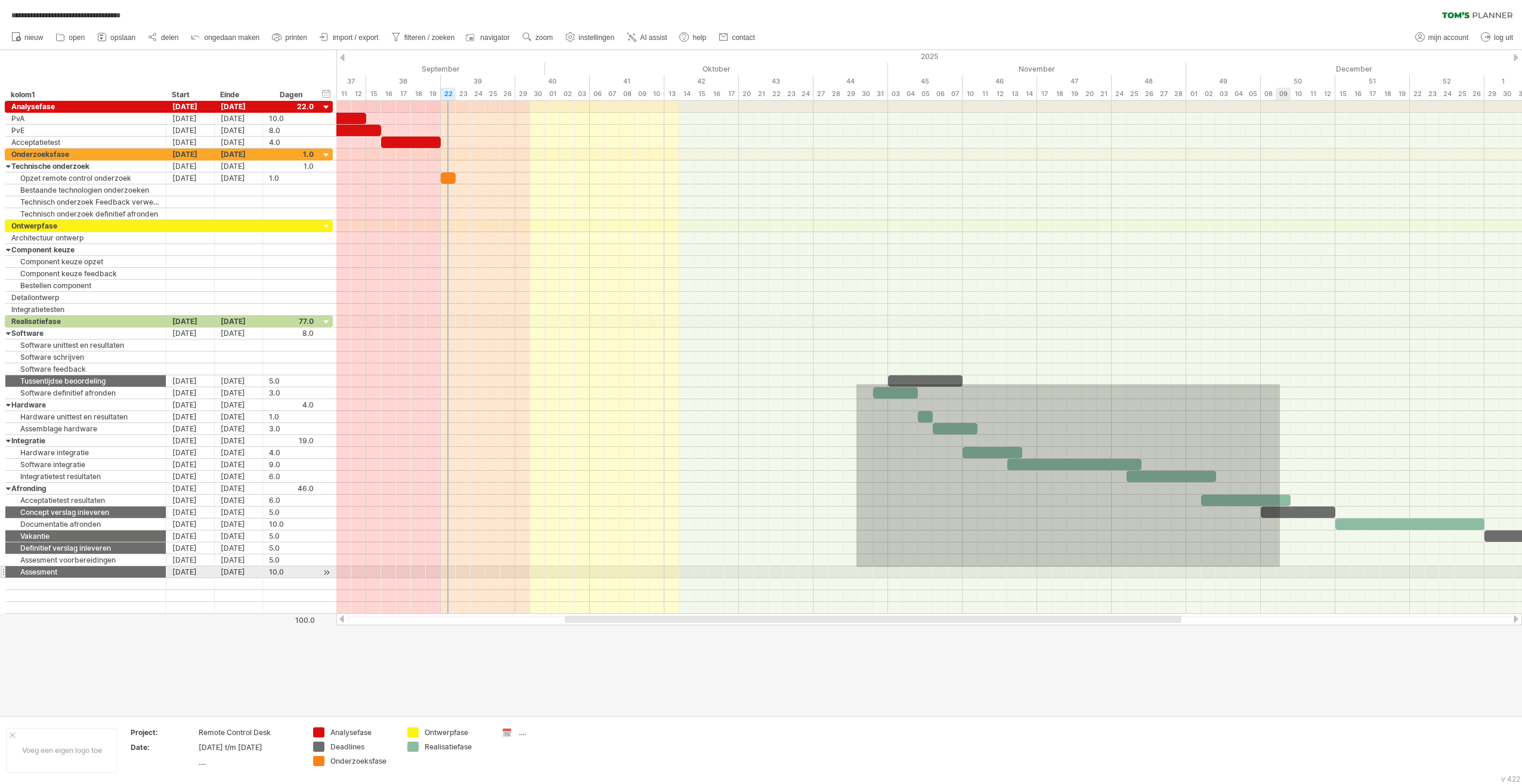
drag, startPoint x: 873, startPoint y: 395, endPoint x: 1280, endPoint y: 567, distance: 441.9
click at [757, 567] on div at bounding box center [929, 464] width 1186 height 298
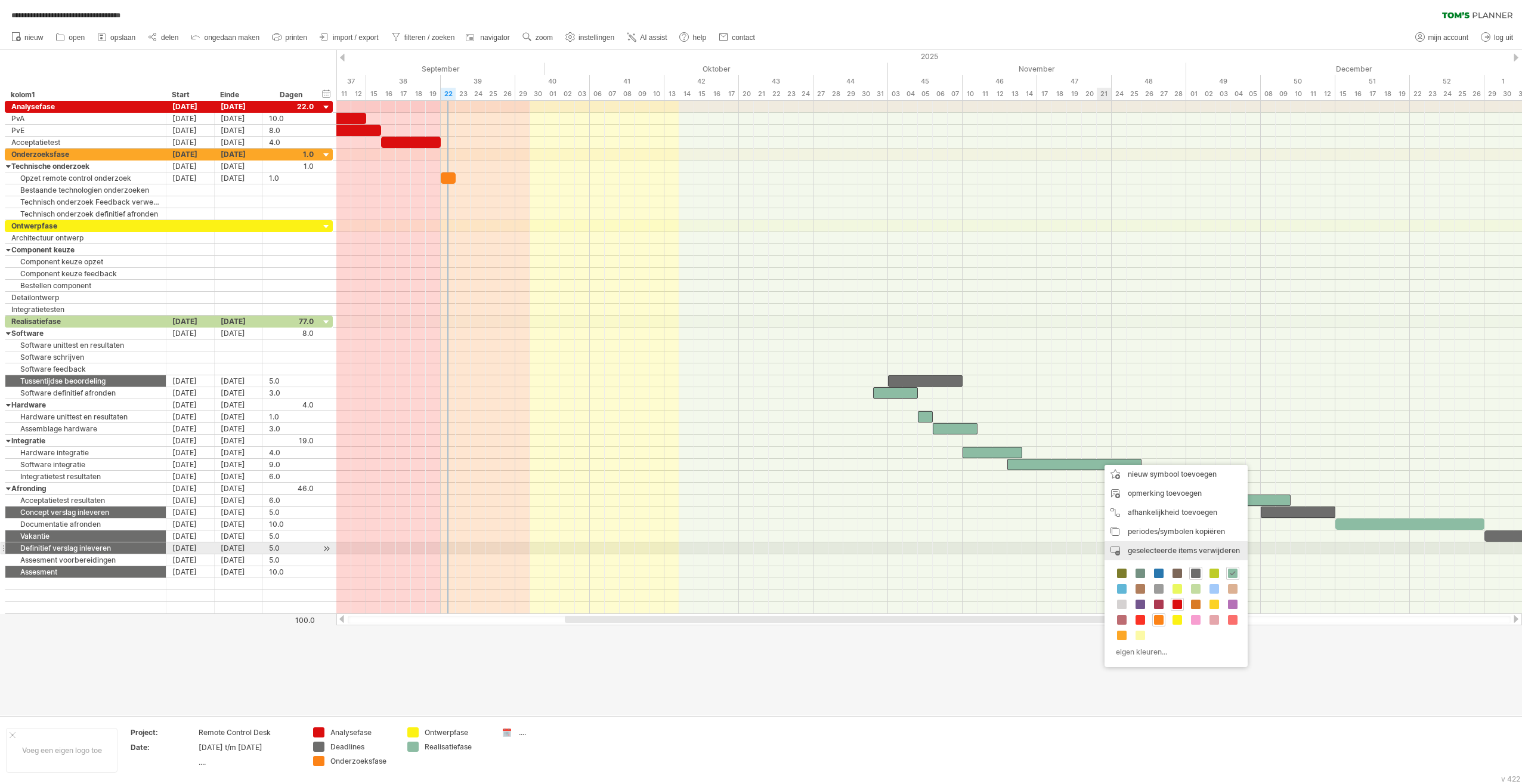
click at [757, 541] on div "periode verwijderen geselecteerde items verwijderen" at bounding box center [1176, 550] width 143 height 19
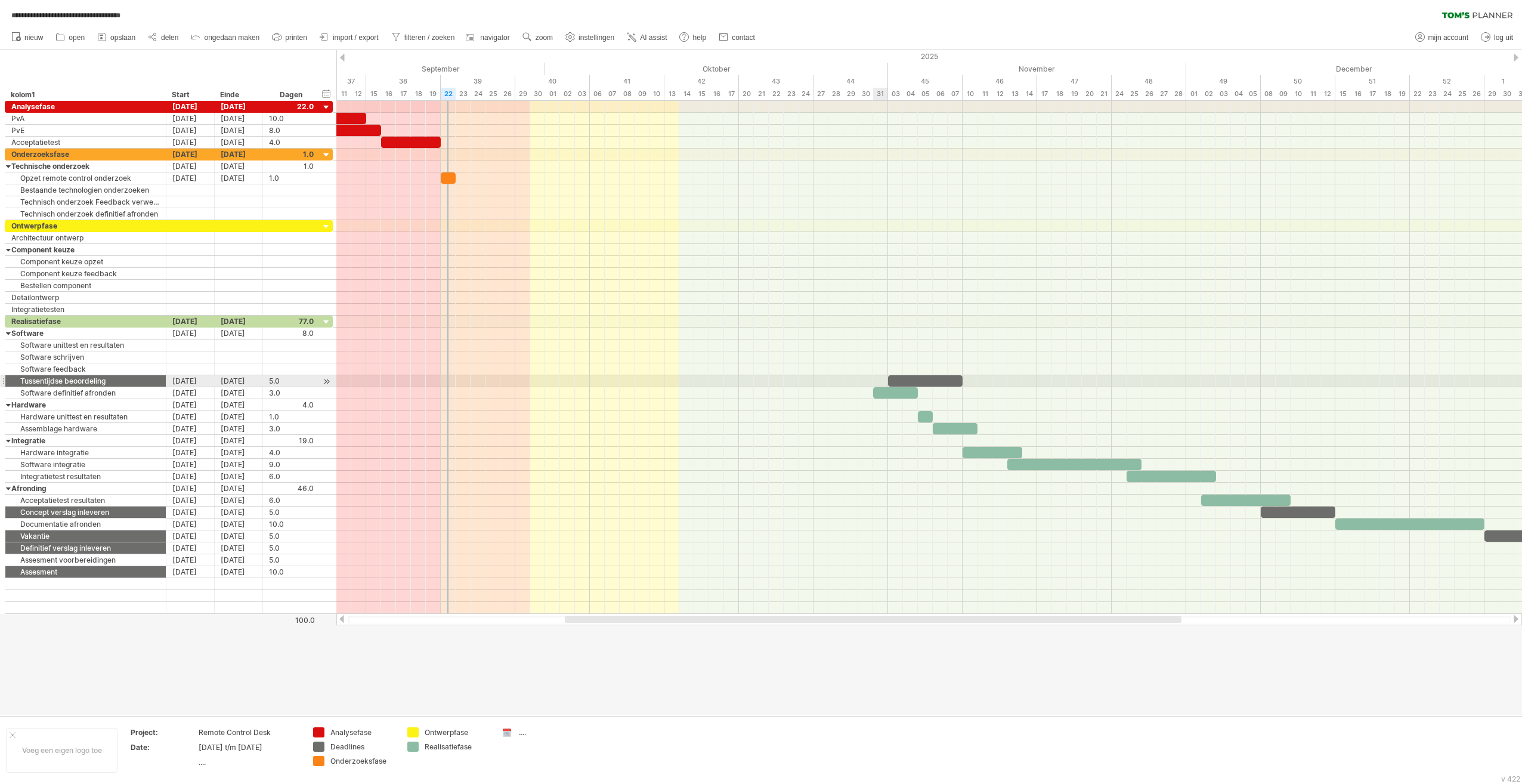
click at [757, 387] on div at bounding box center [895, 392] width 45 height 11
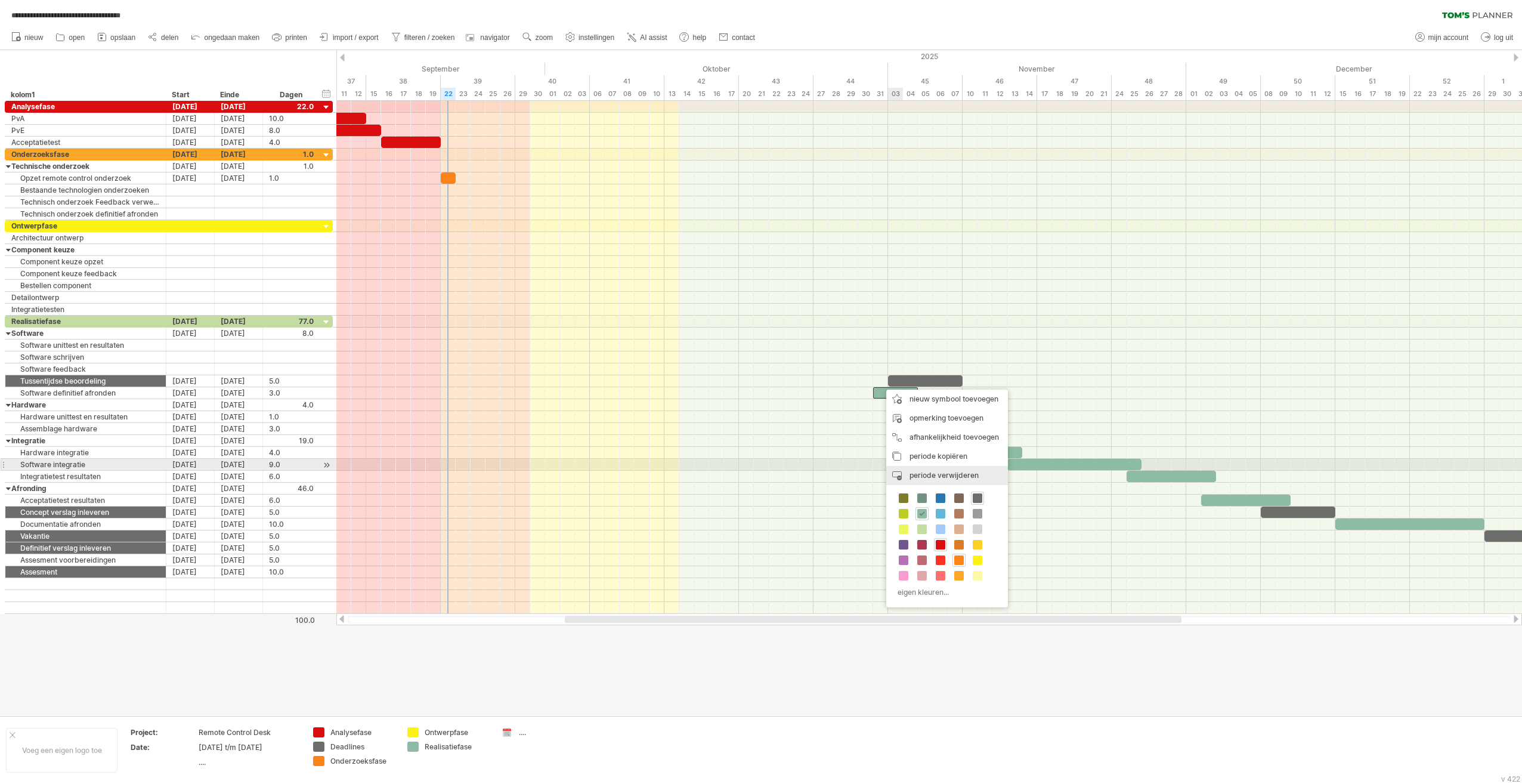
click at [757, 467] on div "periode verwijderen geselecteerde items verwijderen" at bounding box center [947, 476] width 122 height 19
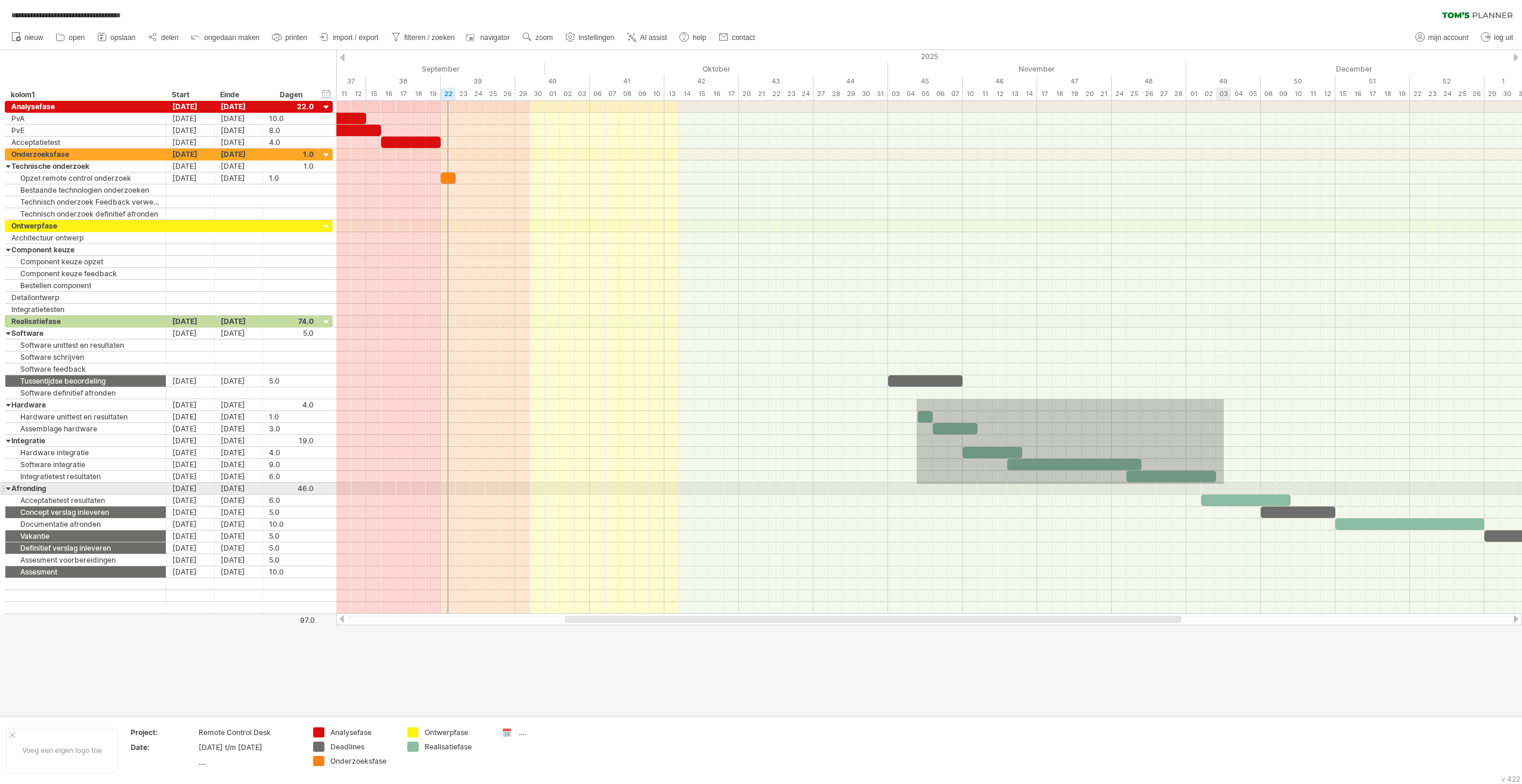
drag, startPoint x: 917, startPoint y: 399, endPoint x: 1224, endPoint y: 484, distance: 318.5
click at [757, 484] on div at bounding box center [929, 464] width 1186 height 298
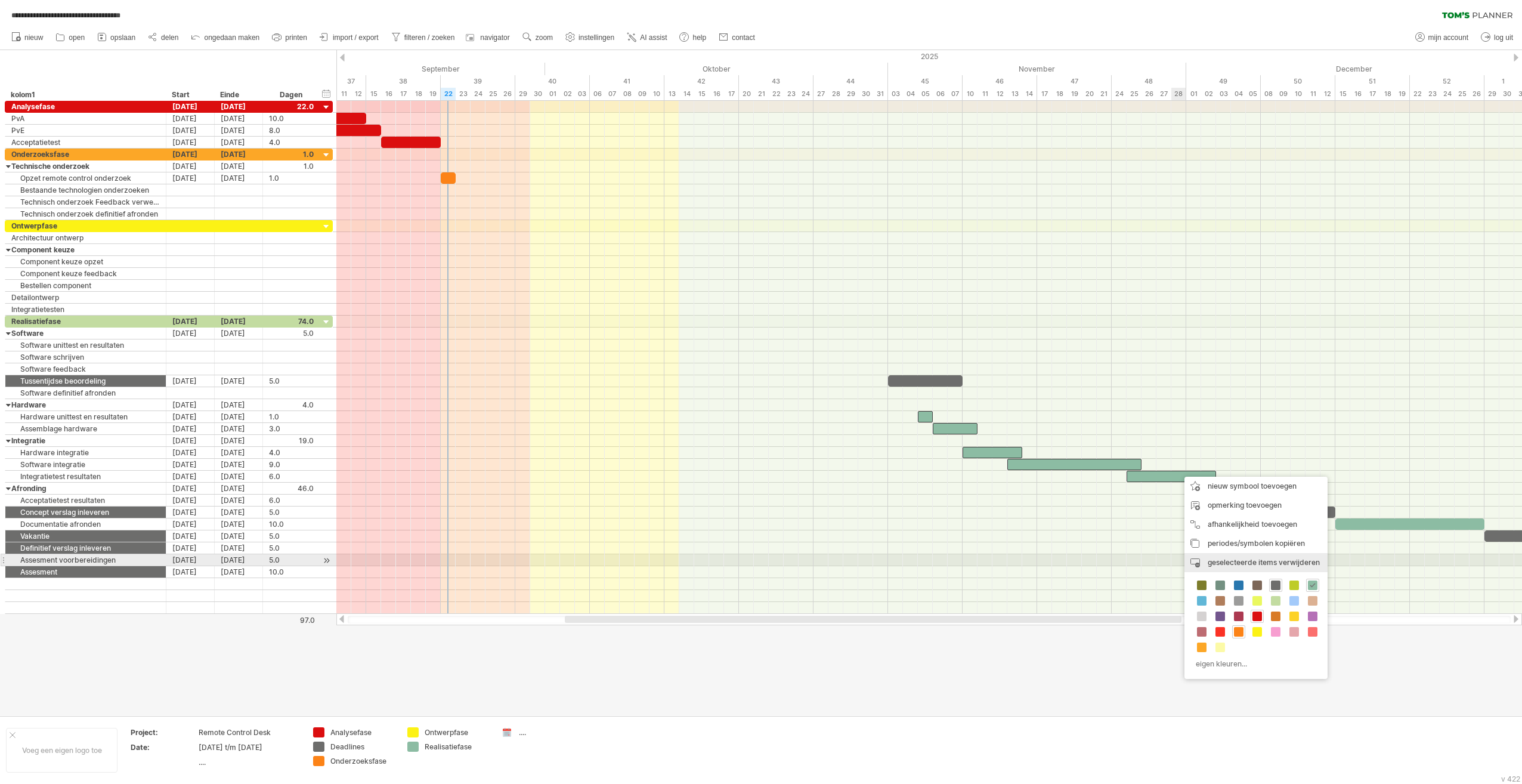
click at [757, 560] on span "geselecteerde items verwijderen" at bounding box center [1264, 562] width 112 height 9
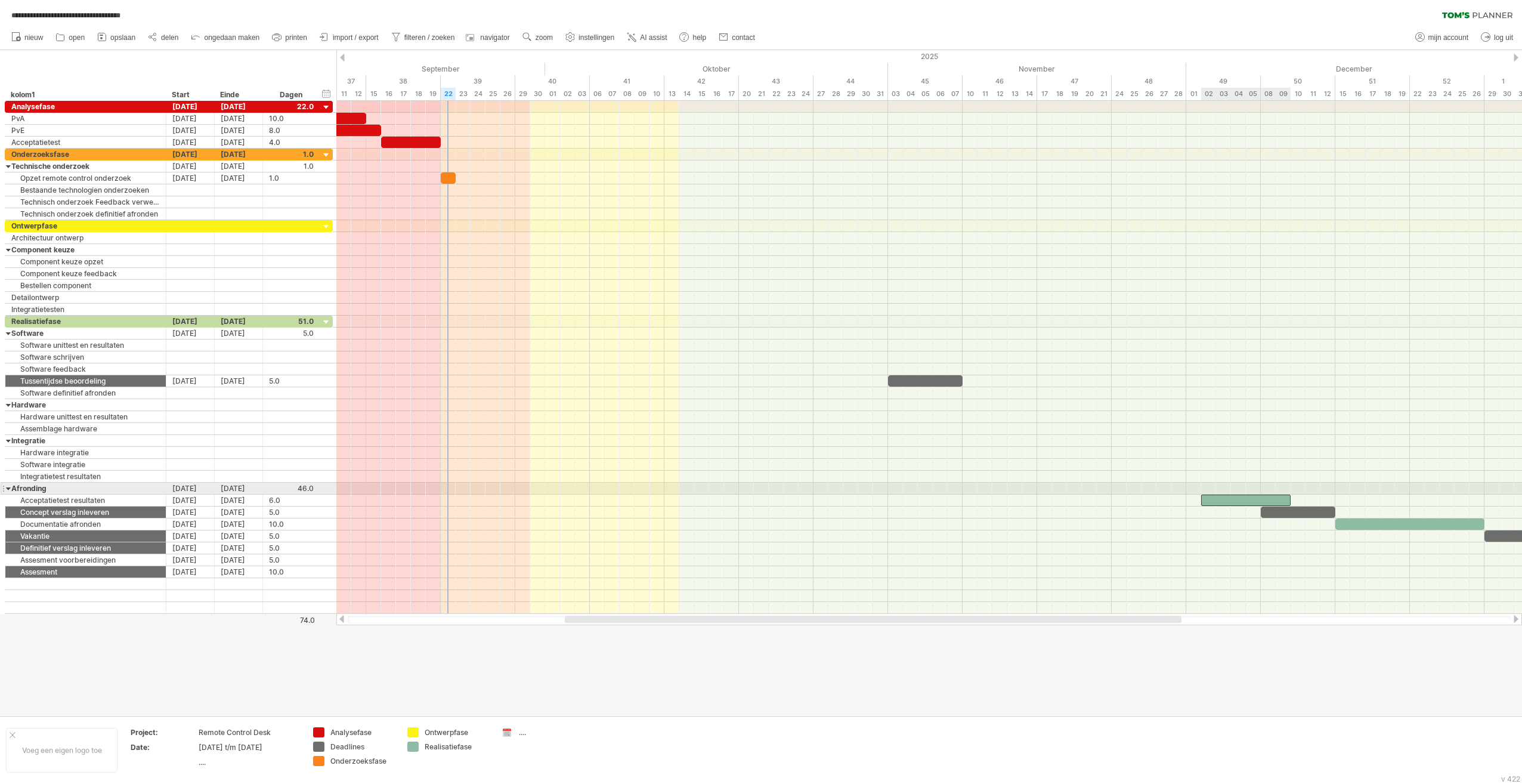
click at [757, 494] on div at bounding box center [1246, 500] width 90 height 11
drag, startPoint x: 1234, startPoint y: 494, endPoint x: 1239, endPoint y: 503, distance: 10.3
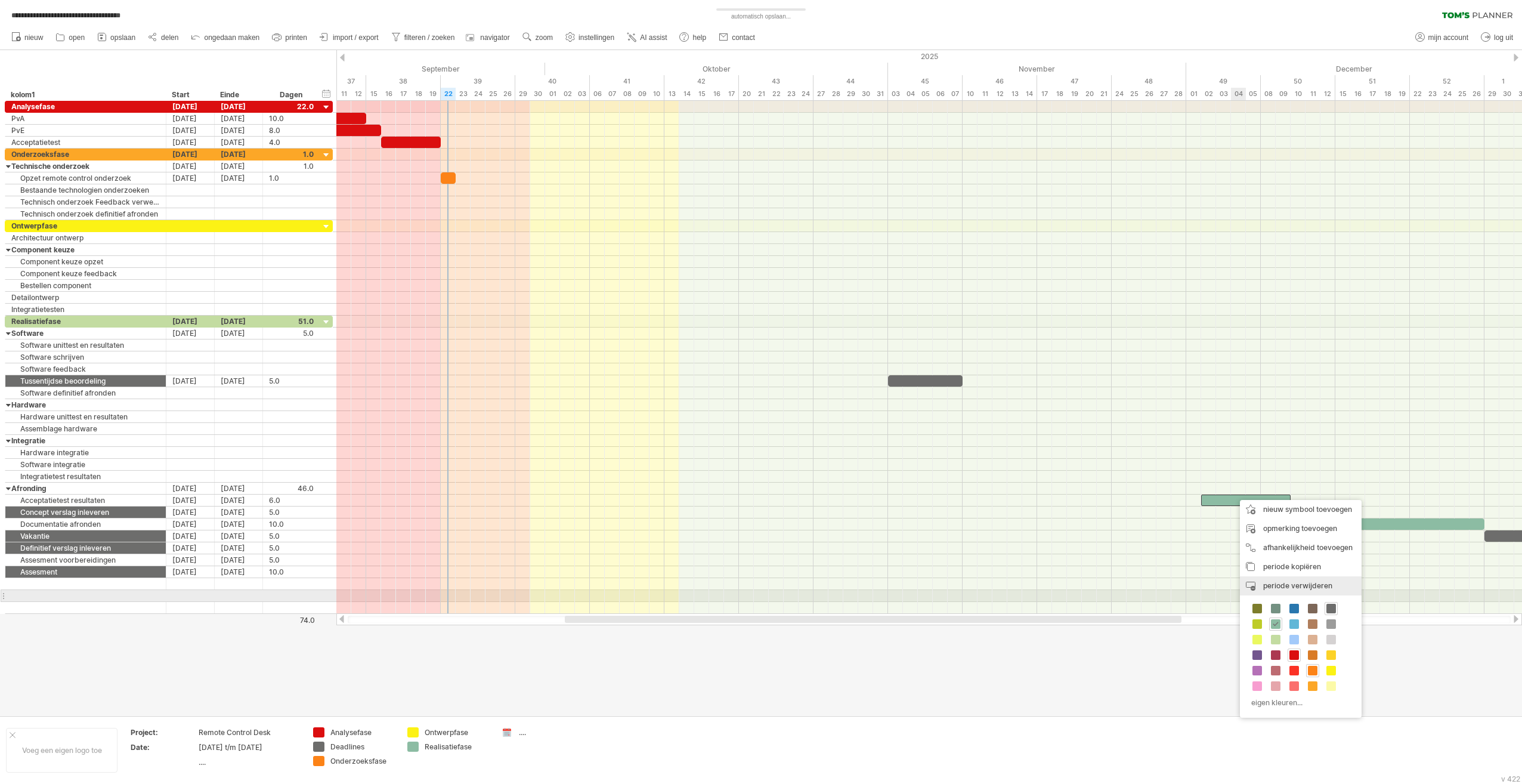
click at [757, 590] on div "periode verwijderen geselecteerde items verwijderen" at bounding box center [1301, 586] width 122 height 19
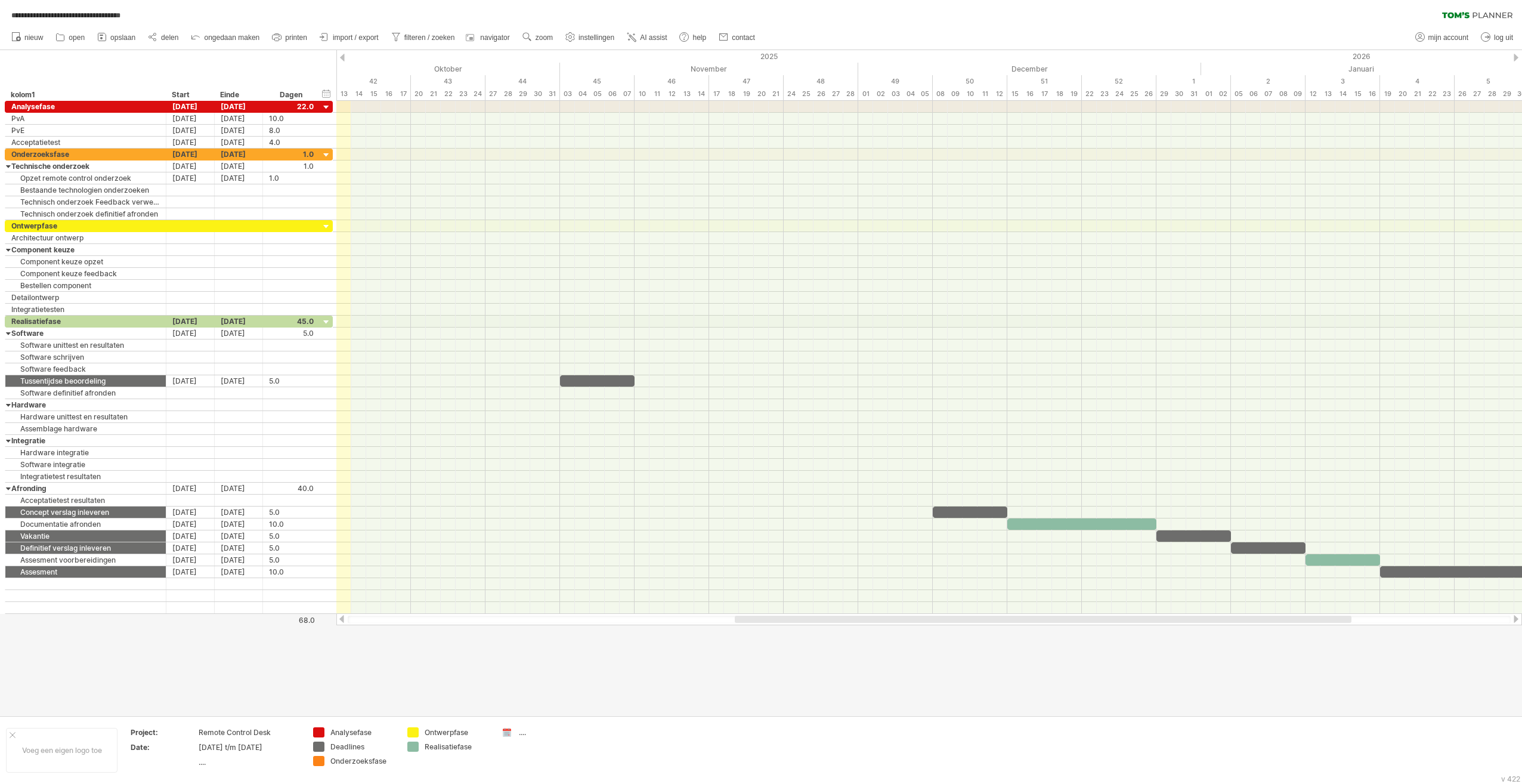
drag, startPoint x: 1127, startPoint y: 621, endPoint x: 1341, endPoint y: 617, distance: 214.0
click at [757, 617] on div at bounding box center [1043, 619] width 617 height 7
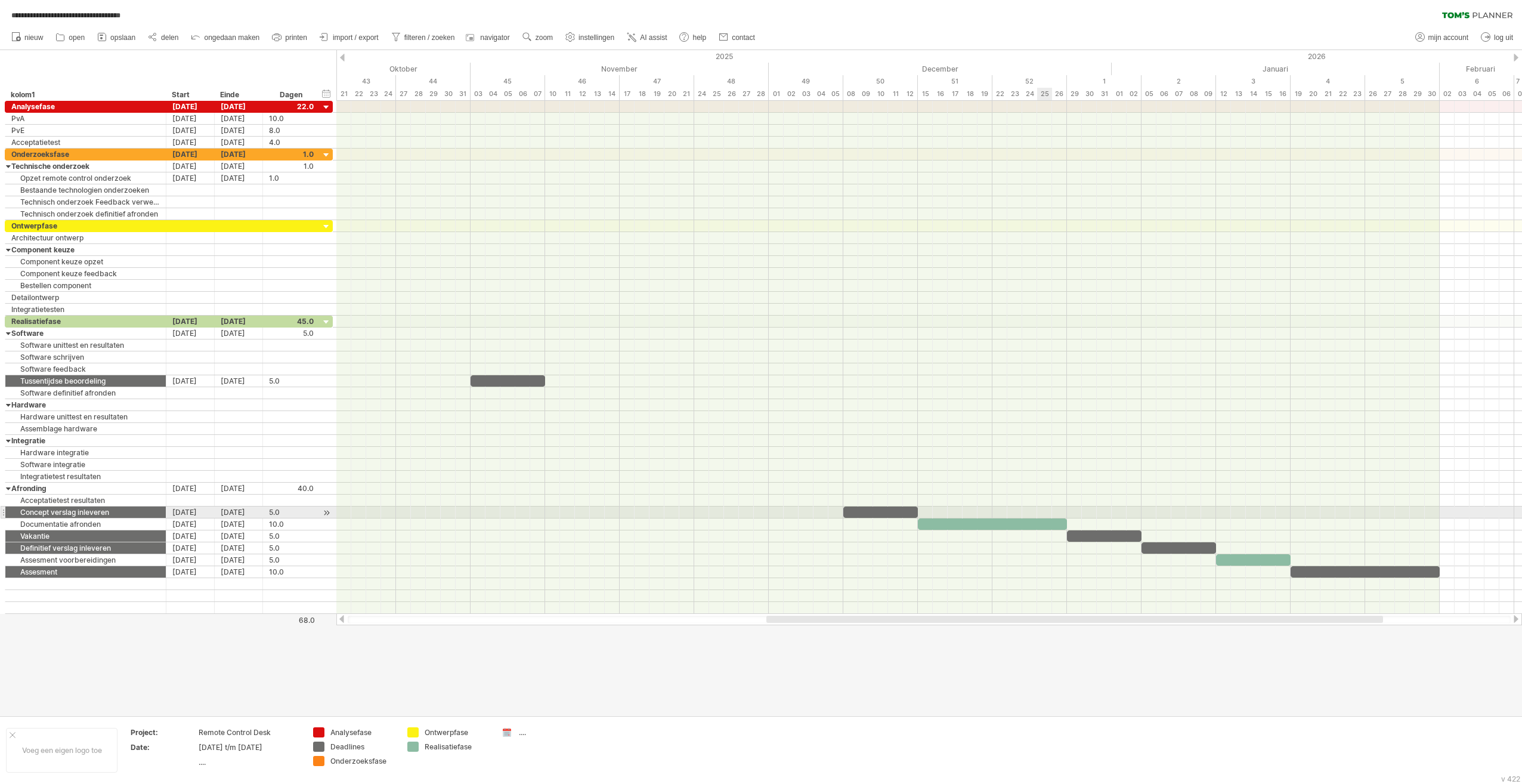
click at [757, 518] on div at bounding box center [993, 523] width 149 height 11
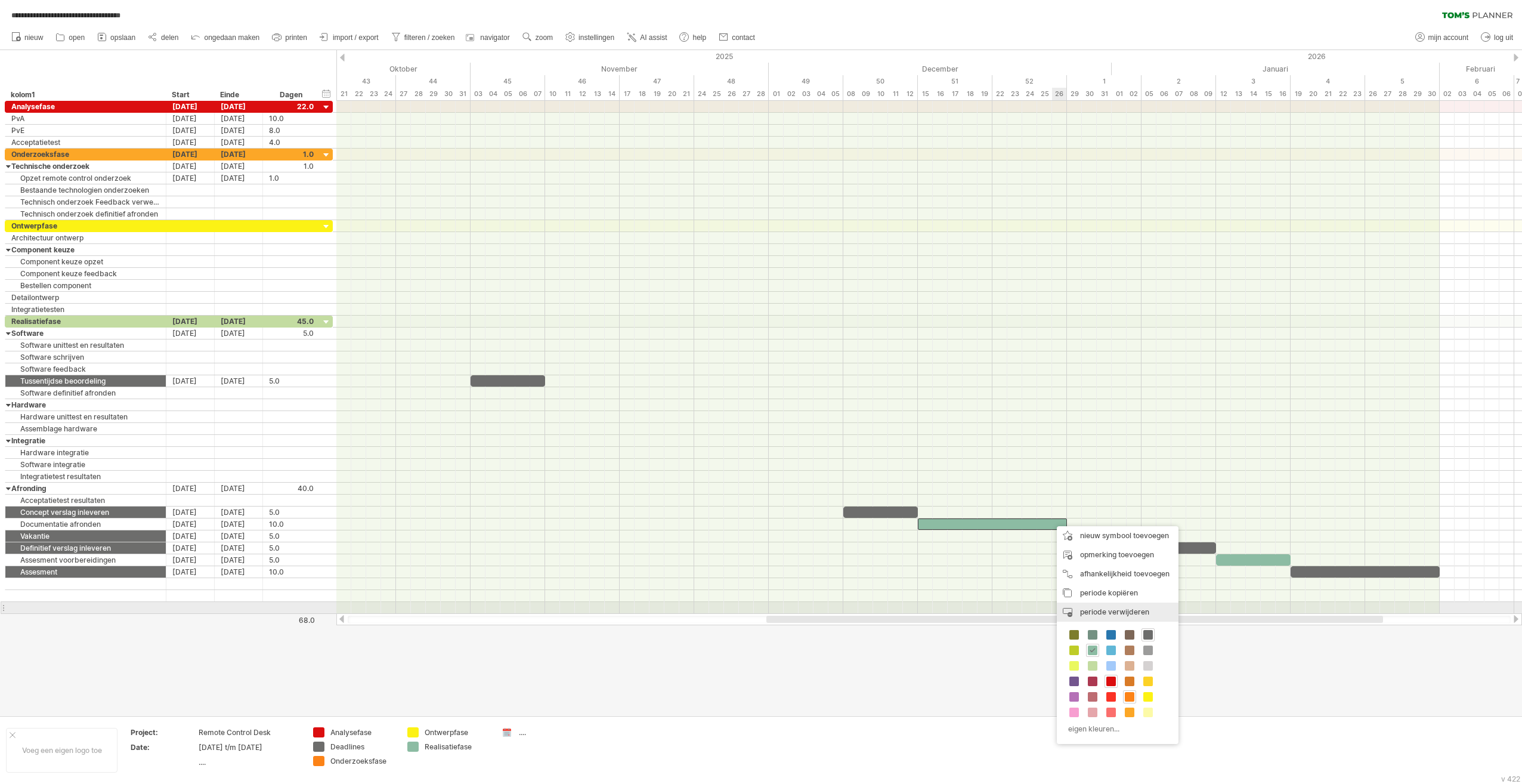
click at [757, 613] on span "periode verwijderen" at bounding box center [1115, 612] width 69 height 9
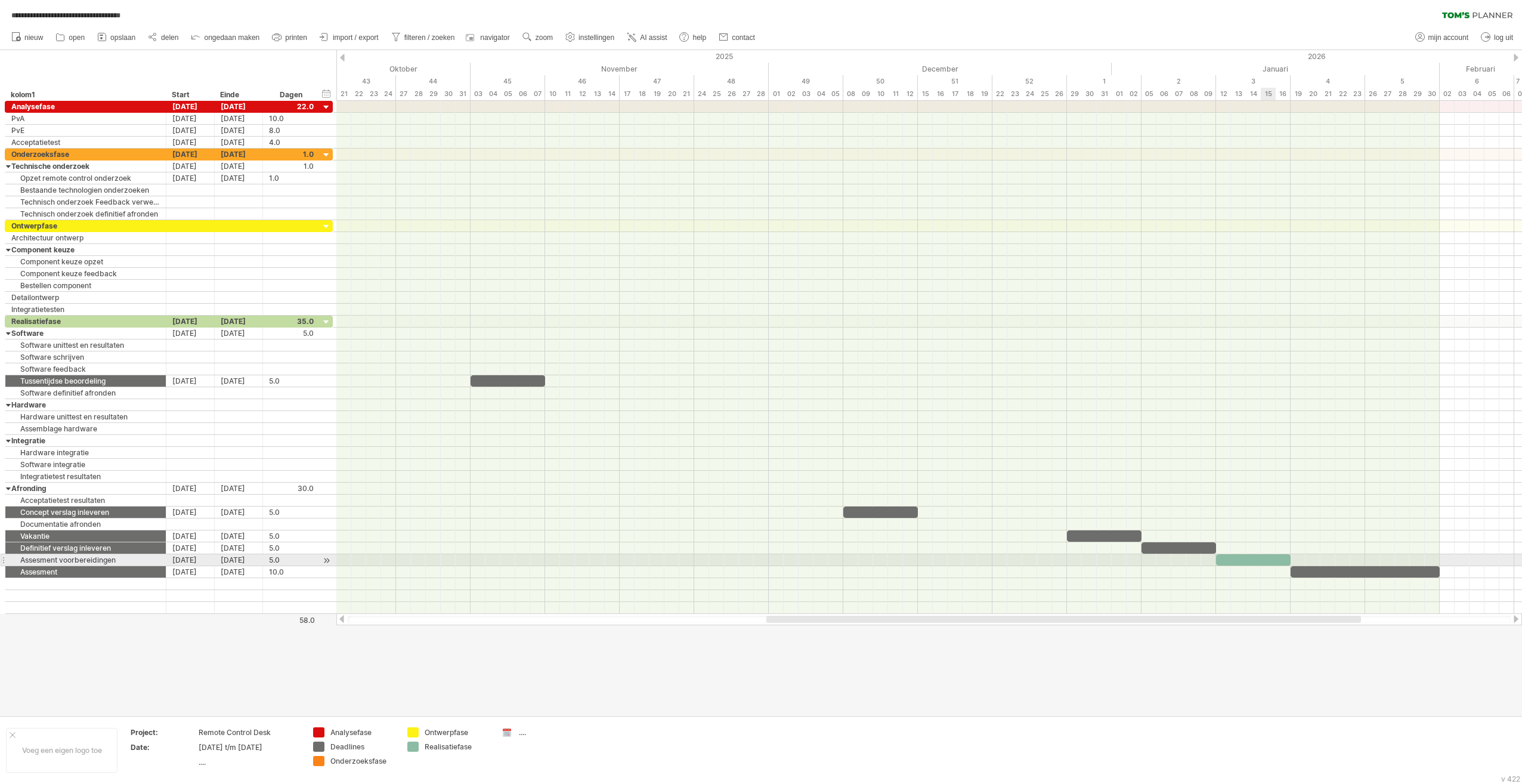
click at [757, 554] on div at bounding box center [1254, 559] width 75 height 11
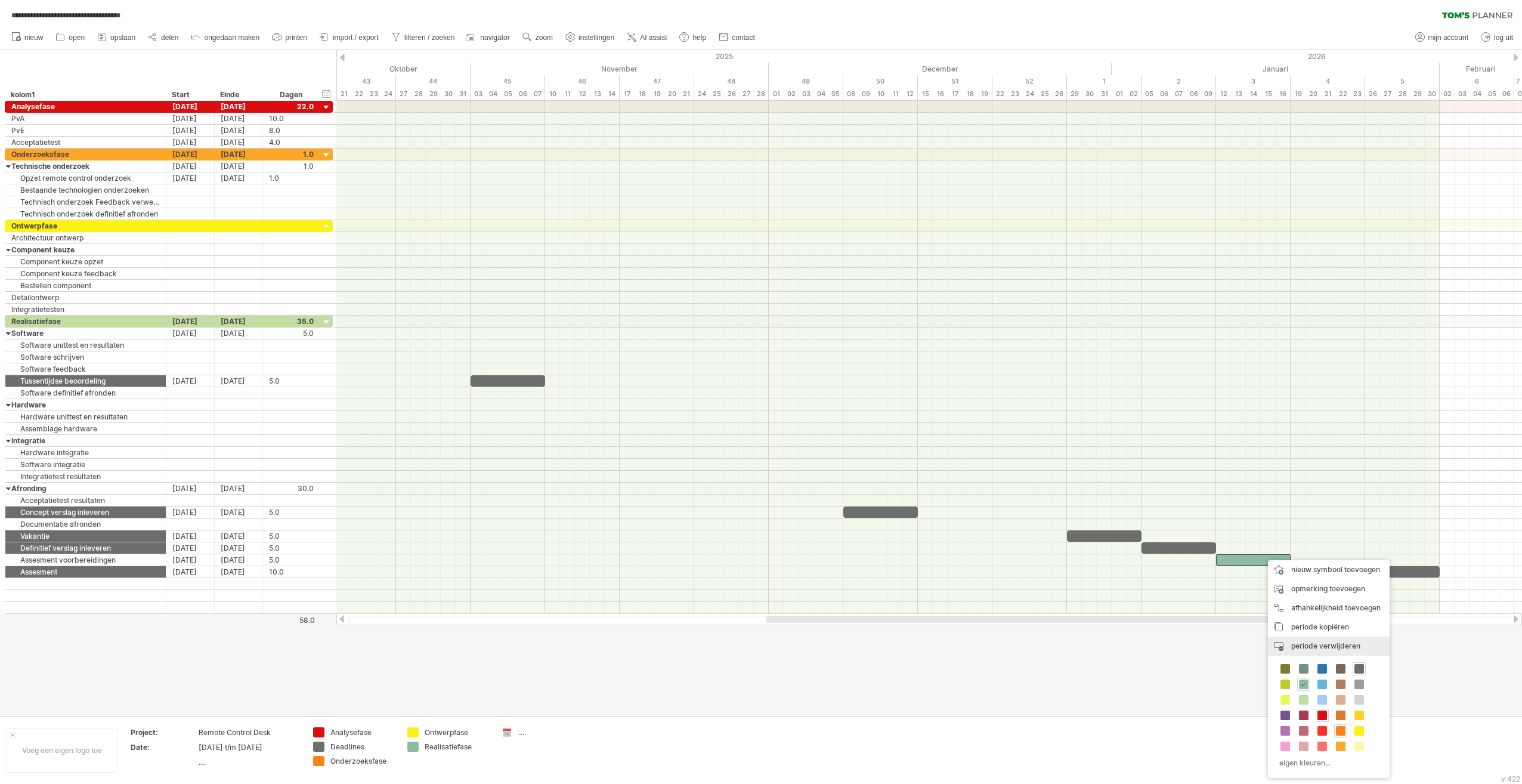
click at [757, 644] on span "periode verwijderen" at bounding box center [1326, 646] width 69 height 9
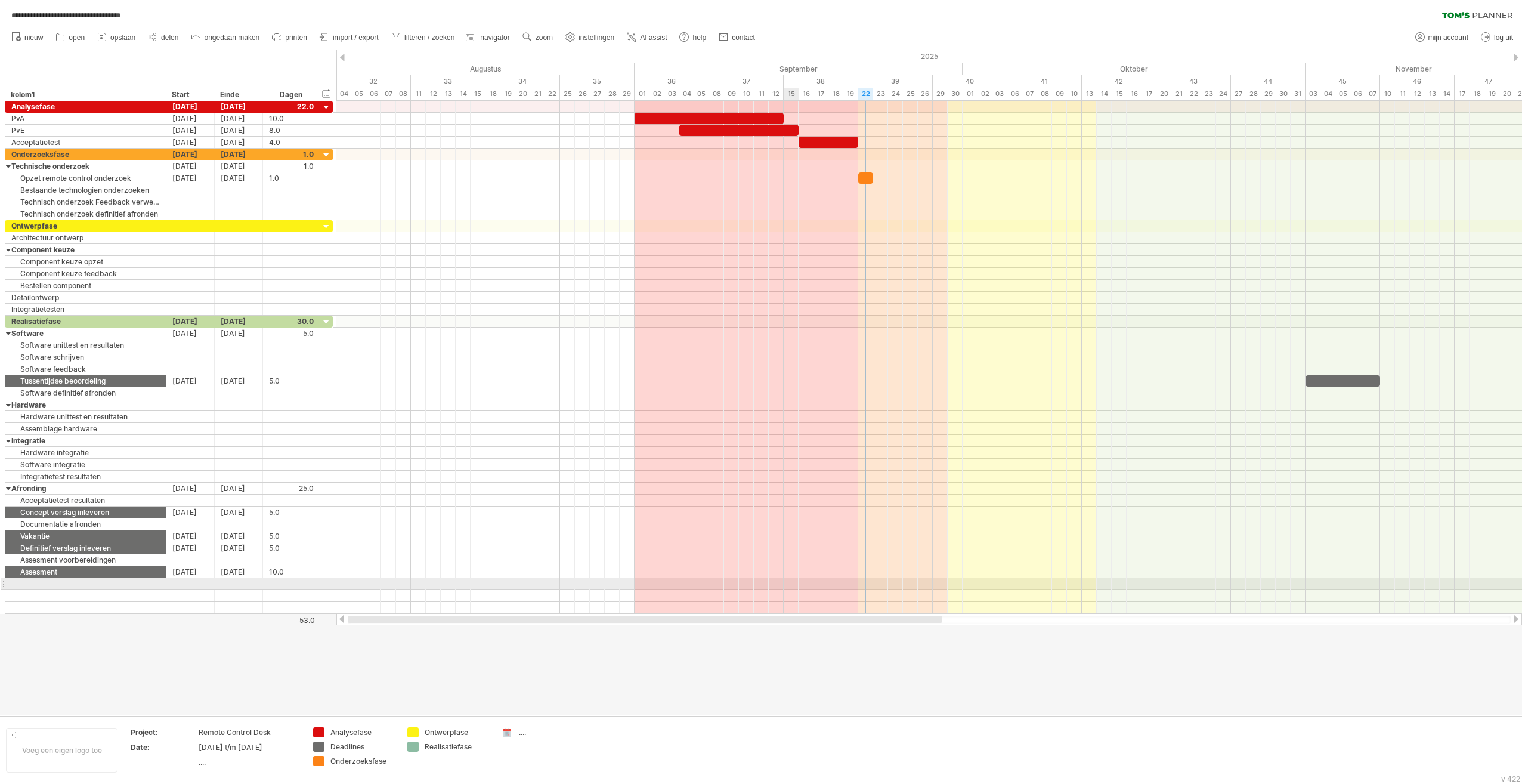
drag, startPoint x: 1226, startPoint y: 620, endPoint x: 787, endPoint y: 580, distance: 440.8
click at [757, 580] on div "**********" at bounding box center [761, 392] width 1522 height 784
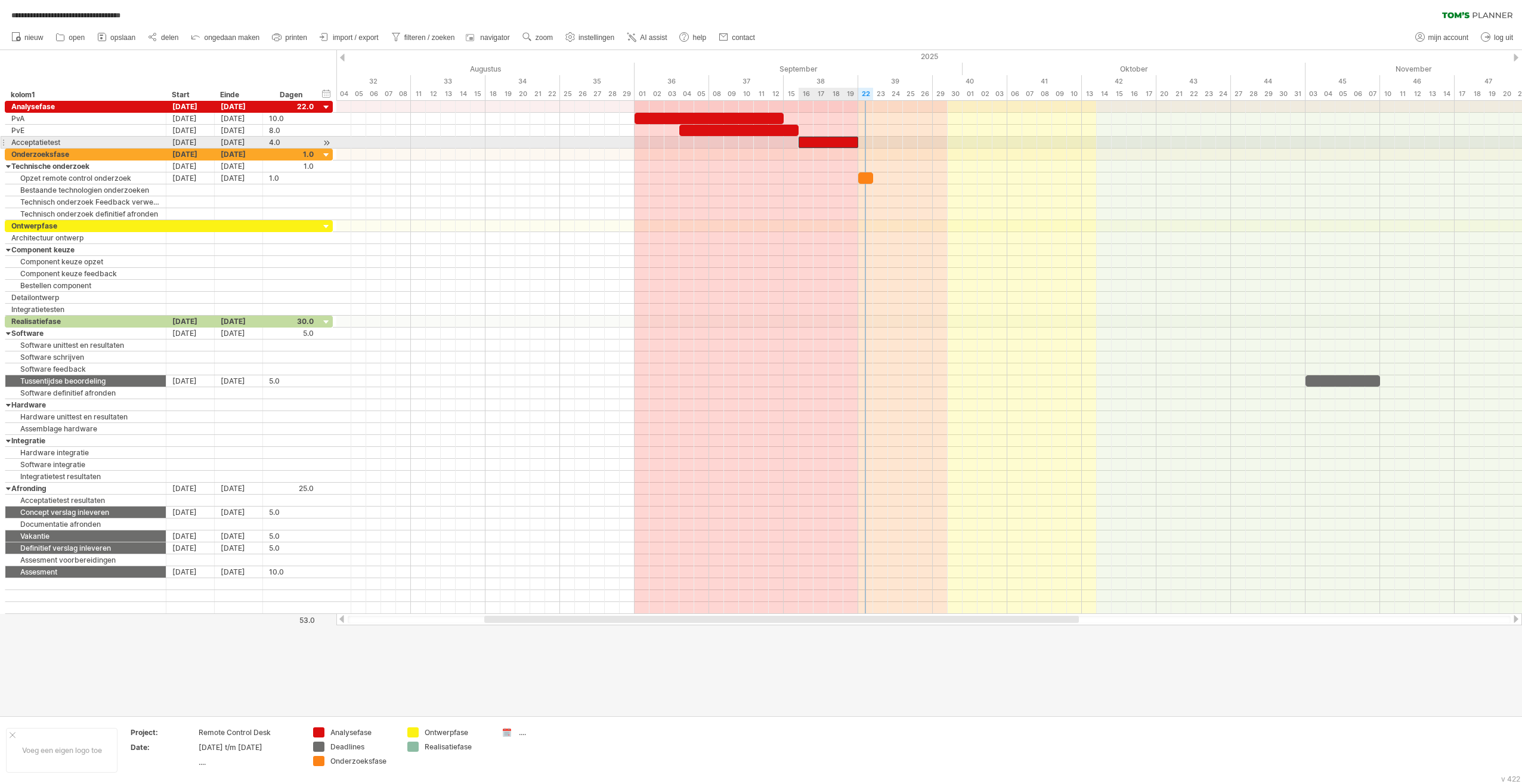
click at [757, 139] on div at bounding box center [829, 142] width 60 height 11
drag, startPoint x: 866, startPoint y: 178, endPoint x: 881, endPoint y: 187, distance: 17.5
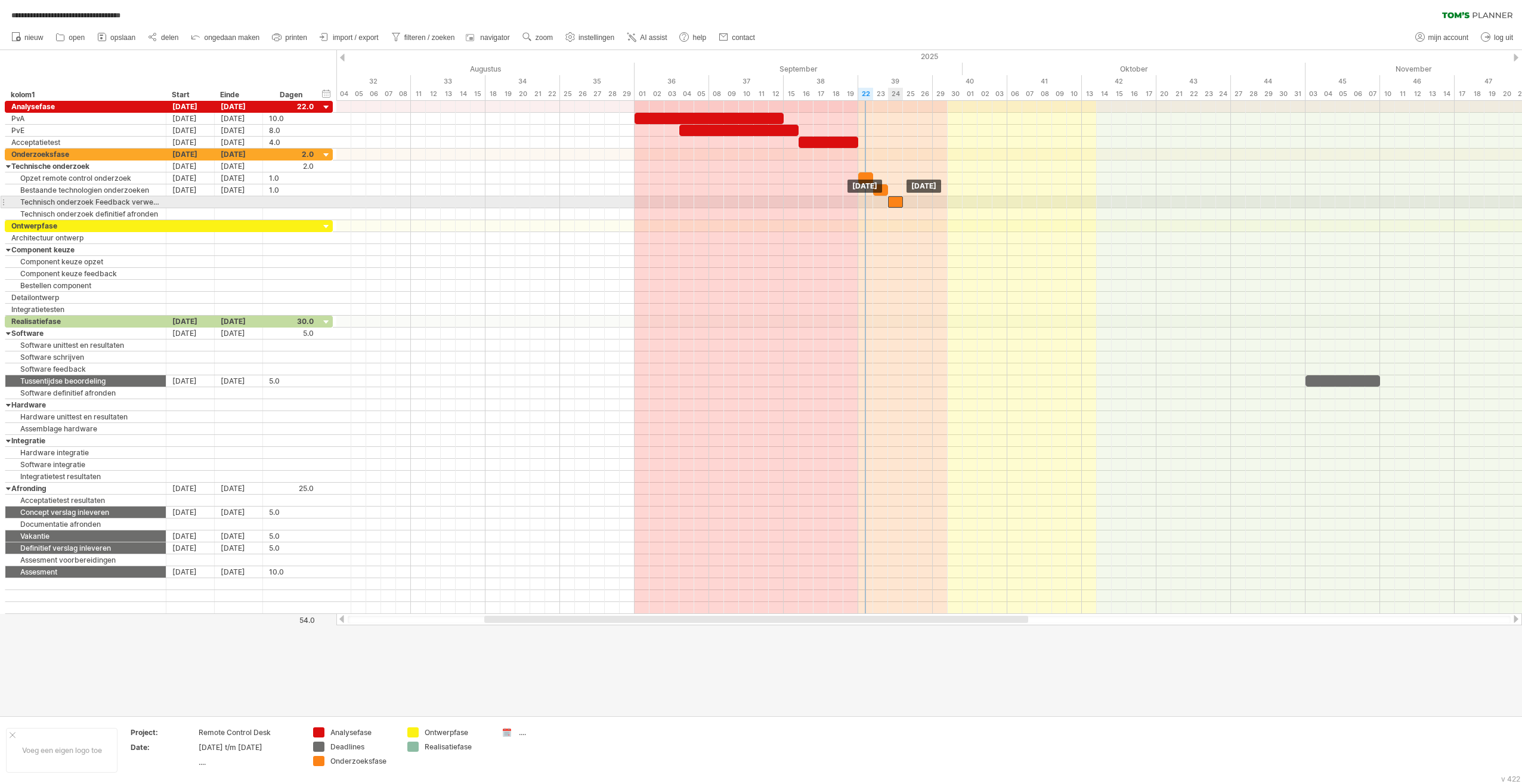
drag, startPoint x: 880, startPoint y: 188, endPoint x: 897, endPoint y: 202, distance: 22.0
click at [757, 201] on div at bounding box center [895, 202] width 15 height 11
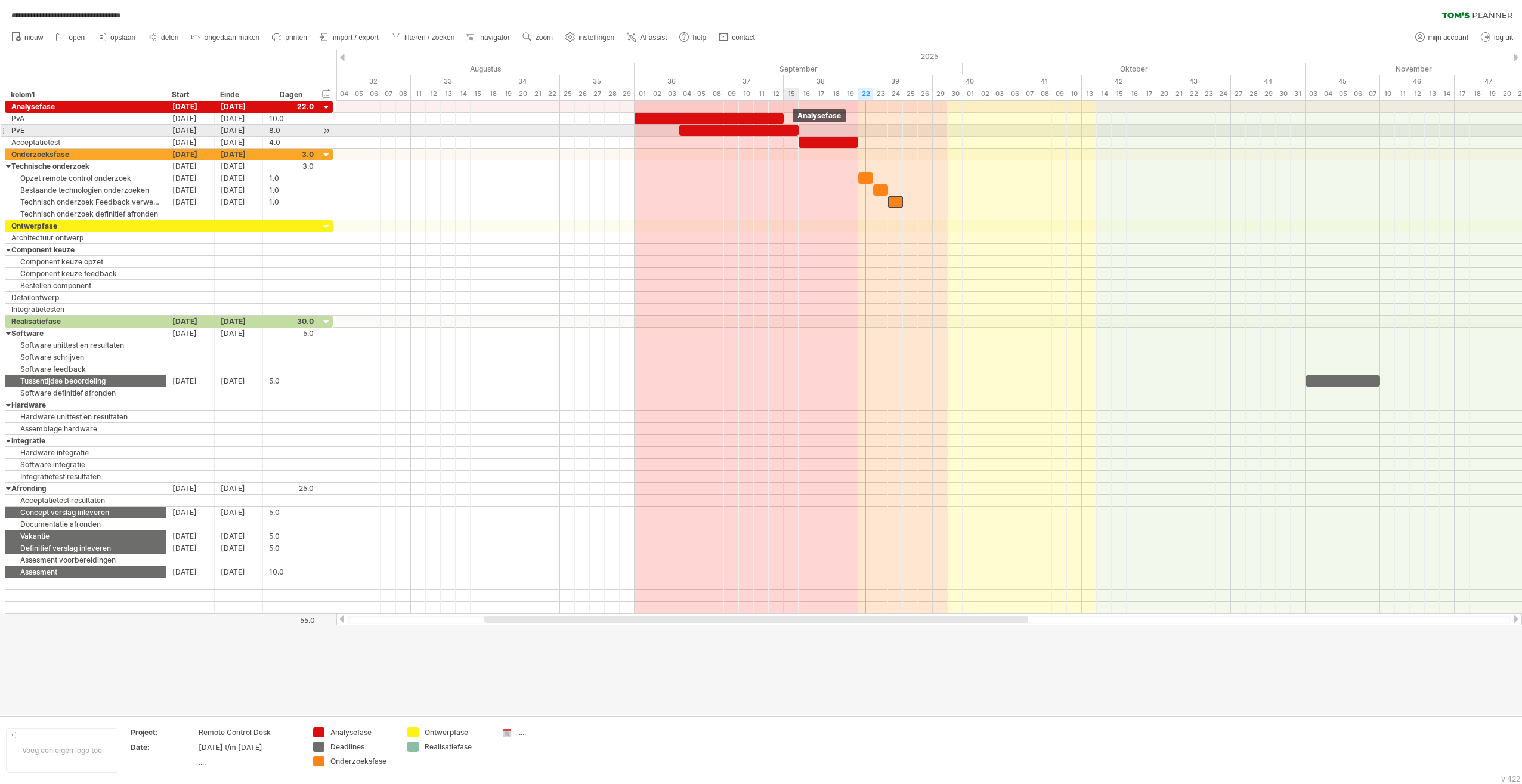
click at [757, 128] on div at bounding box center [739, 130] width 119 height 11
click at [757, 116] on div at bounding box center [709, 118] width 149 height 11
drag, startPoint x: 785, startPoint y: 117, endPoint x: 771, endPoint y: 116, distance: 14.0
click at [757, 116] on span at bounding box center [768, 118] width 4 height 11
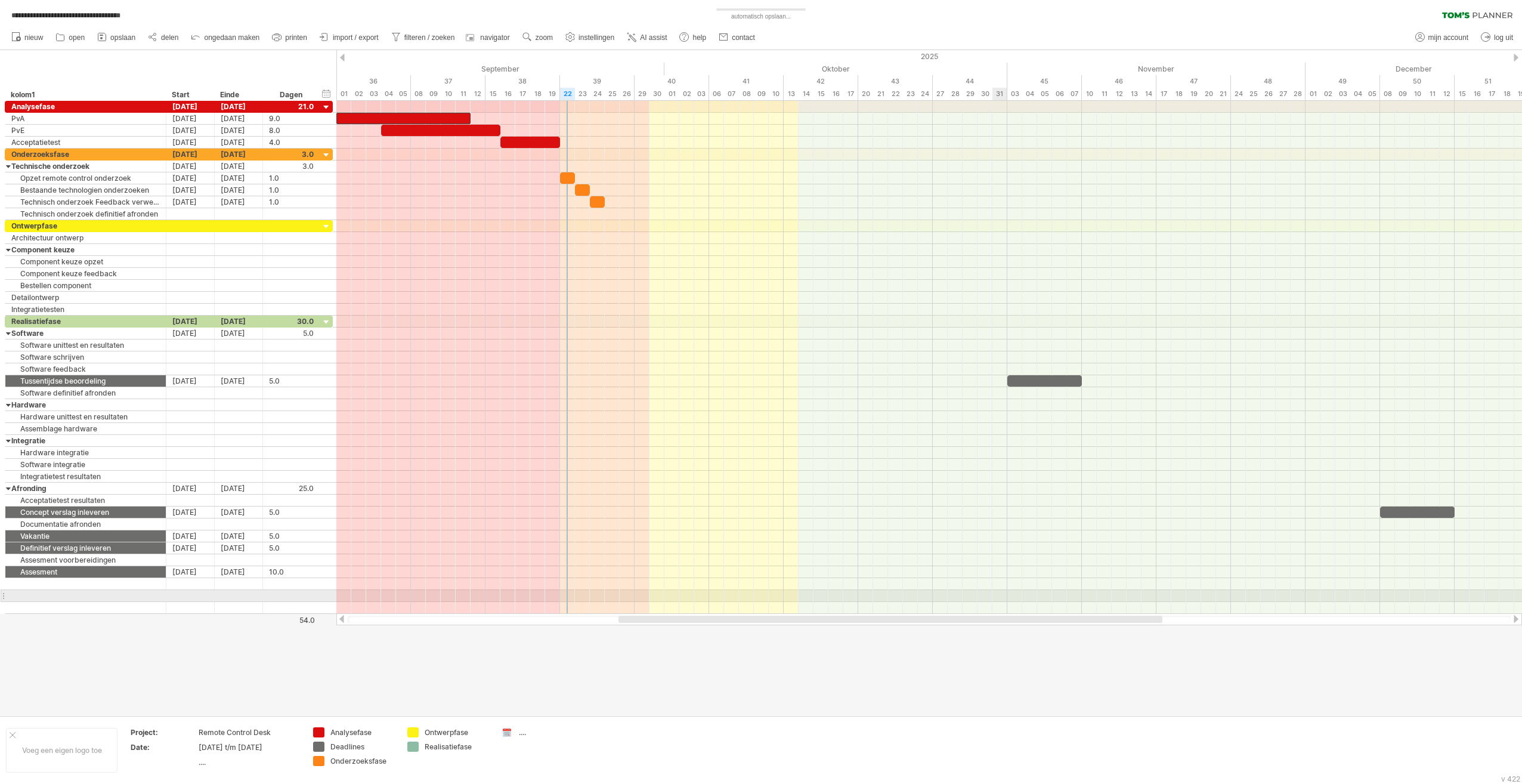
drag, startPoint x: 867, startPoint y: 617, endPoint x: 1001, endPoint y: 602, distance: 134.8
click at [757, 602] on div "**********" at bounding box center [761, 392] width 1522 height 784
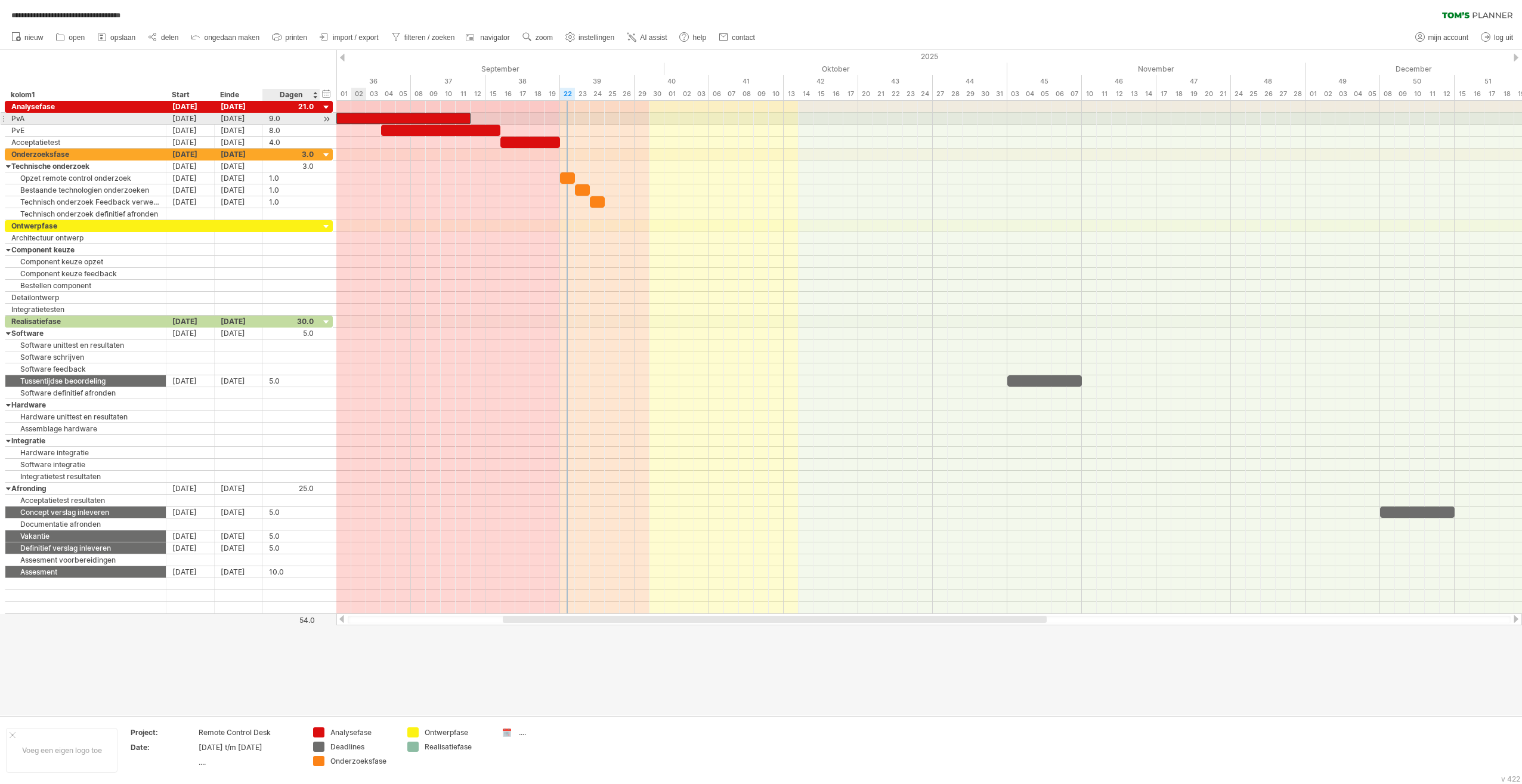
click at [326, 122] on div at bounding box center [326, 119] width 11 height 13
